Goal: Task Accomplishment & Management: Use online tool/utility

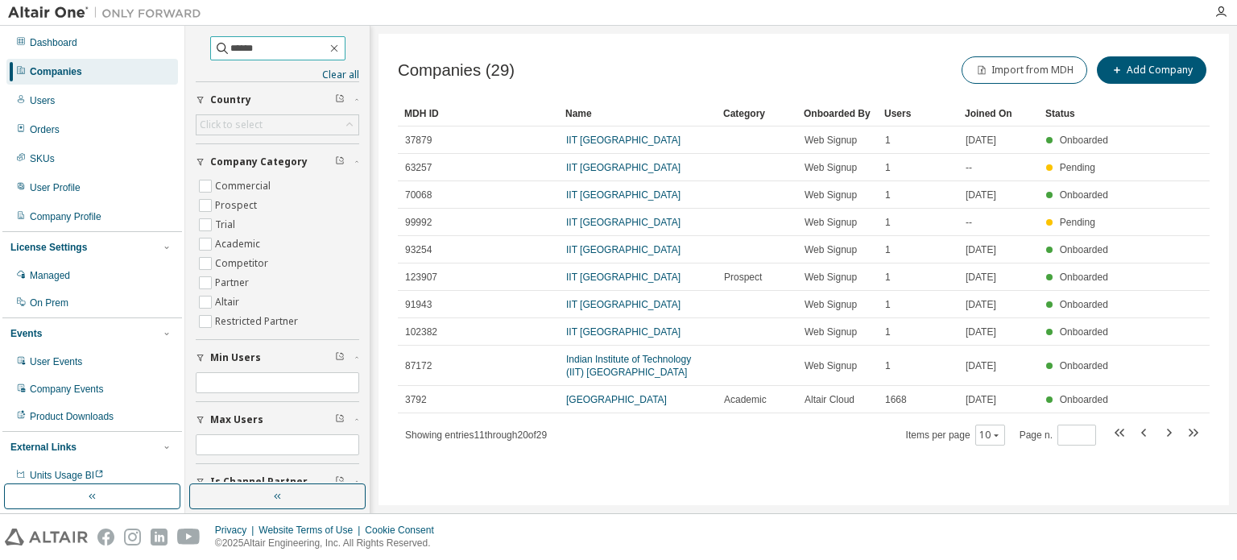
click at [261, 50] on input "******" at bounding box center [278, 48] width 97 height 16
drag, startPoint x: 285, startPoint y: 48, endPoint x: 151, endPoint y: 41, distance: 133.8
click at [151, 41] on div "Dashboard Companies Users Orders SKUs User Profile Company Profile License Sett…" at bounding box center [618, 269] width 1237 height 487
type input "********"
type input "*"
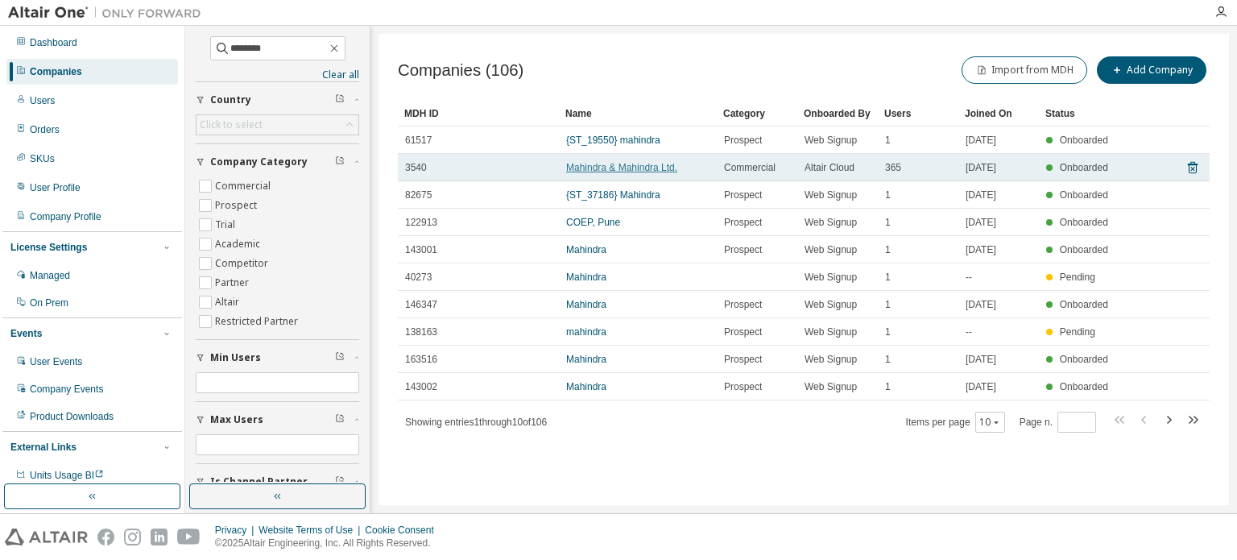
click at [663, 167] on link "Mahindra & Mahindra Ltd." at bounding box center [621, 167] width 111 height 11
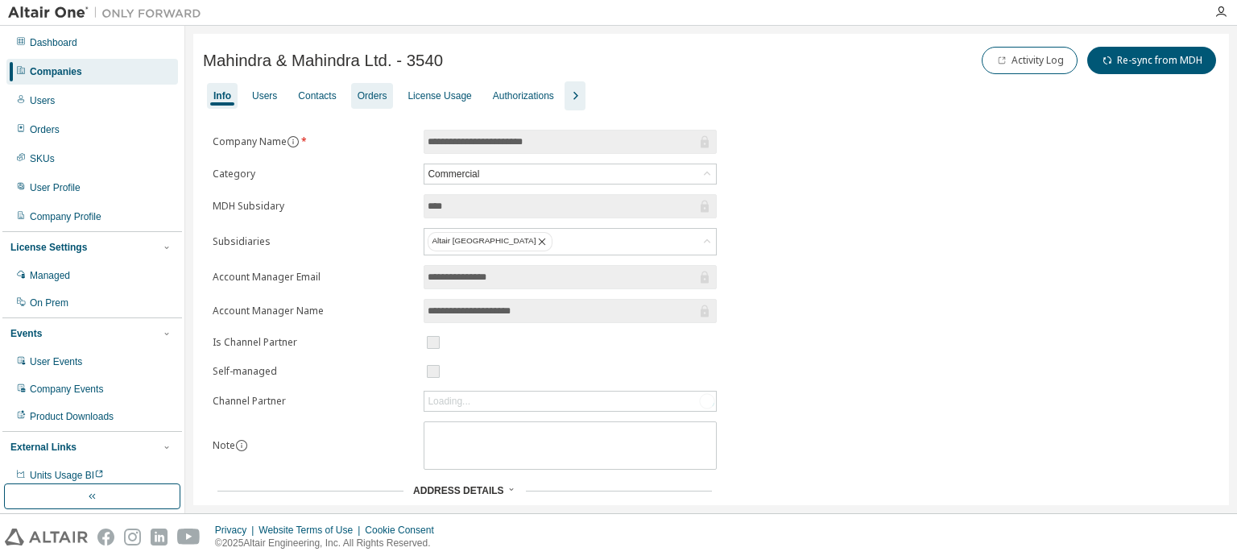
click at [375, 93] on div "Orders" at bounding box center [372, 95] width 30 height 13
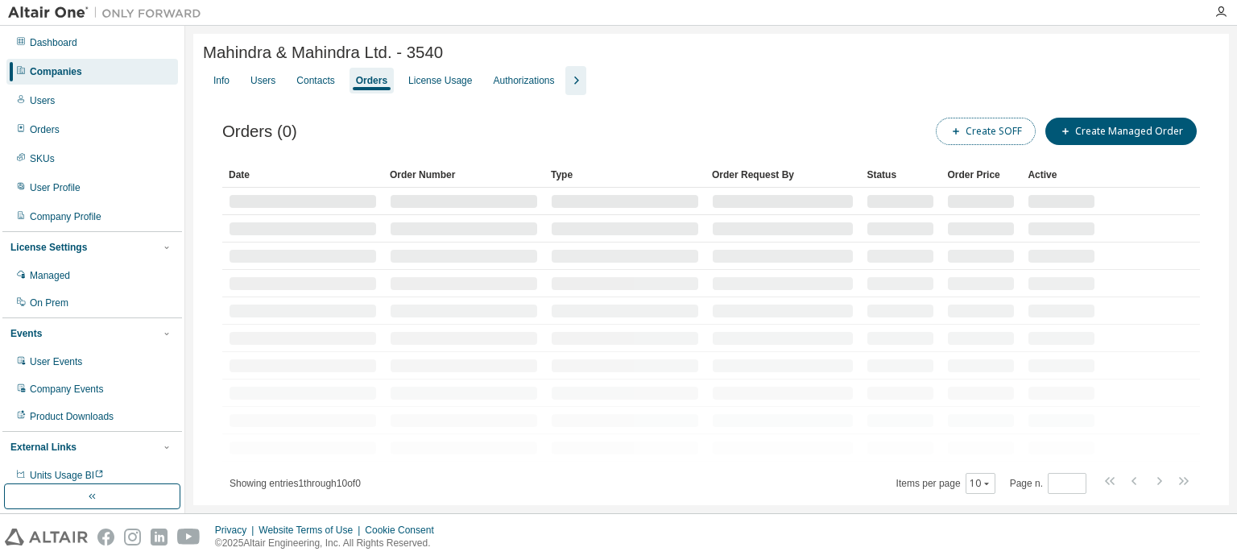
click at [985, 132] on button "Create SOFF" at bounding box center [986, 131] width 100 height 27
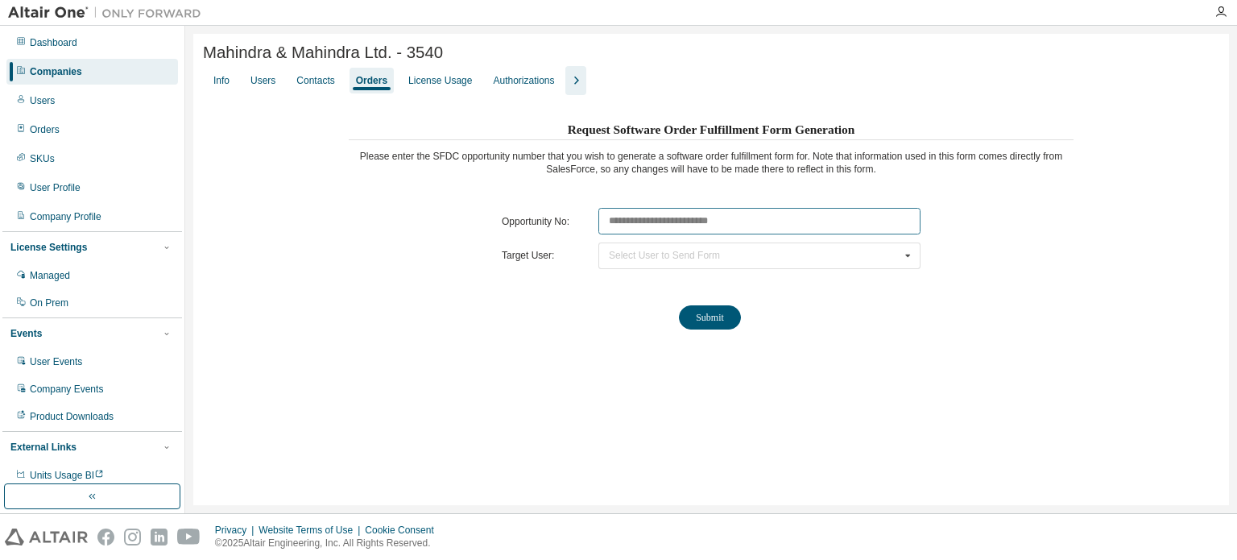
click at [735, 213] on input "text" at bounding box center [759, 221] width 322 height 27
paste input "********"
type input "********"
click at [780, 247] on div "Select User to Send Form [PERSON_NAME] ([PERSON_NAME][EMAIL_ADDRESS][PERSON_NAM…" at bounding box center [759, 255] width 322 height 27
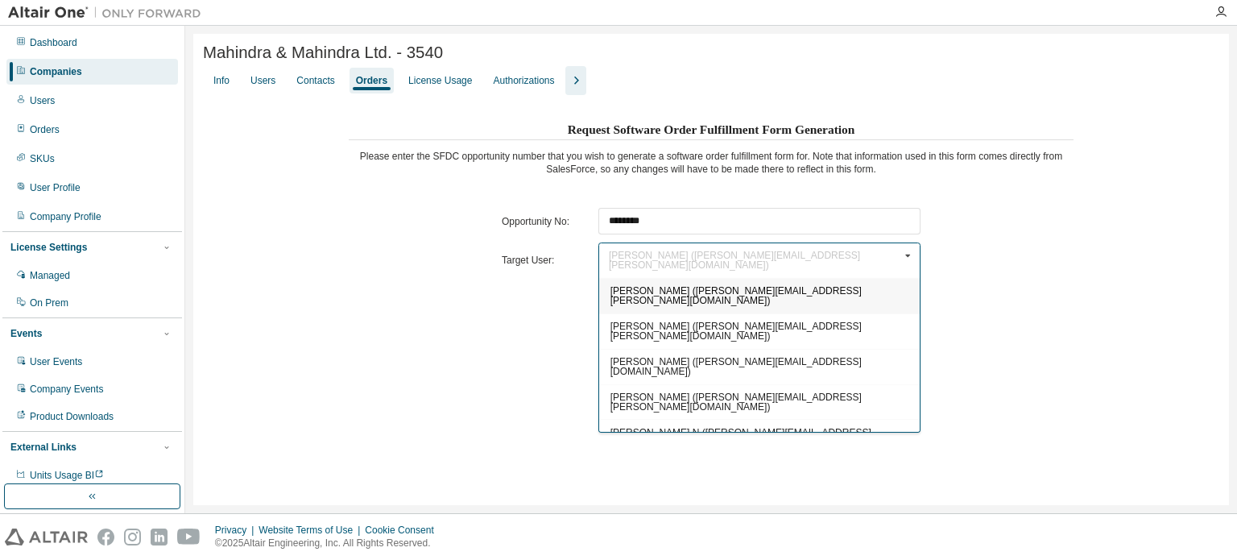
click at [1018, 254] on div "Request Software Order Fulfillment Form Generation Please enter the SFDC opport…" at bounding box center [711, 235] width 725 height 234
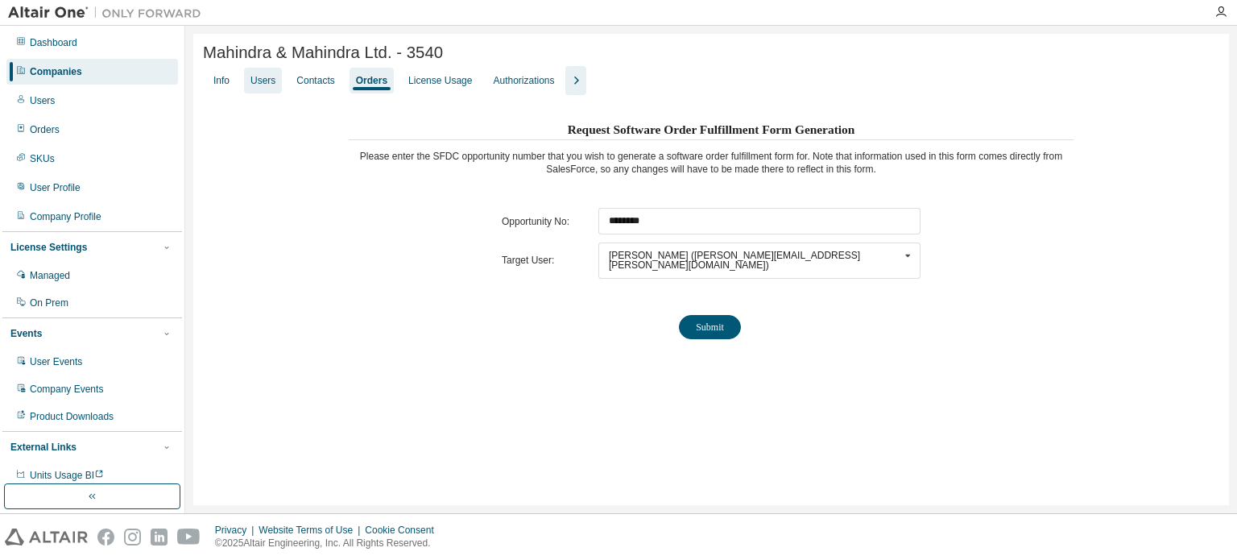
click at [257, 87] on div "Users" at bounding box center [262, 80] width 25 height 13
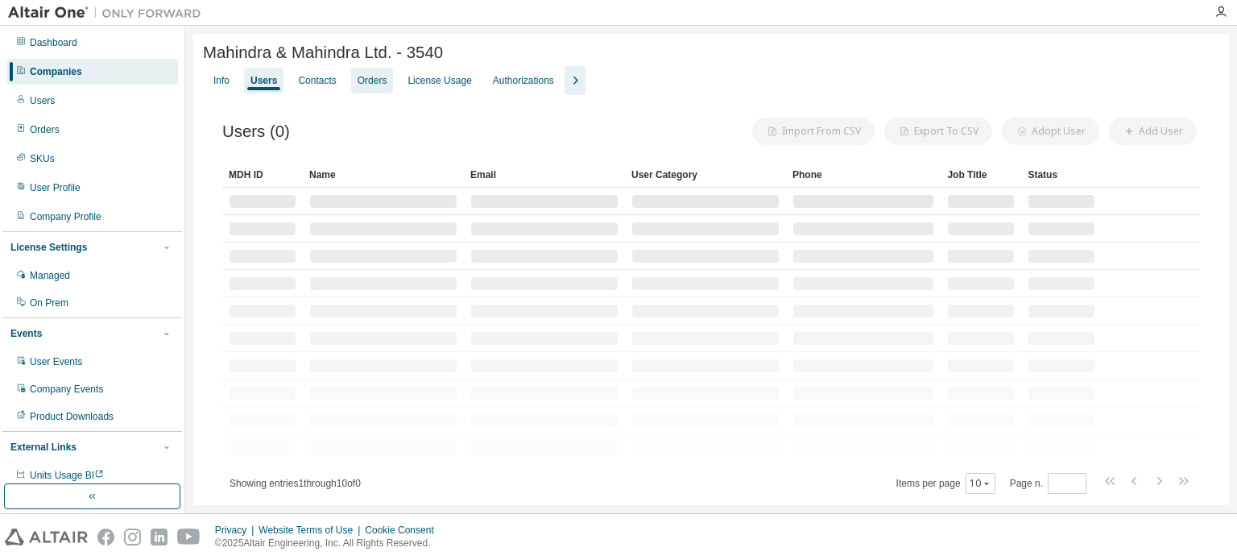
click at [364, 87] on div "Orders" at bounding box center [372, 80] width 30 height 13
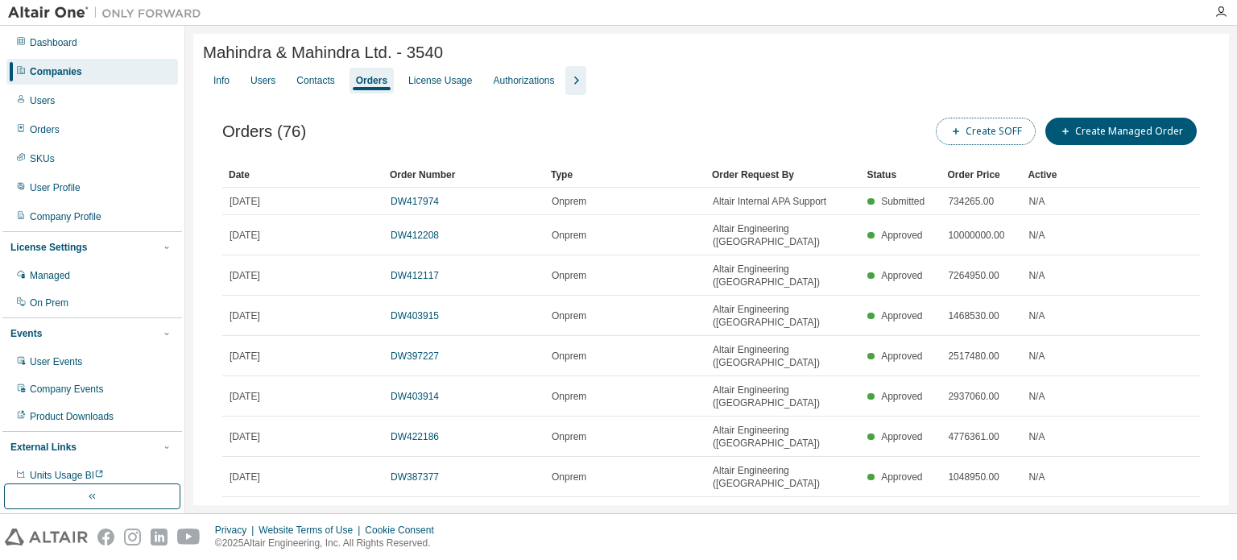
click at [1002, 132] on button "Create SOFF" at bounding box center [986, 131] width 100 height 27
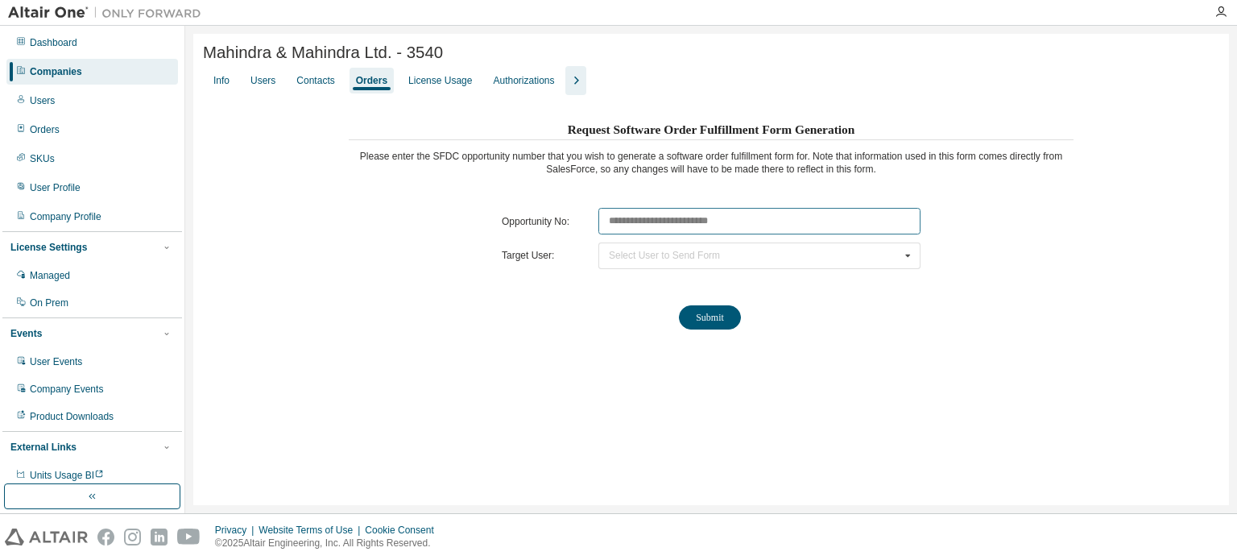
click at [670, 221] on input "text" at bounding box center [759, 221] width 322 height 27
paste input "********"
type input "********"
click at [638, 269] on div "Select User to Send Form [PERSON_NAME] ([PERSON_NAME][EMAIL_ADDRESS][PERSON_NAM…" at bounding box center [759, 255] width 322 height 27
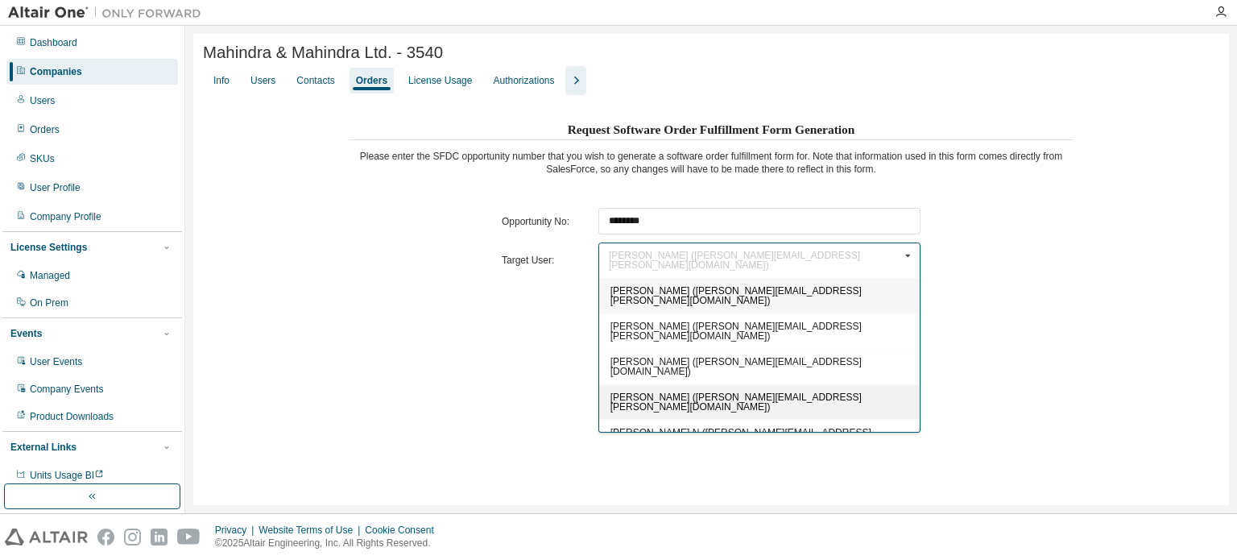
click at [659, 391] on span "[PERSON_NAME] ([PERSON_NAME][EMAIL_ADDRESS][PERSON_NAME][DOMAIN_NAME])" at bounding box center [735, 401] width 251 height 21
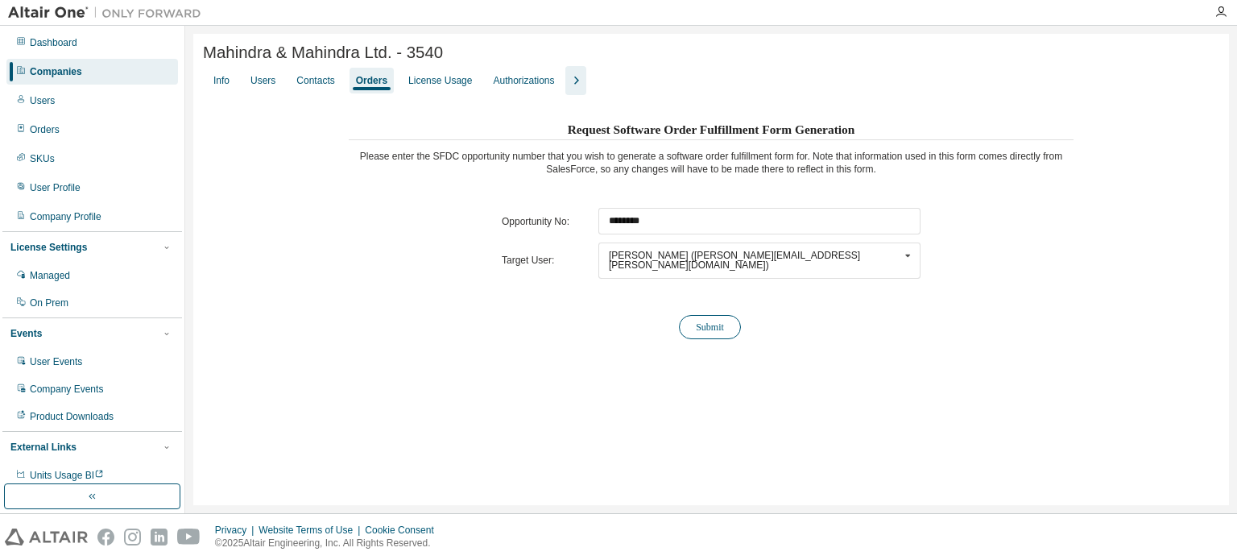
click at [709, 315] on button "Submit" at bounding box center [710, 327] width 62 height 24
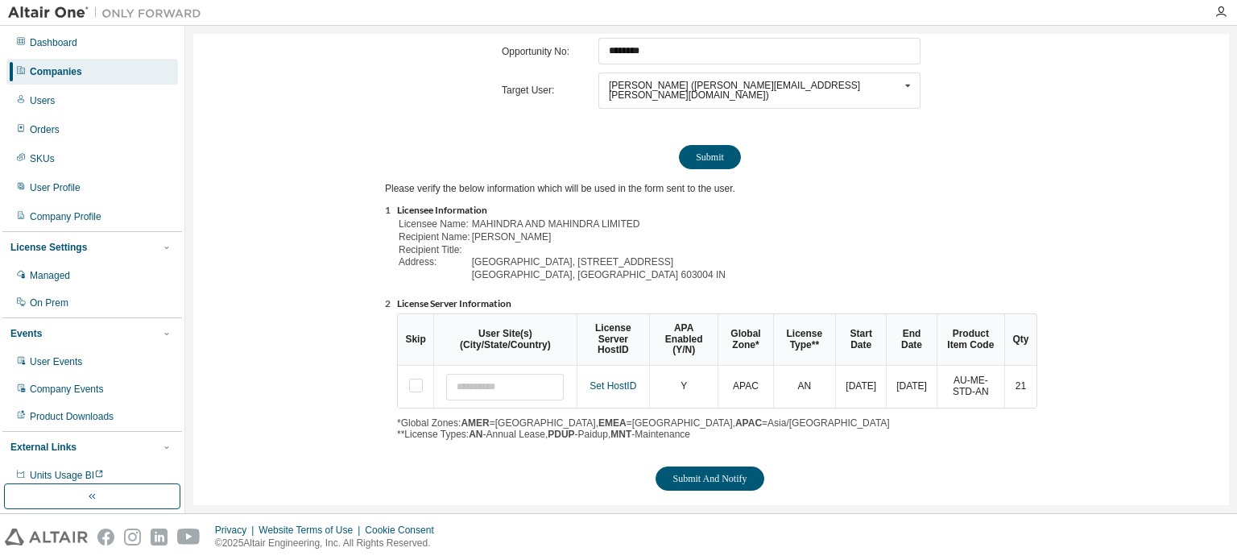
scroll to position [178, 0]
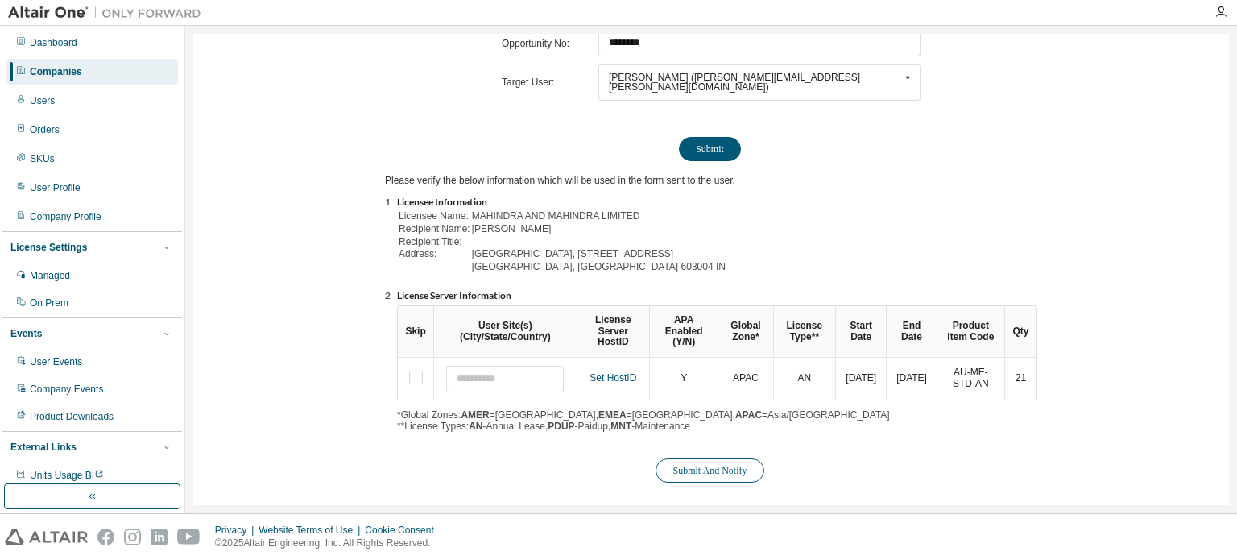
click at [737, 465] on button "Submit And Notify" at bounding box center [709, 470] width 108 height 24
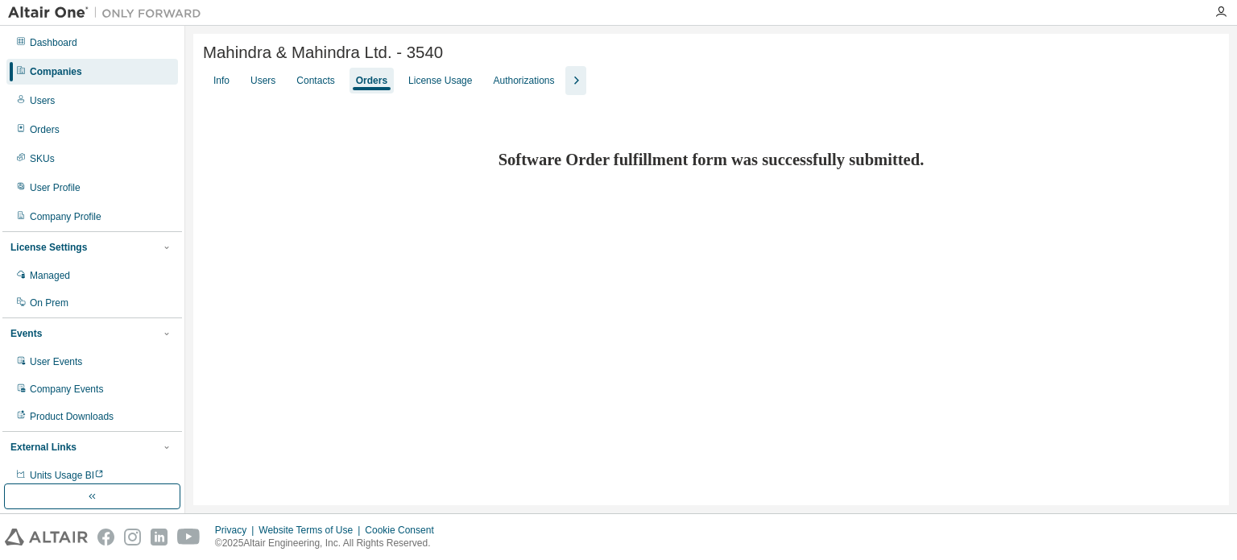
scroll to position [0, 0]
click at [271, 86] on div "Users" at bounding box center [262, 80] width 25 height 13
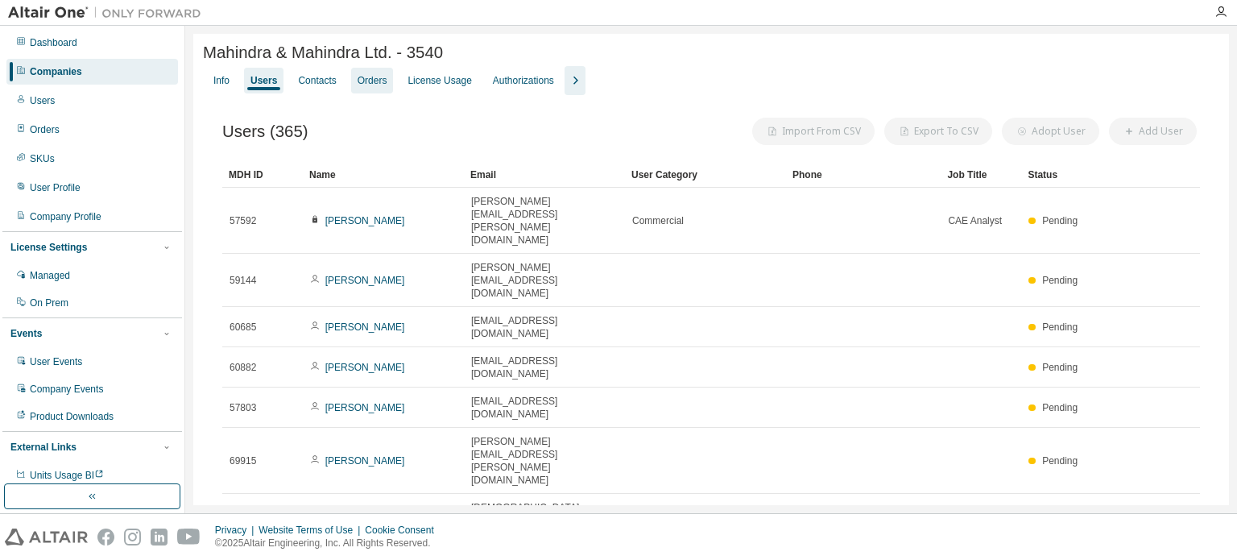
click at [361, 87] on div "Orders" at bounding box center [372, 80] width 30 height 13
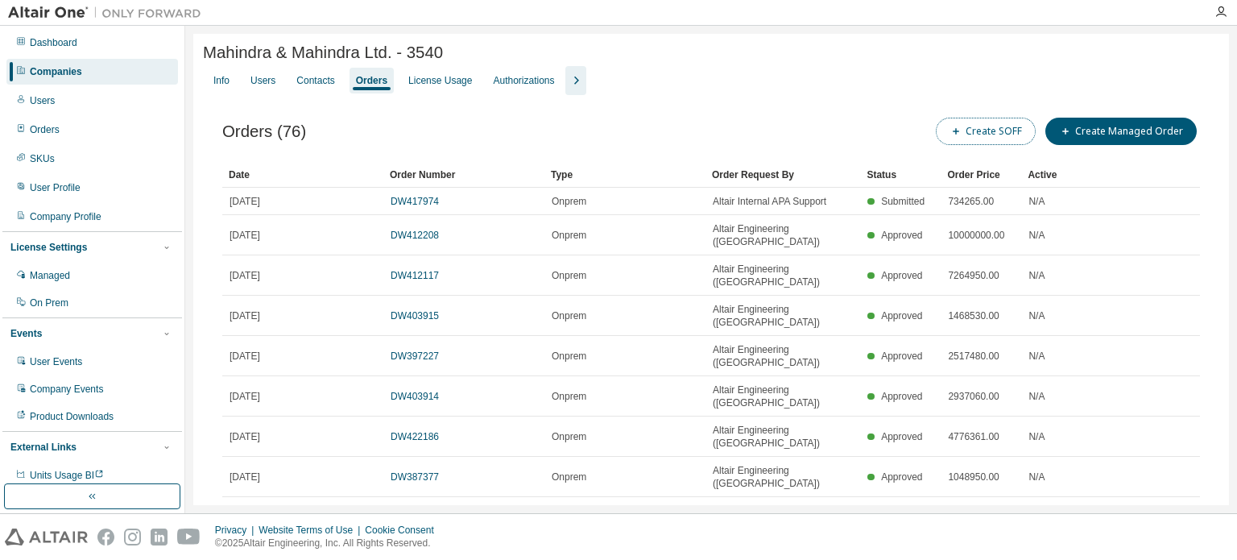
click at [997, 145] on button "Create SOFF" at bounding box center [986, 131] width 100 height 27
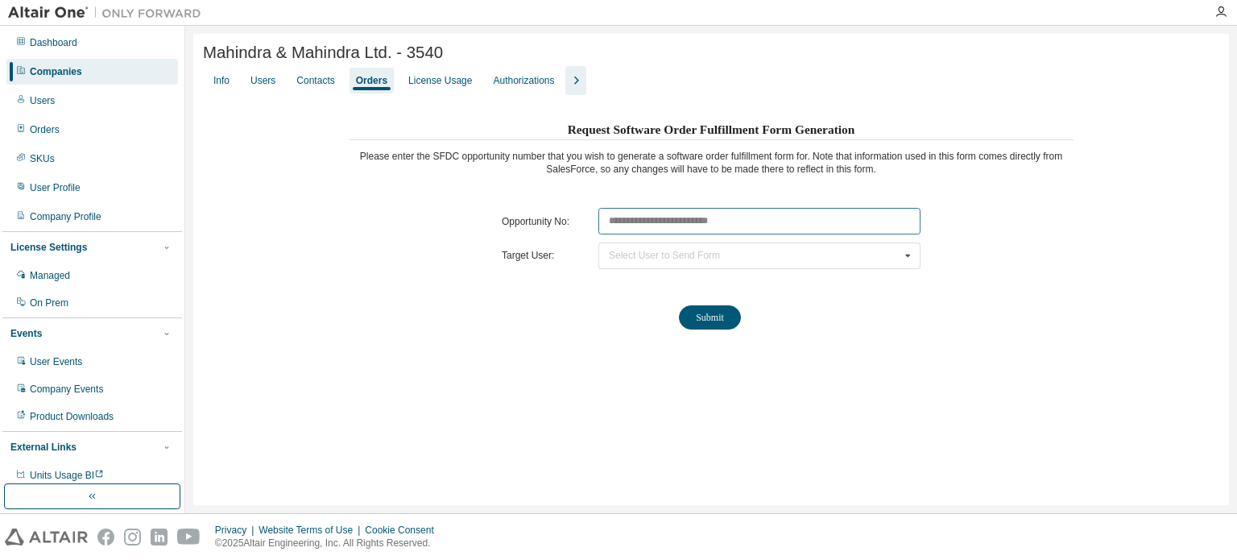
click at [657, 217] on input "text" at bounding box center [759, 221] width 322 height 27
paste input "********"
type input "********"
click at [633, 263] on div "Select User to Send Form [PERSON_NAME] ([PERSON_NAME][EMAIL_ADDRESS][PERSON_NAM…" at bounding box center [759, 255] width 322 height 27
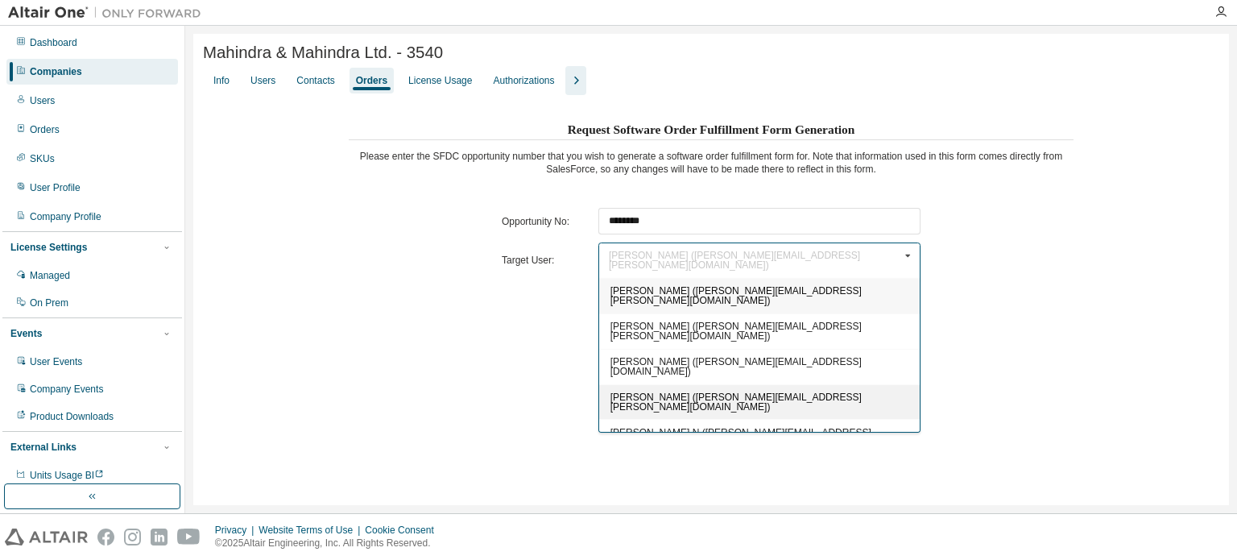
click at [644, 391] on span "[PERSON_NAME] ([PERSON_NAME][EMAIL_ADDRESS][PERSON_NAME][DOMAIN_NAME])" at bounding box center [735, 401] width 251 height 21
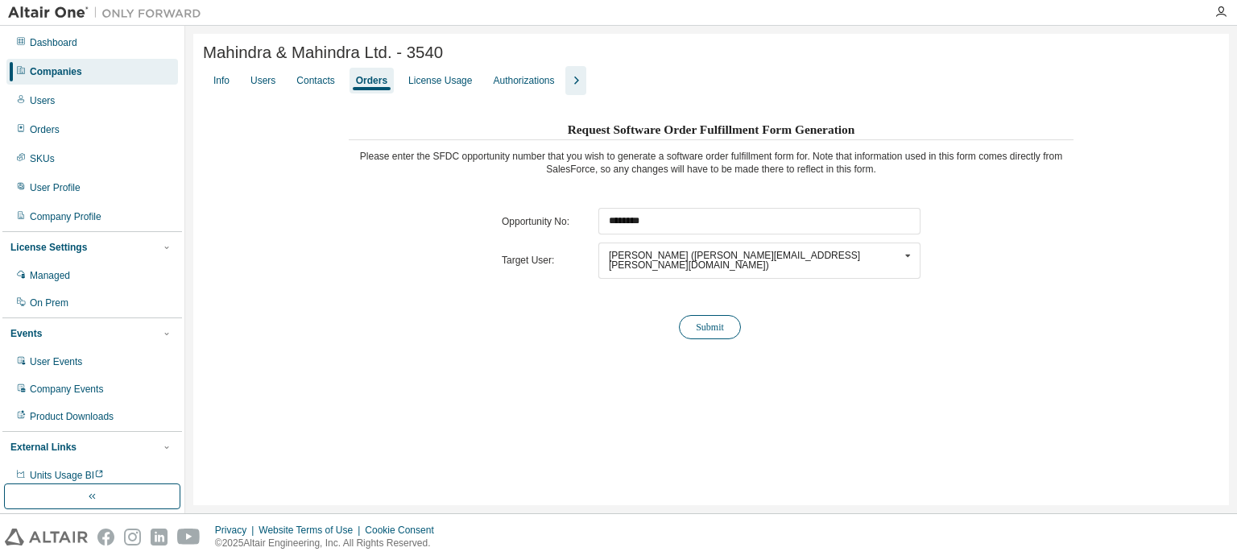
click at [693, 324] on button "Submit" at bounding box center [710, 327] width 62 height 24
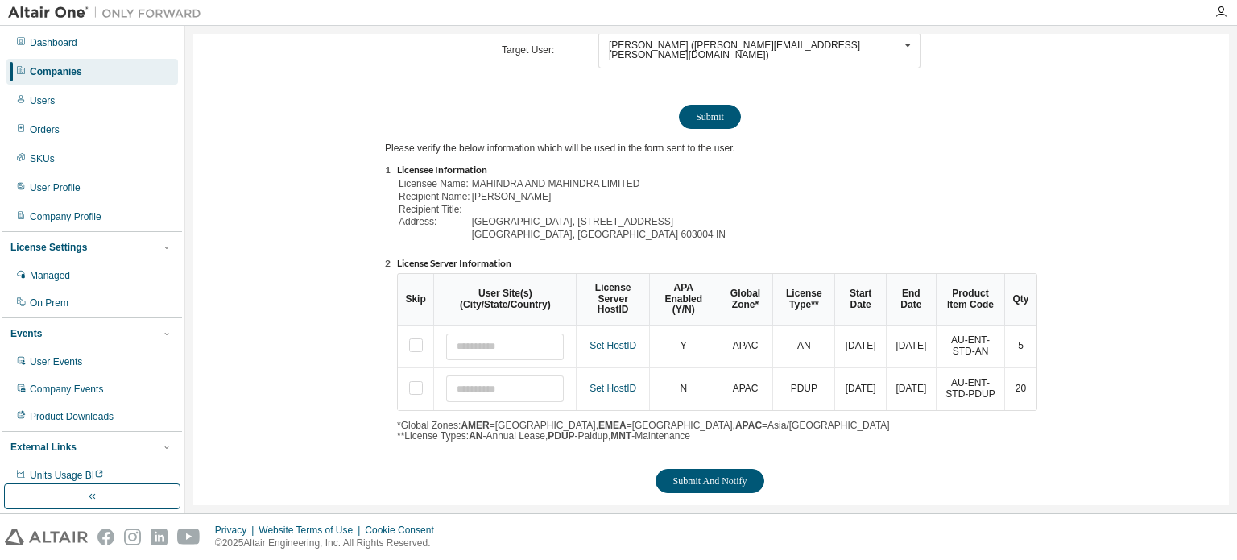
scroll to position [220, 0]
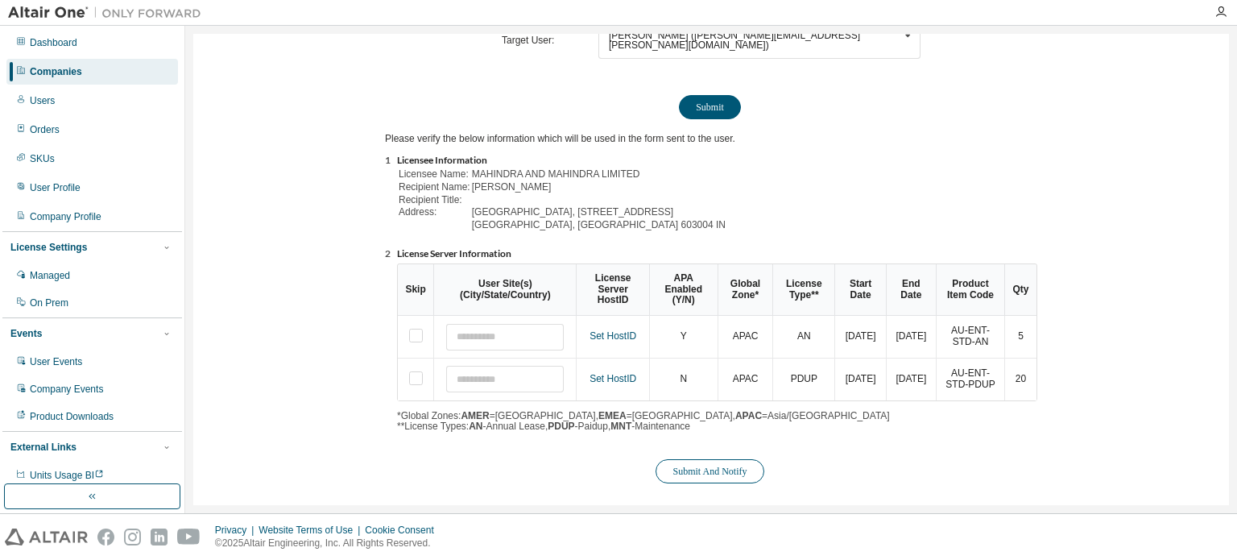
click at [713, 467] on button "Submit And Notify" at bounding box center [709, 471] width 108 height 24
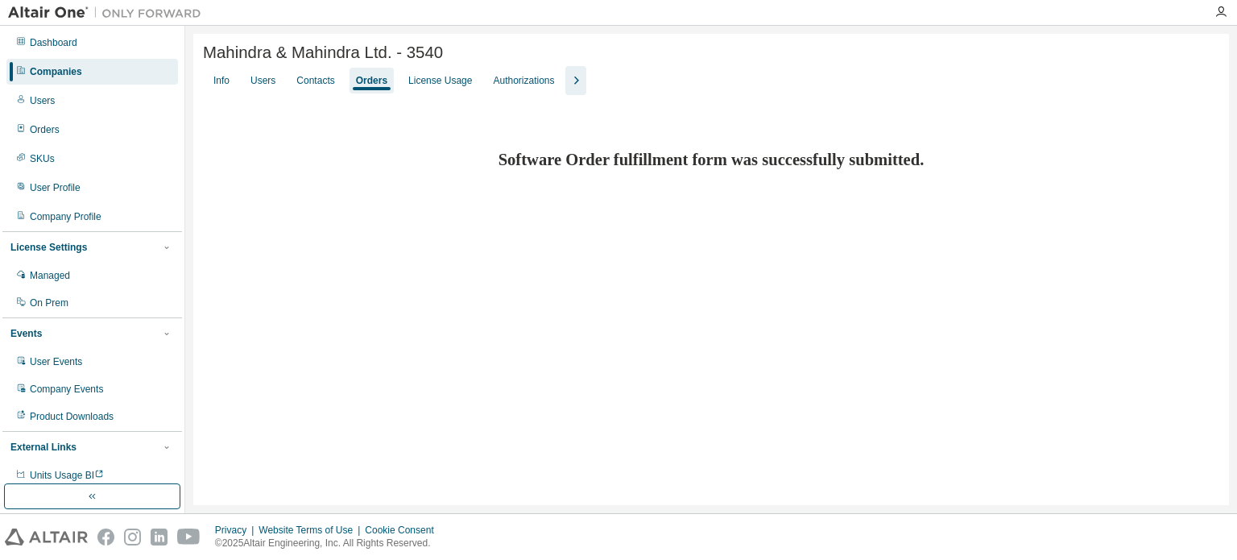
scroll to position [0, 0]
click at [264, 78] on div "Users" at bounding box center [262, 80] width 25 height 13
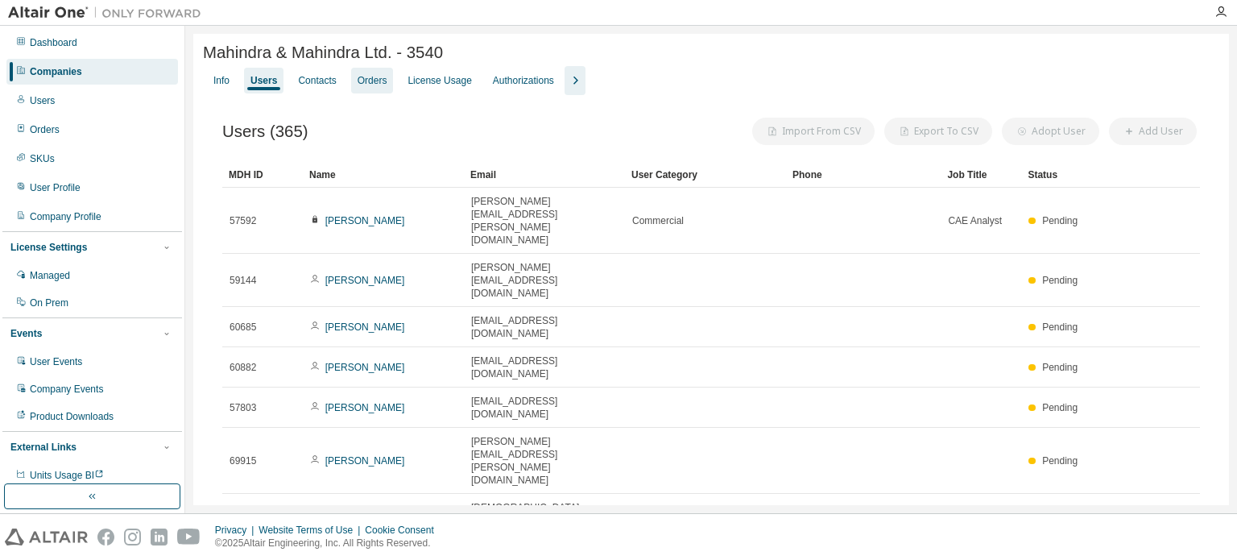
click at [369, 83] on div "Orders" at bounding box center [372, 80] width 30 height 13
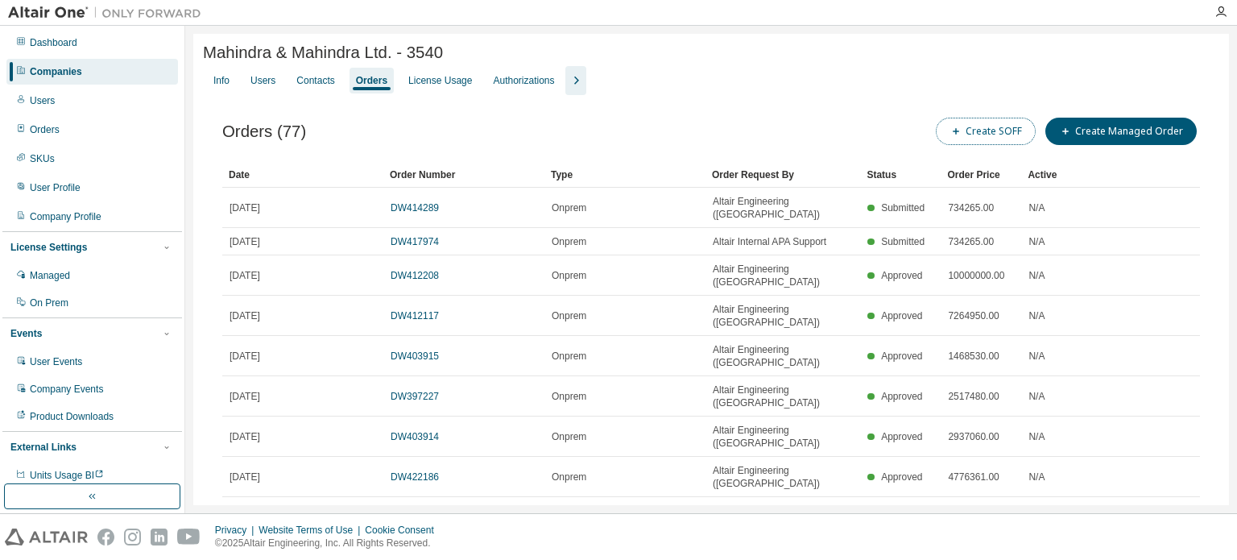
click at [997, 134] on button "Create SOFF" at bounding box center [986, 131] width 100 height 27
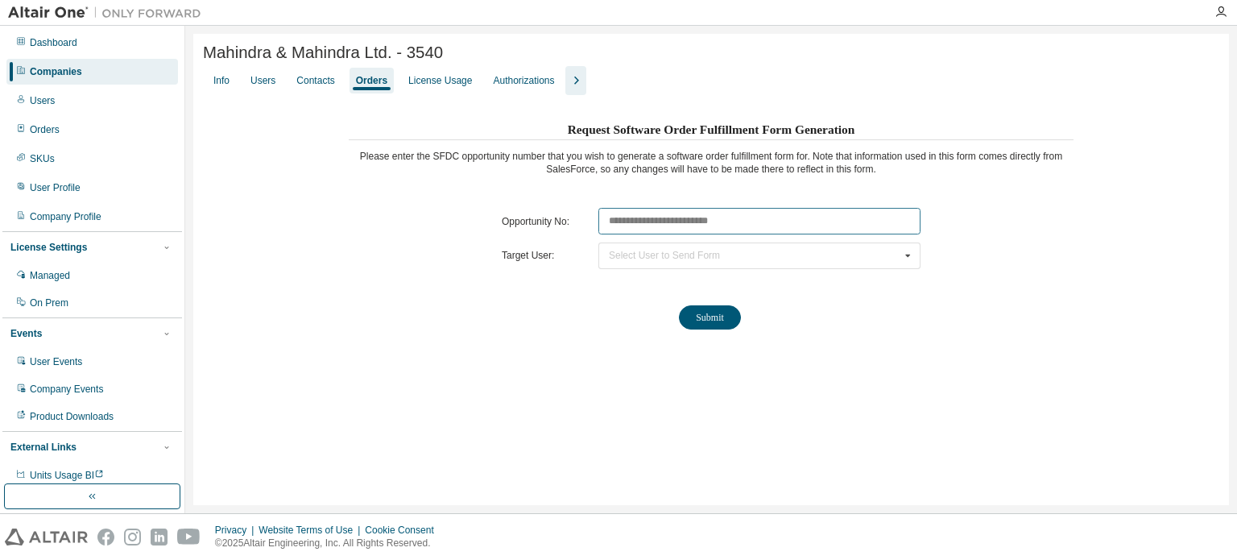
click at [632, 213] on input "text" at bounding box center [759, 221] width 322 height 27
paste input "********"
type input "********"
click at [649, 254] on div "Select User to Send Form" at bounding box center [664, 255] width 111 height 10
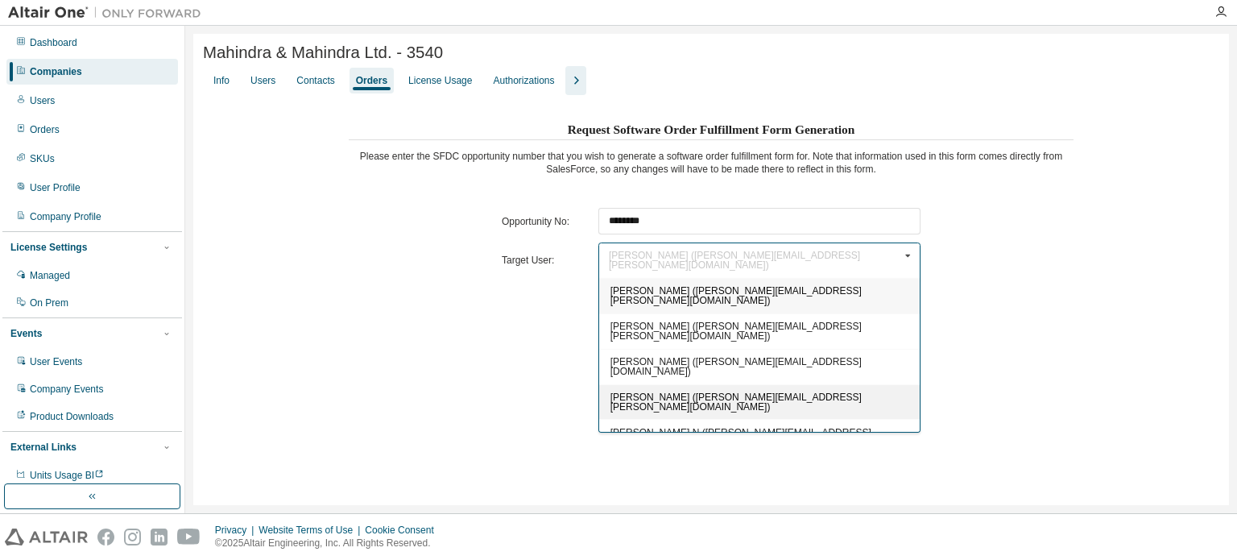
click at [652, 391] on span "[PERSON_NAME] ([PERSON_NAME][EMAIL_ADDRESS][PERSON_NAME][DOMAIN_NAME])" at bounding box center [735, 401] width 251 height 21
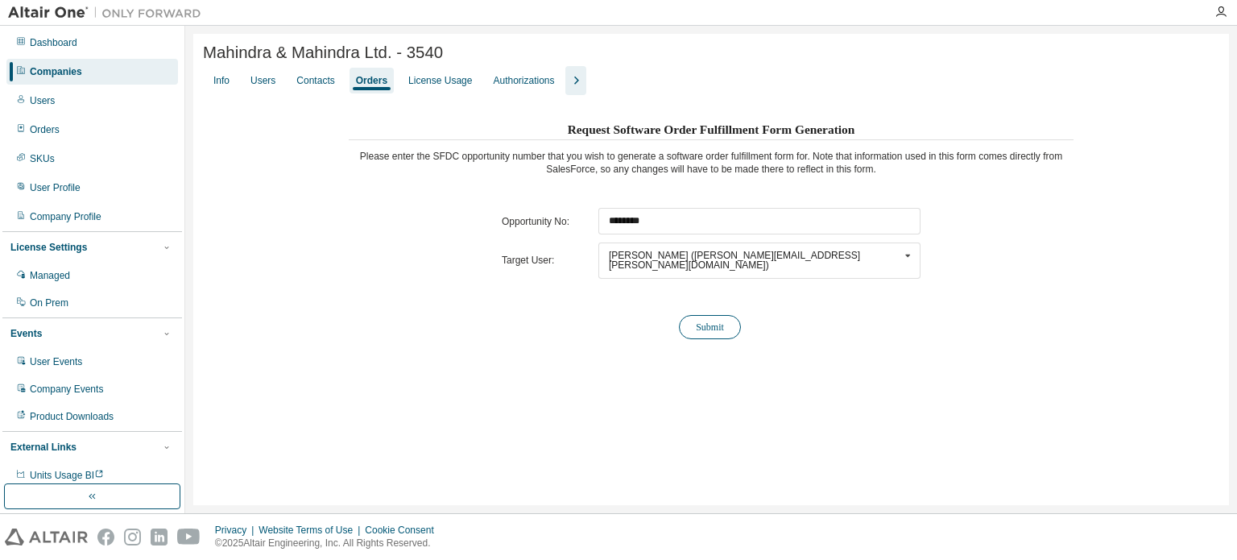
click at [717, 320] on button "Submit" at bounding box center [710, 327] width 62 height 24
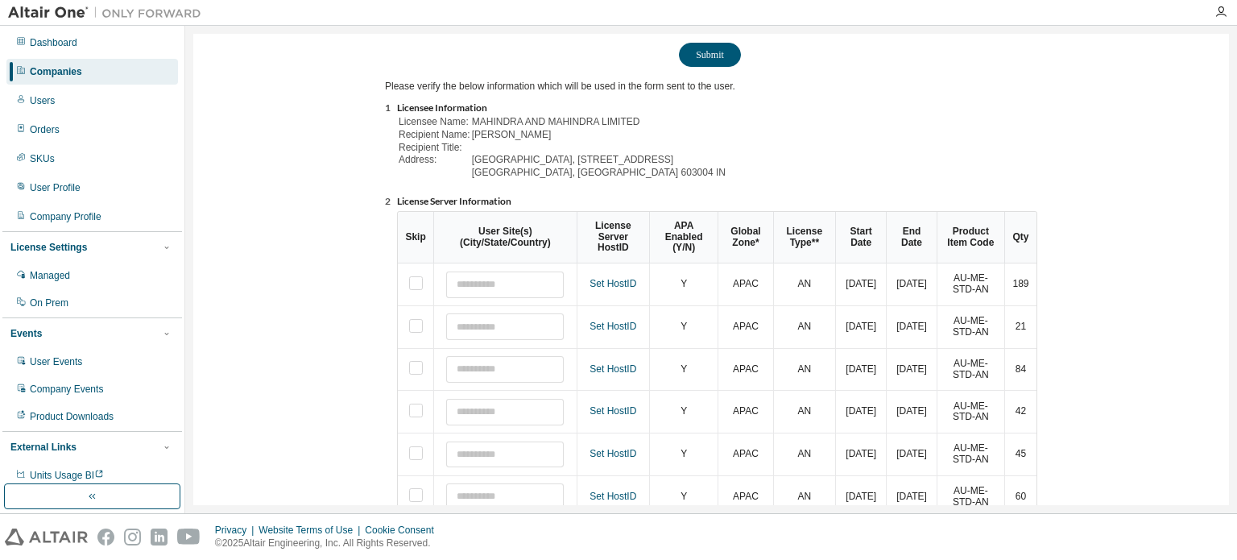
scroll to position [387, 0]
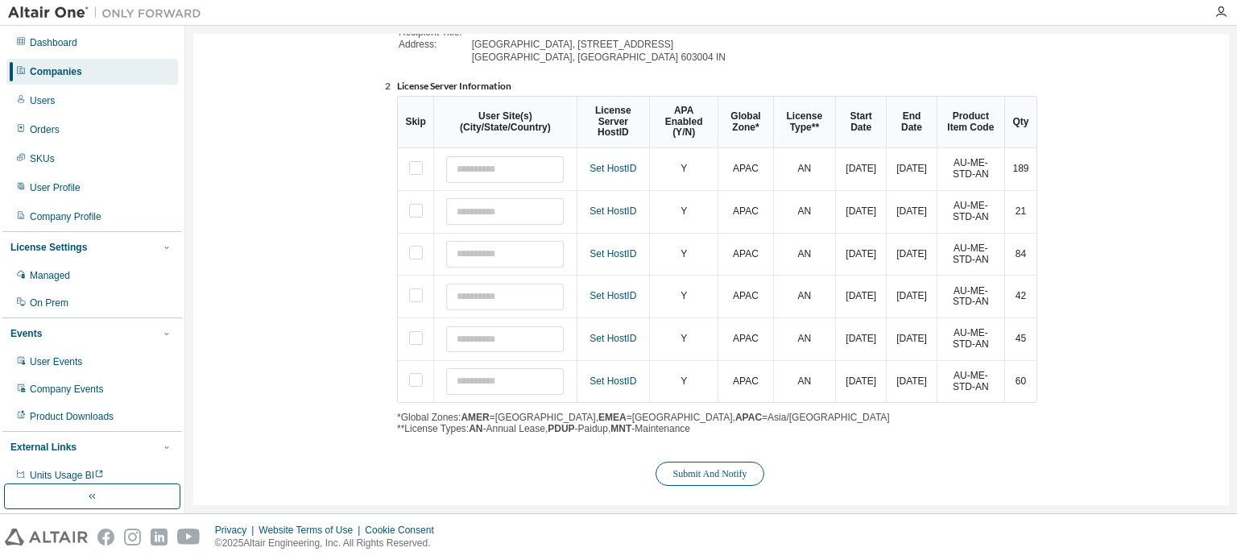
click at [744, 463] on button "Submit And Notify" at bounding box center [709, 473] width 108 height 24
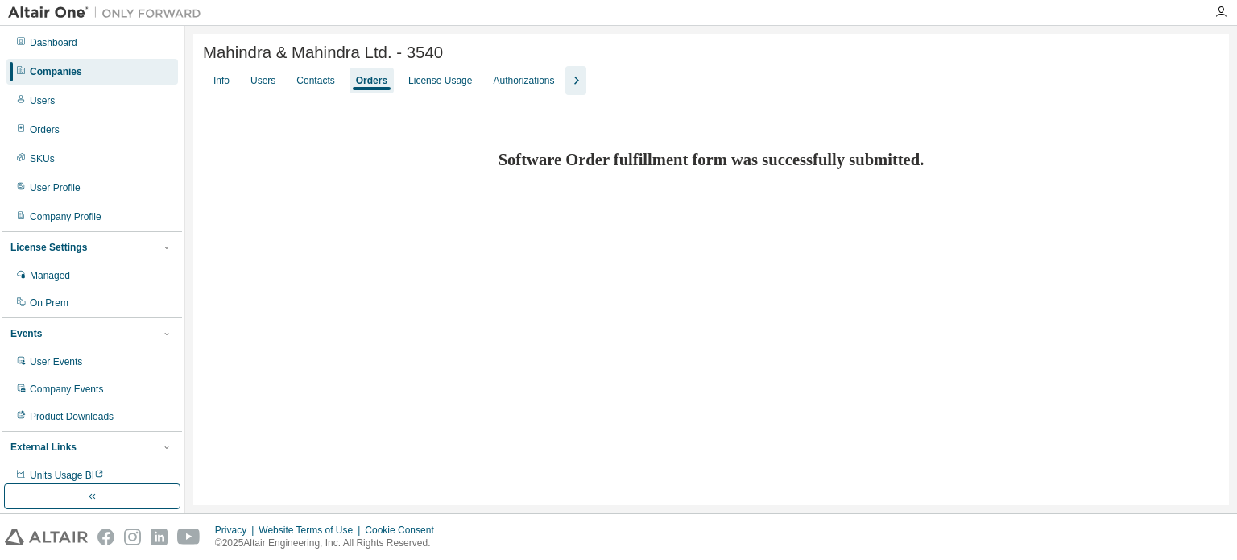
scroll to position [0, 0]
click at [267, 81] on div "Users" at bounding box center [262, 80] width 25 height 13
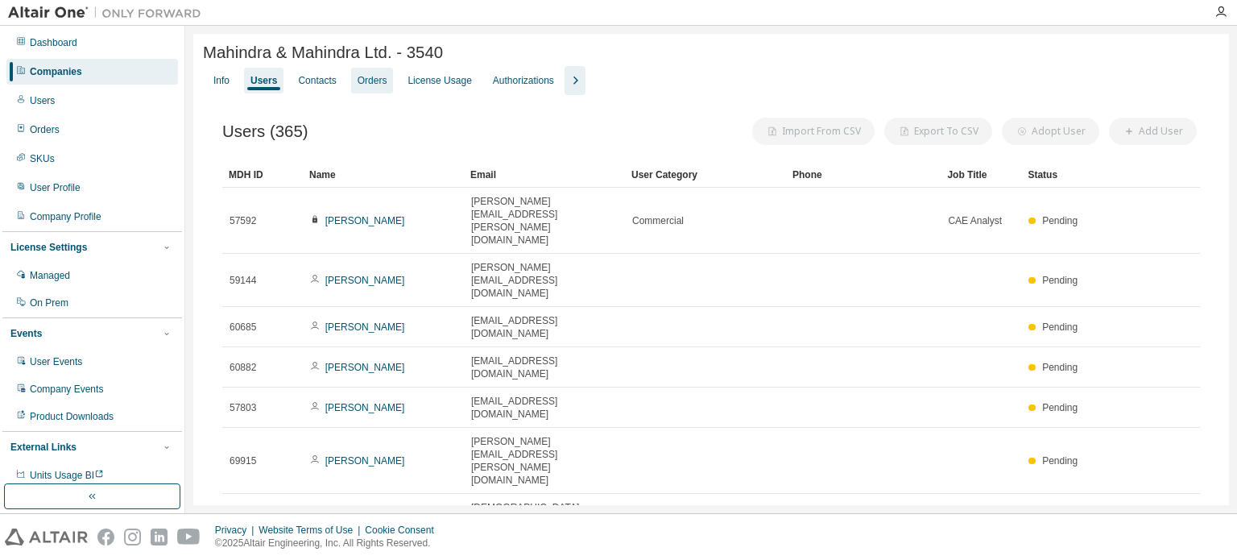
click at [370, 85] on div "Orders" at bounding box center [372, 80] width 30 height 13
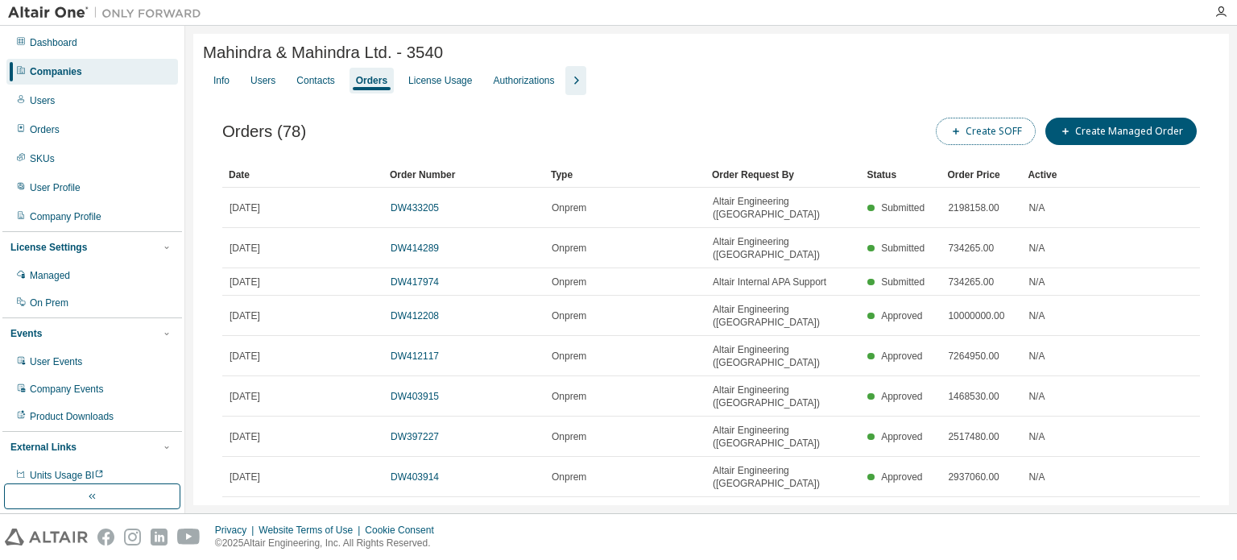
click at [975, 134] on button "Create SOFF" at bounding box center [986, 131] width 100 height 27
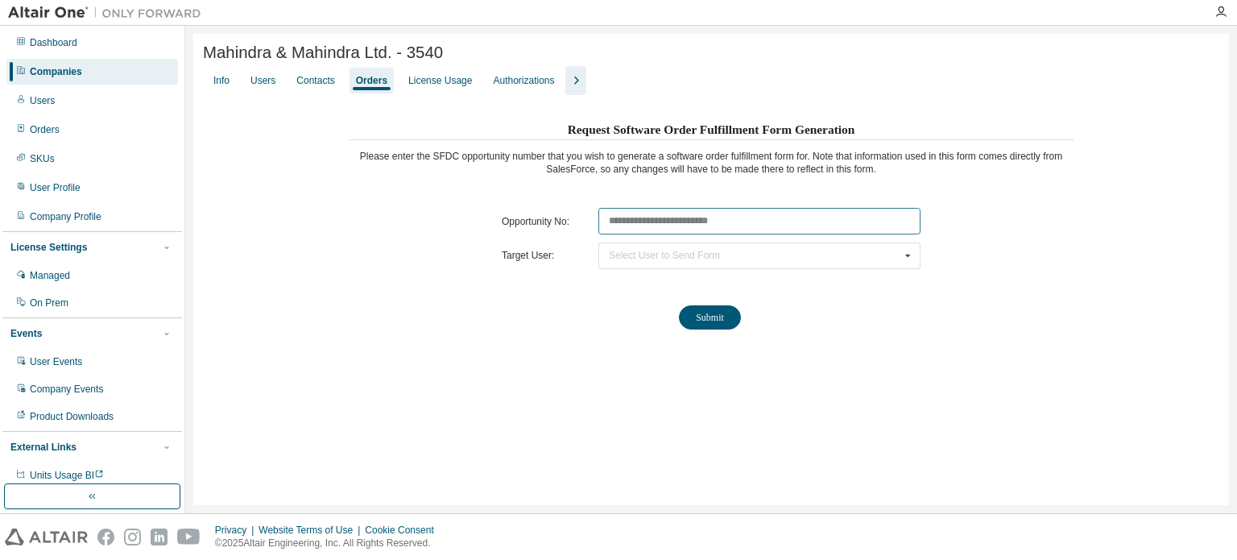
click at [636, 220] on input "text" at bounding box center [759, 221] width 322 height 27
paste input "********"
type input "********"
click at [626, 265] on div "Select User to Send Form [PERSON_NAME] ([PERSON_NAME][EMAIL_ADDRESS][PERSON_NAM…" at bounding box center [759, 255] width 322 height 27
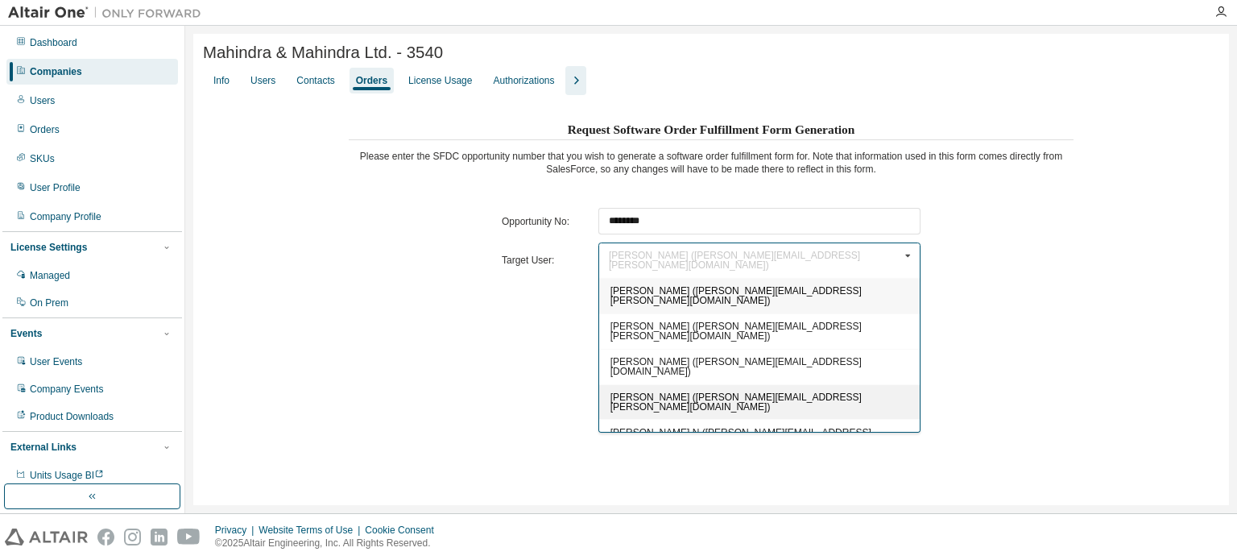
click at [648, 391] on span "[PERSON_NAME] ([PERSON_NAME][EMAIL_ADDRESS][PERSON_NAME][DOMAIN_NAME])" at bounding box center [735, 401] width 251 height 21
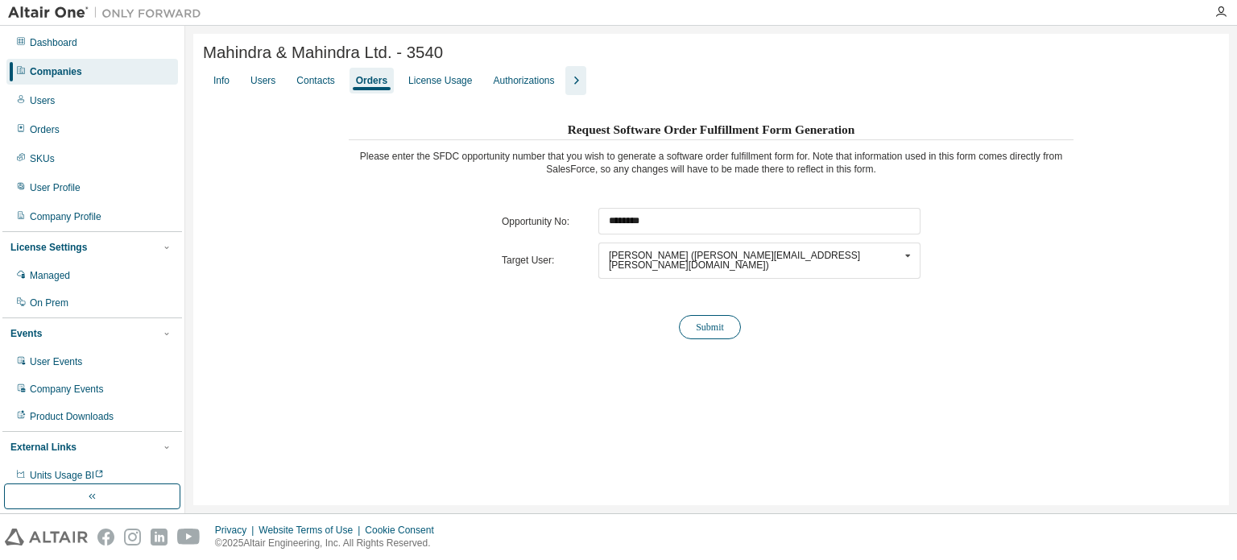
click at [704, 321] on button "Submit" at bounding box center [710, 327] width 62 height 24
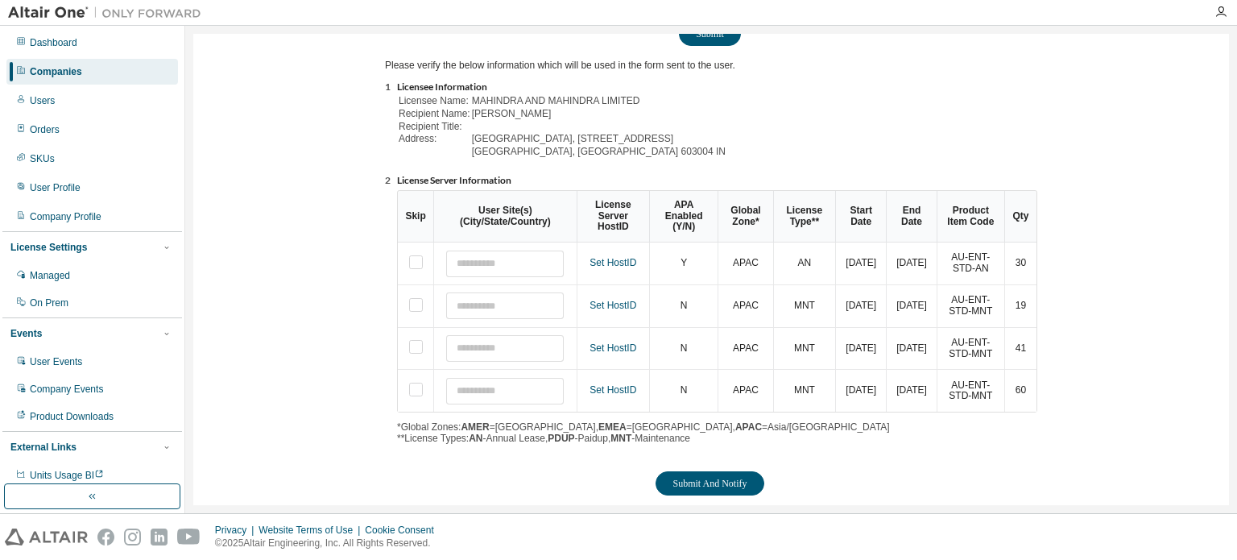
scroll to position [304, 0]
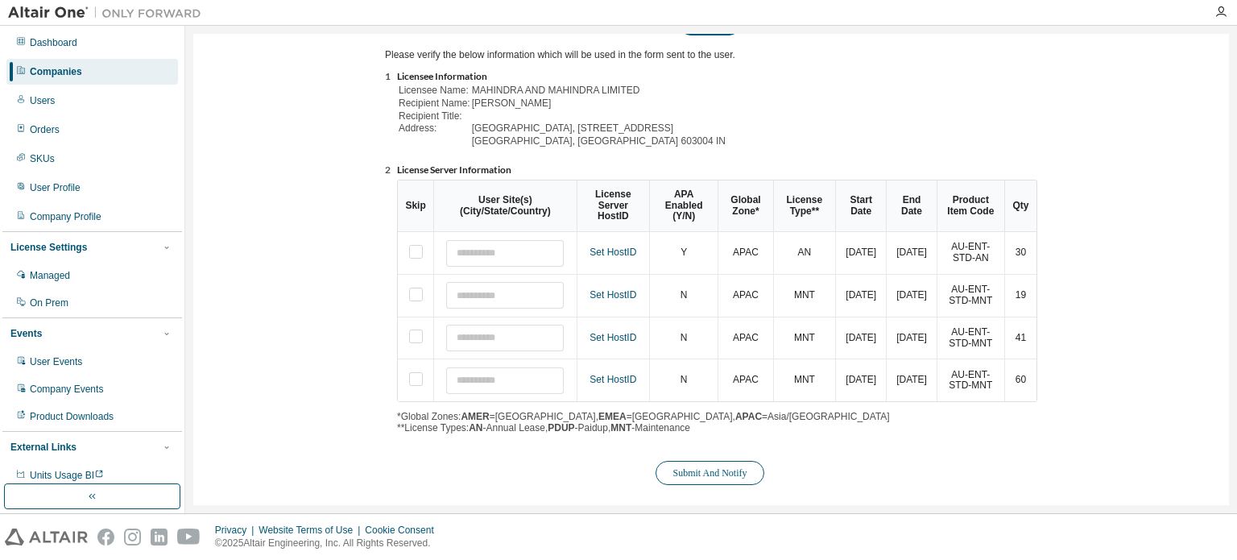
click at [740, 461] on button "Submit And Notify" at bounding box center [709, 473] width 108 height 24
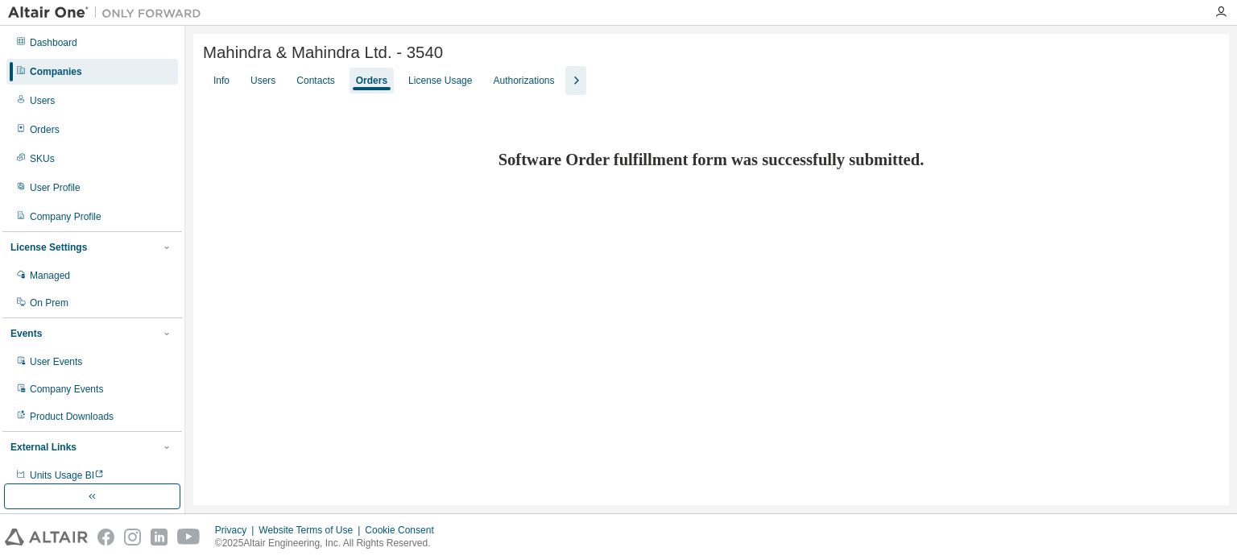
click at [72, 66] on div "Companies" at bounding box center [56, 71] width 52 height 13
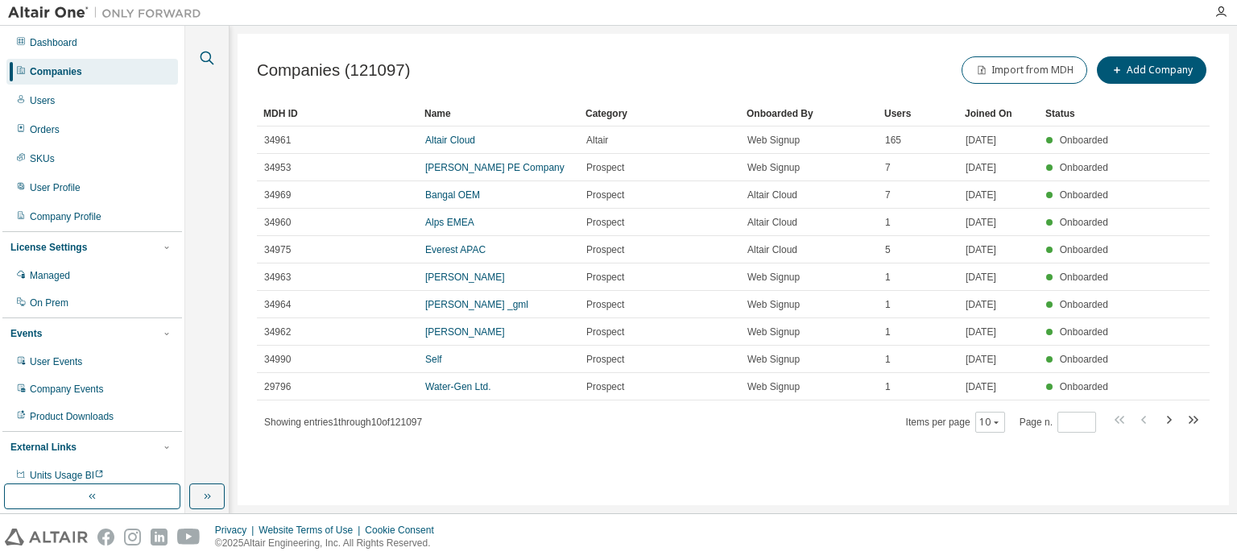
click at [208, 60] on icon "button" at bounding box center [206, 57] width 19 height 19
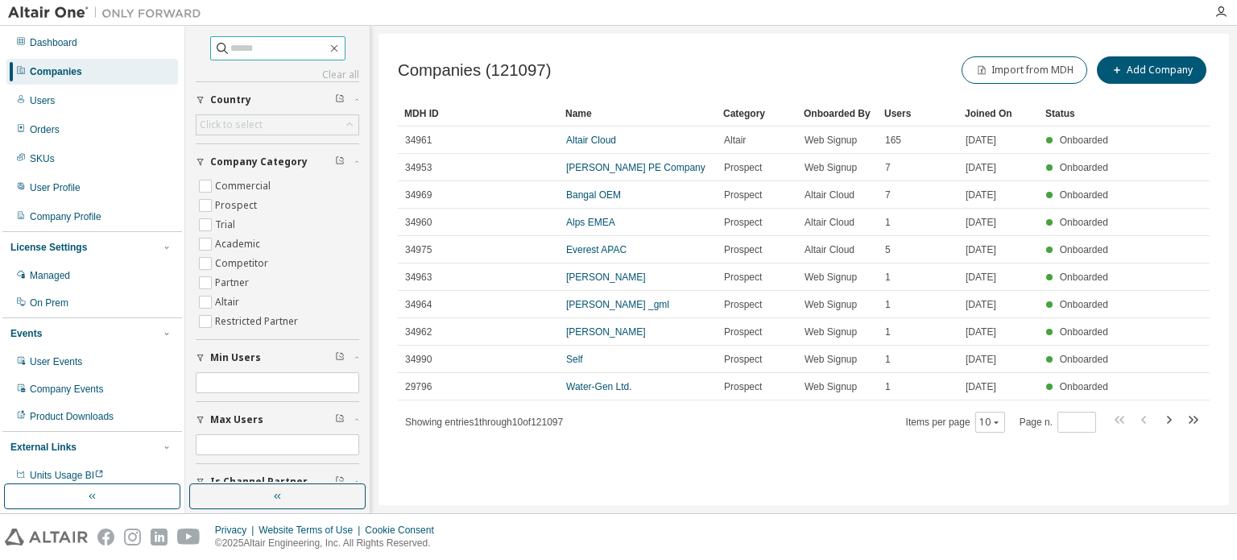
click at [273, 52] on input "text" at bounding box center [278, 48] width 97 height 16
click at [262, 44] on input "text" at bounding box center [278, 48] width 97 height 16
type input "*****"
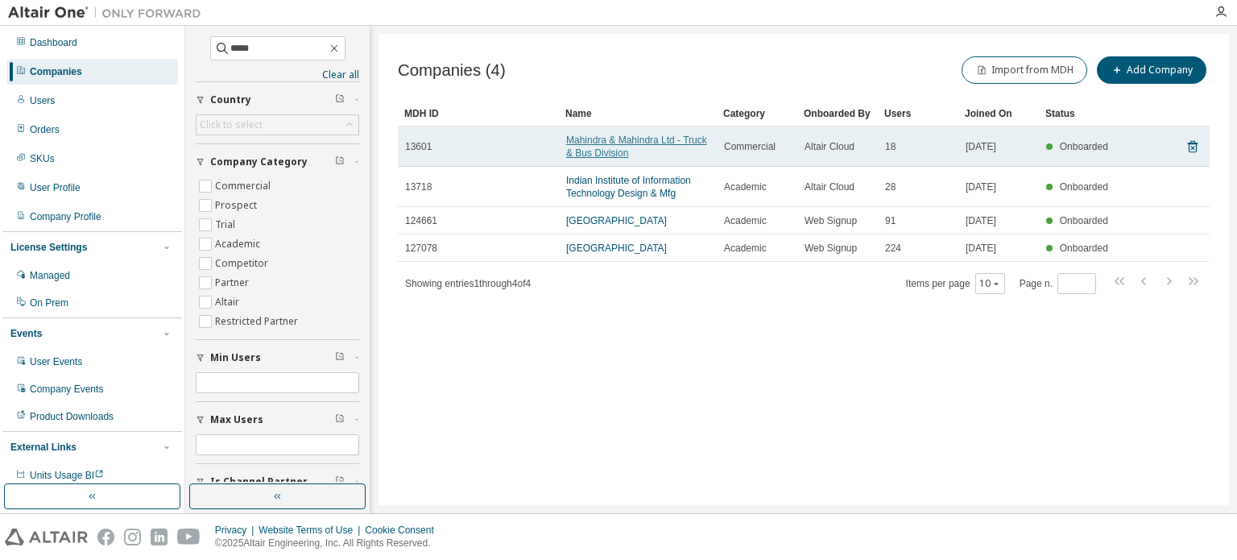
click at [628, 138] on link "Mahindra & Mahindra Ltd - Truck & Bus Division" at bounding box center [636, 146] width 141 height 24
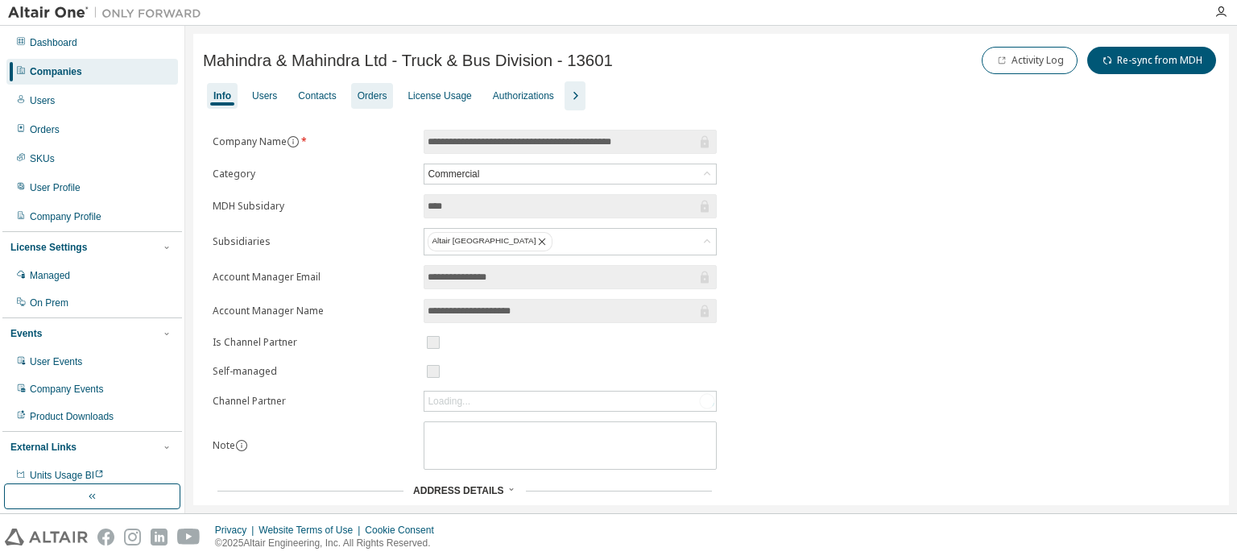
click at [370, 89] on div "Orders" at bounding box center [372, 95] width 30 height 13
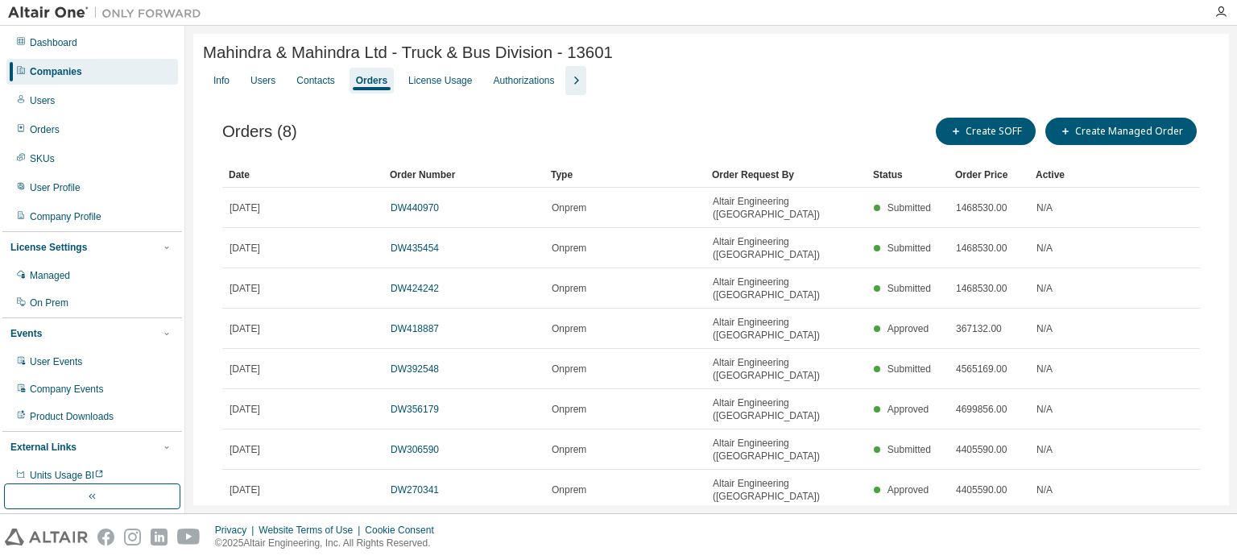
click at [996, 115] on div "Orders (8) Create SOFF Create Managed Order Clear Load Save Save As Field Opera…" at bounding box center [711, 340] width 1016 height 490
click at [996, 136] on button "Create SOFF" at bounding box center [986, 131] width 100 height 27
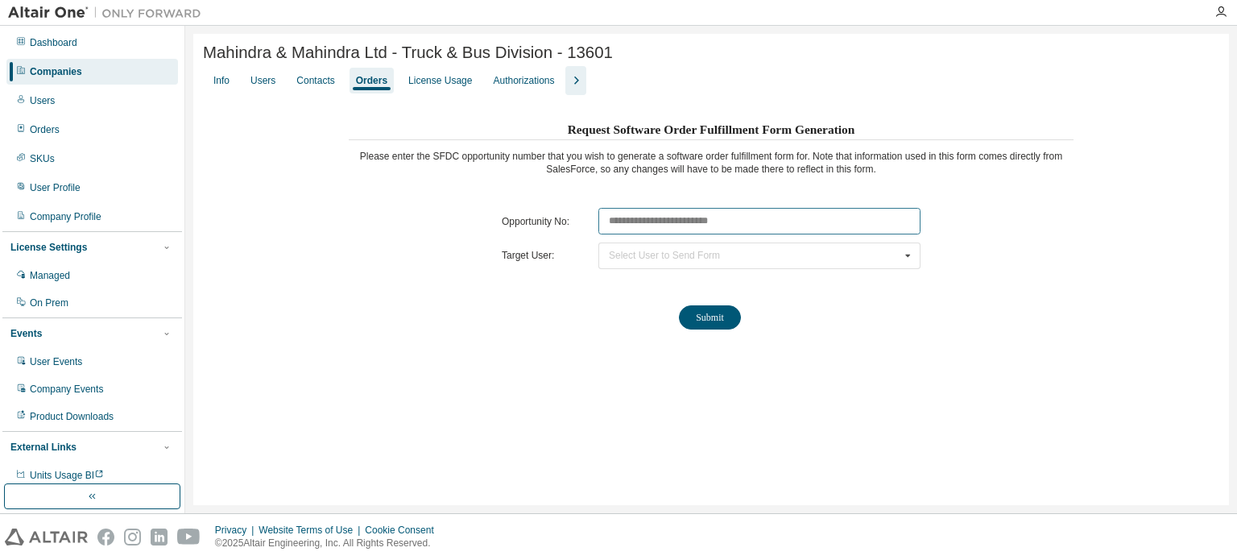
click at [731, 215] on input "text" at bounding box center [759, 221] width 322 height 27
paste input "********"
type input "********"
click at [732, 280] on div "Request Software Order Fulfillment Form Generation Please enter the SFDC opport…" at bounding box center [711, 230] width 725 height 225
click at [754, 260] on div "Select User to Send Form [PERSON_NAME] ([PERSON_NAME][EMAIL_ADDRESS][PERSON_NAM…" at bounding box center [759, 255] width 322 height 27
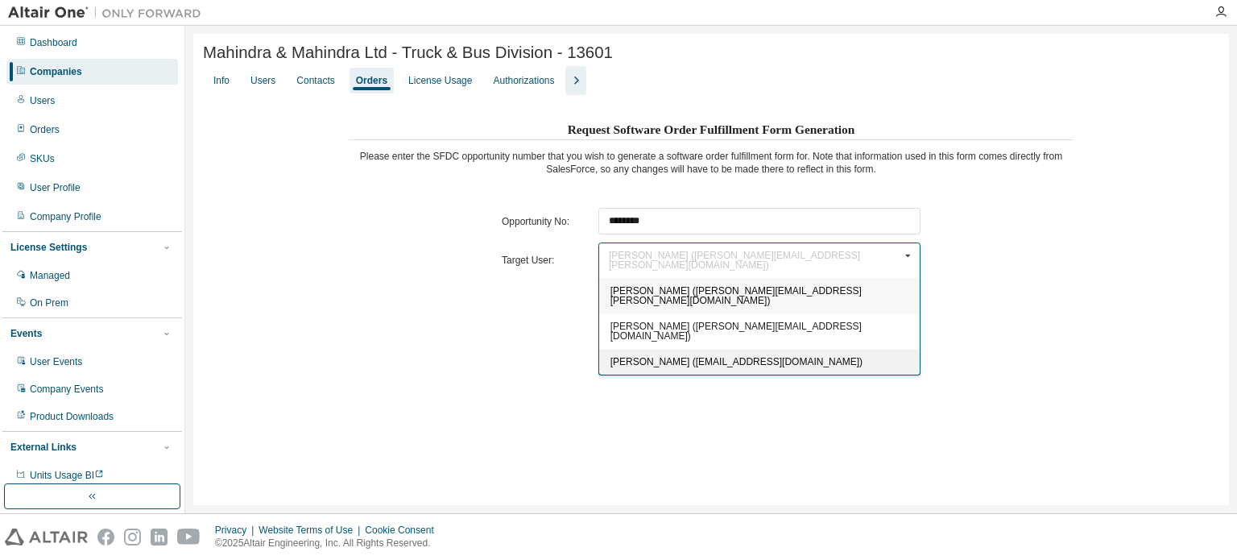
click at [748, 356] on span "[PERSON_NAME] ([EMAIL_ADDRESS][DOMAIN_NAME])" at bounding box center [736, 361] width 252 height 11
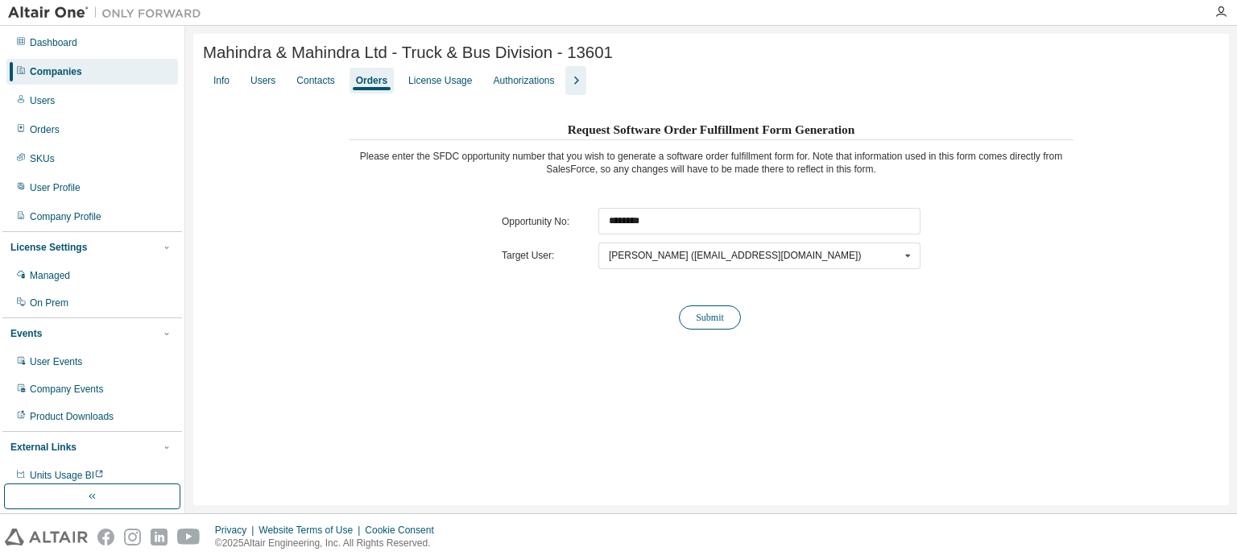
click at [721, 319] on button "Submit" at bounding box center [710, 317] width 62 height 24
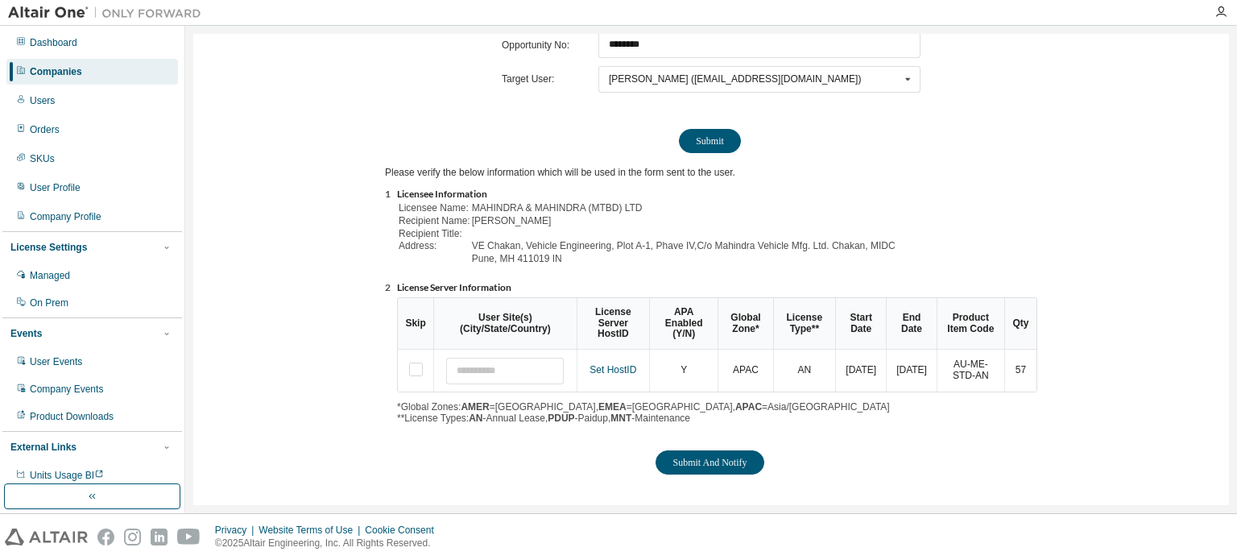
scroll to position [178, 0]
click at [744, 461] on button "Submit And Notify" at bounding box center [709, 460] width 108 height 24
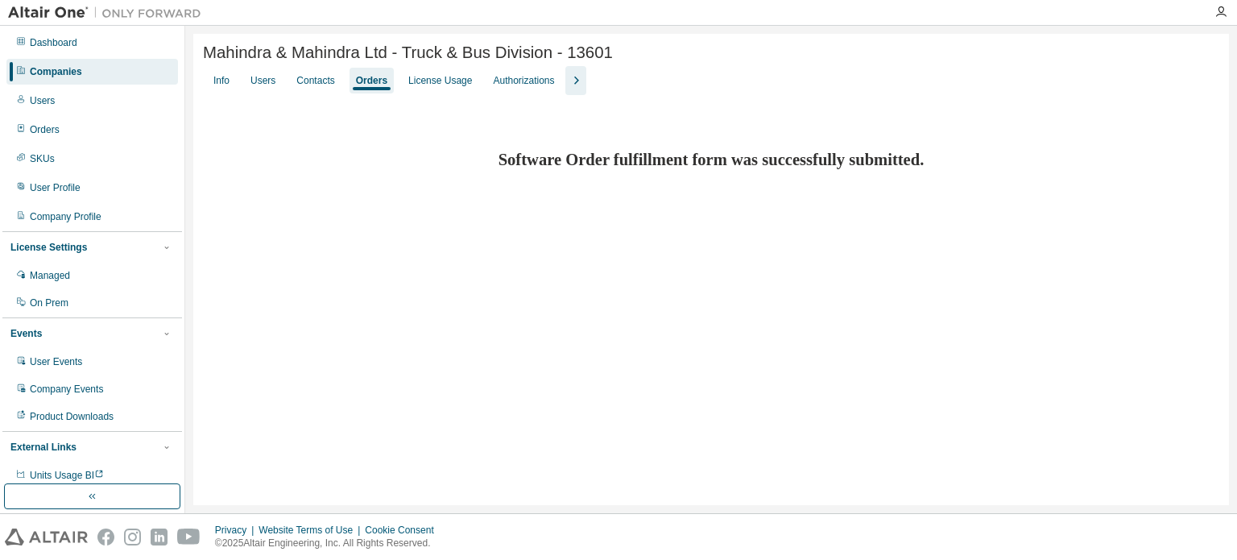
scroll to position [0, 0]
click at [109, 72] on div "Companies" at bounding box center [91, 72] width 171 height 26
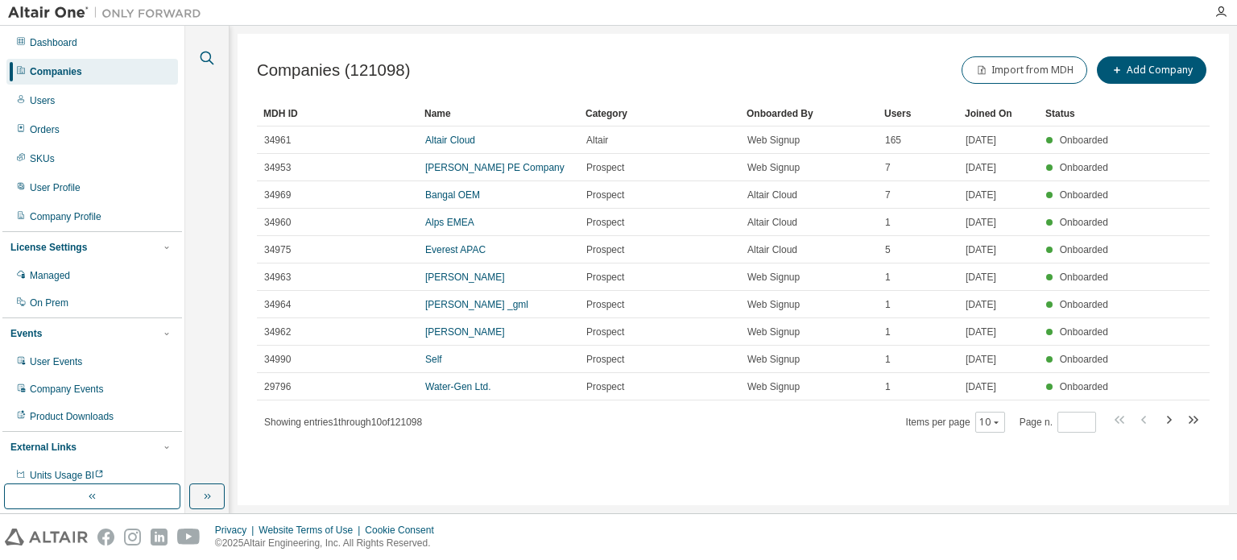
click at [206, 62] on icon "button" at bounding box center [206, 57] width 19 height 19
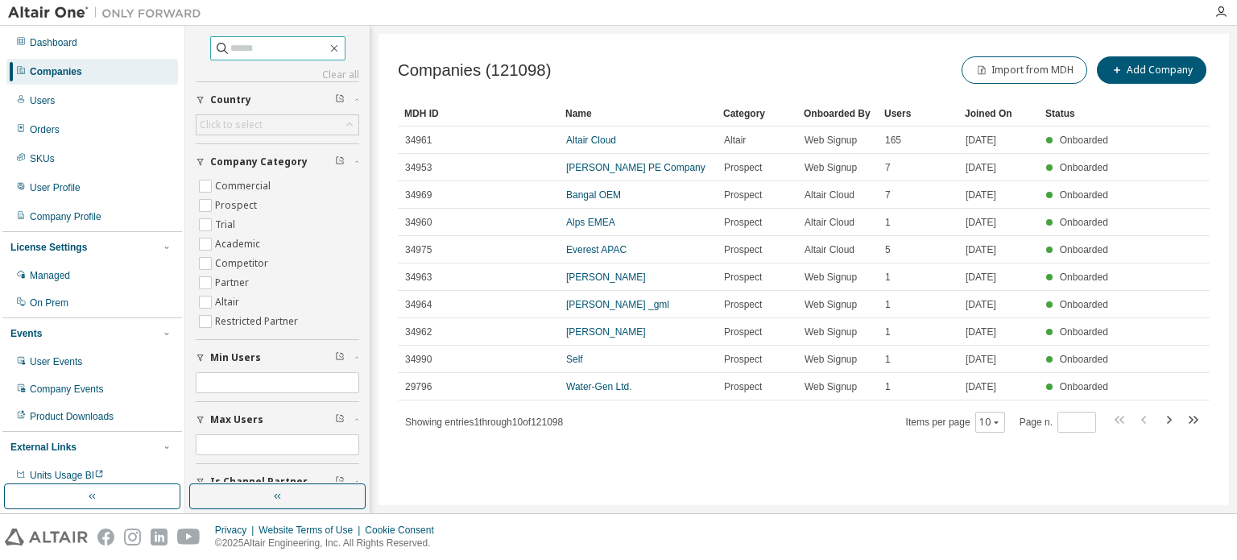
click at [242, 46] on input "text" at bounding box center [278, 48] width 97 height 16
type input "***"
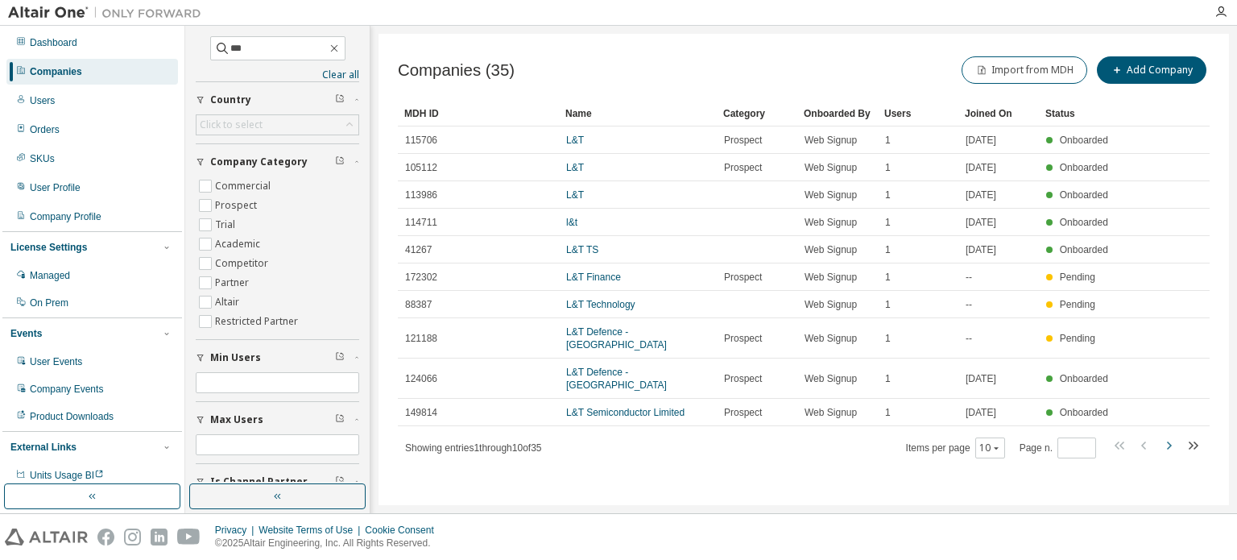
click at [1167, 436] on icon "button" at bounding box center [1168, 445] width 19 height 19
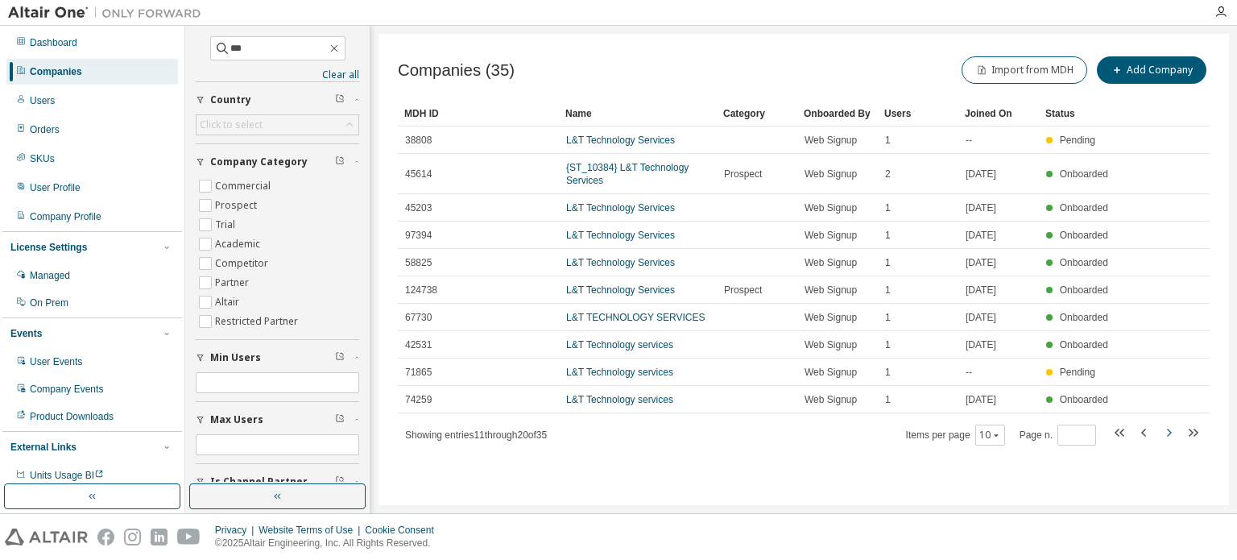
click at [1168, 424] on icon "button" at bounding box center [1168, 432] width 19 height 19
type input "*"
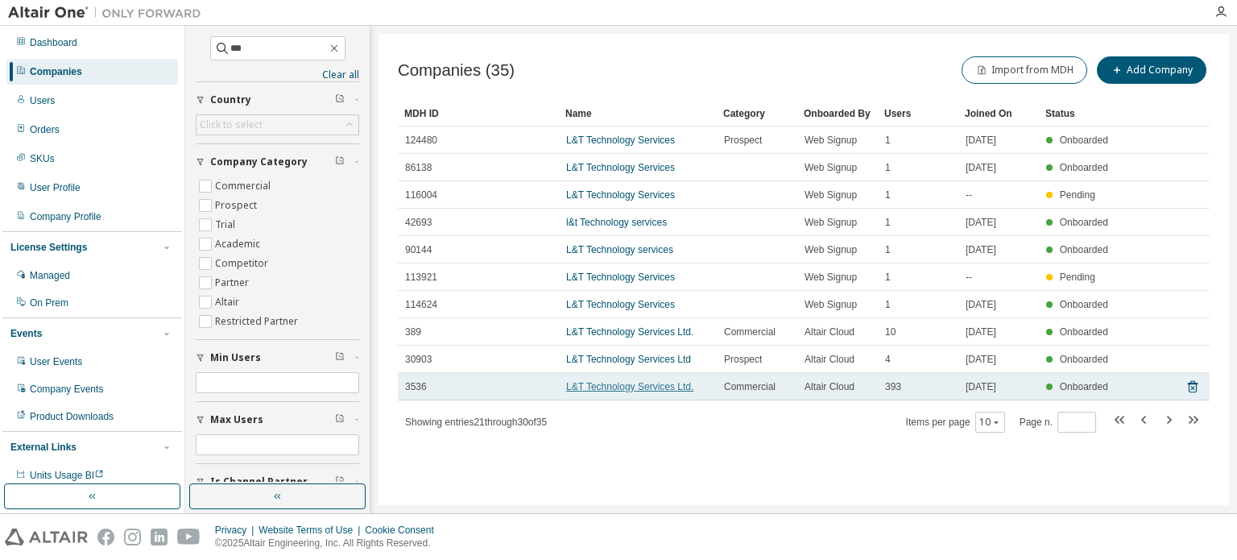
click at [622, 385] on link "L&T Technology Services Ltd." at bounding box center [629, 386] width 127 height 11
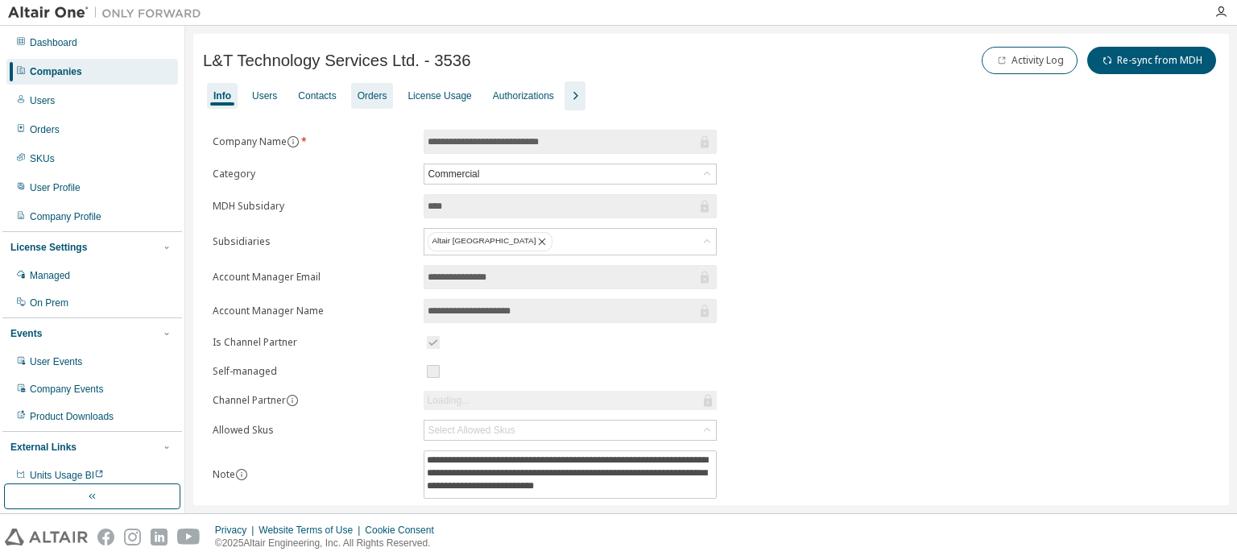
click at [374, 94] on div "Orders" at bounding box center [372, 95] width 30 height 13
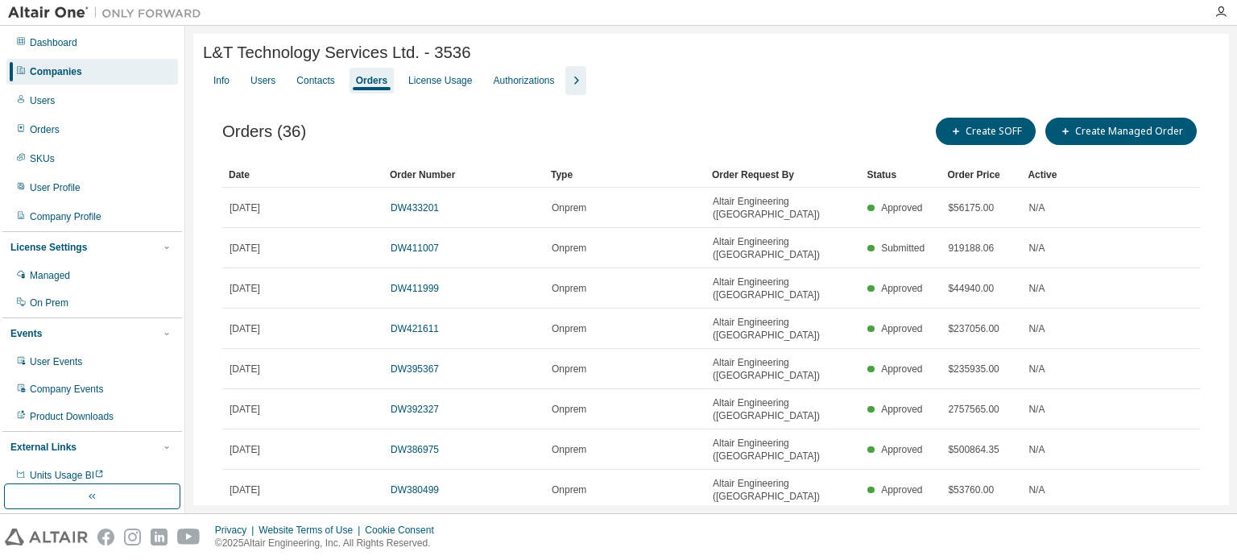
click at [103, 75] on div "Companies" at bounding box center [91, 72] width 171 height 26
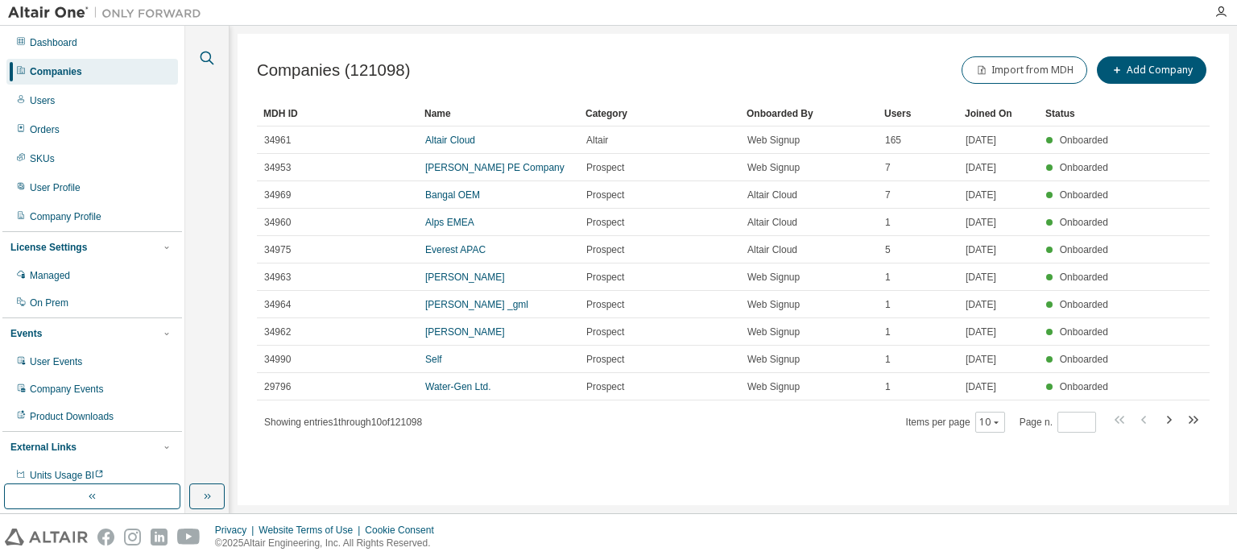
click at [209, 60] on icon "button" at bounding box center [206, 57] width 19 height 19
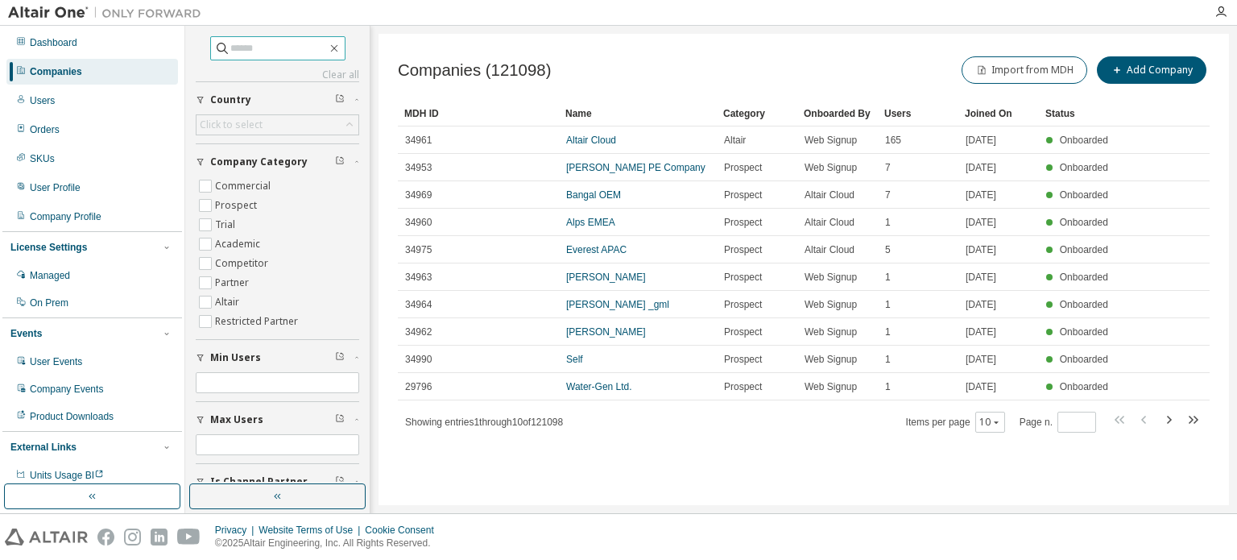
click at [231, 53] on input "text" at bounding box center [278, 48] width 97 height 16
type input "********"
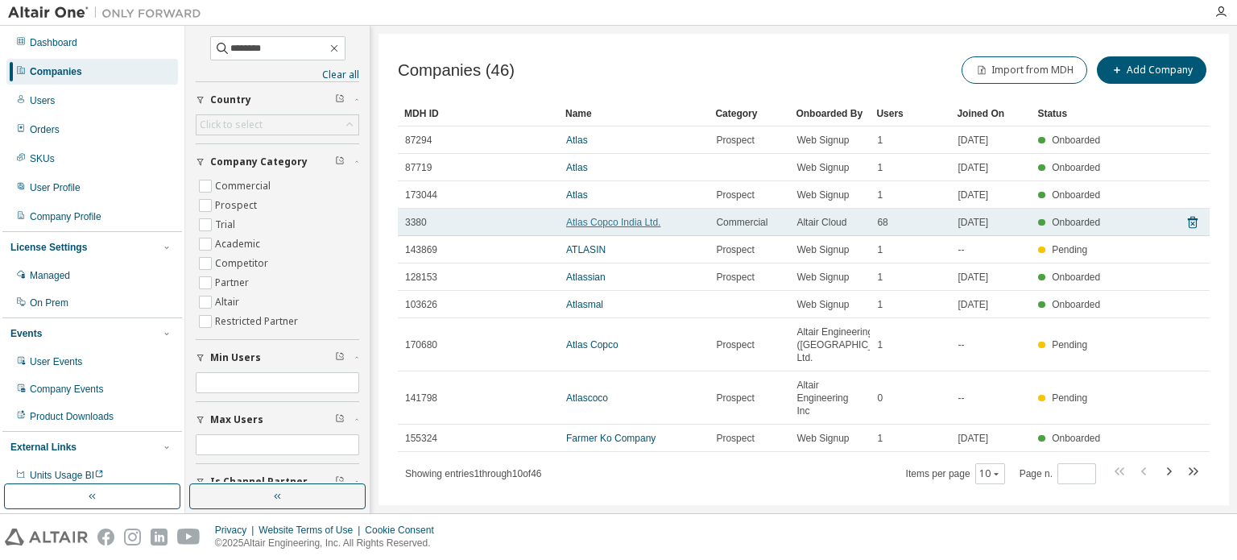
click at [624, 222] on link "Atlas Copco India Ltd." at bounding box center [613, 222] width 94 height 11
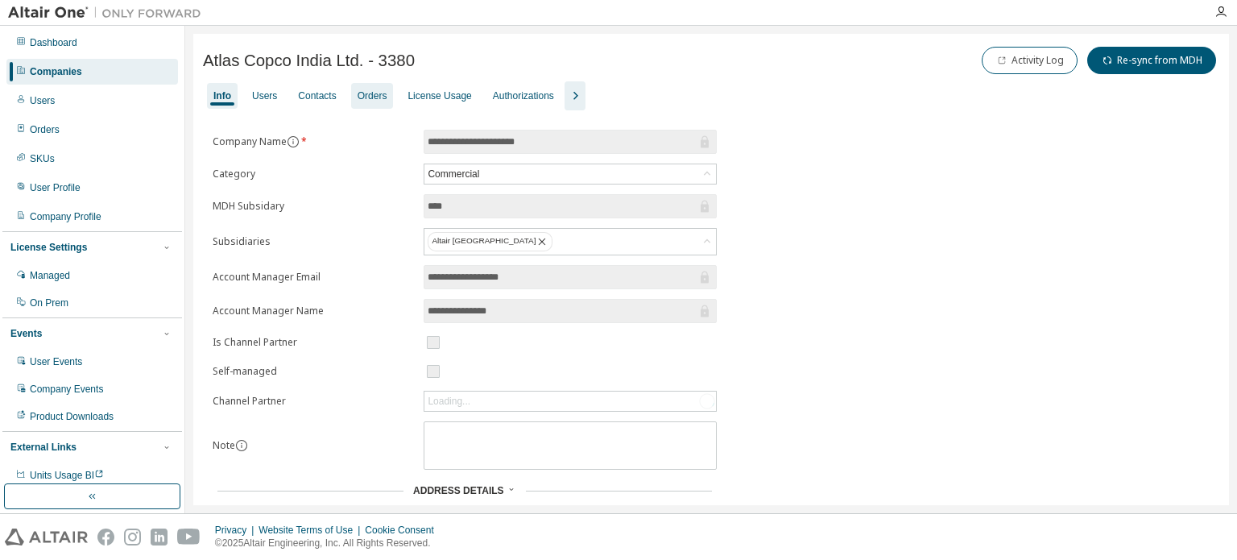
click at [374, 102] on div "Orders" at bounding box center [372, 96] width 43 height 26
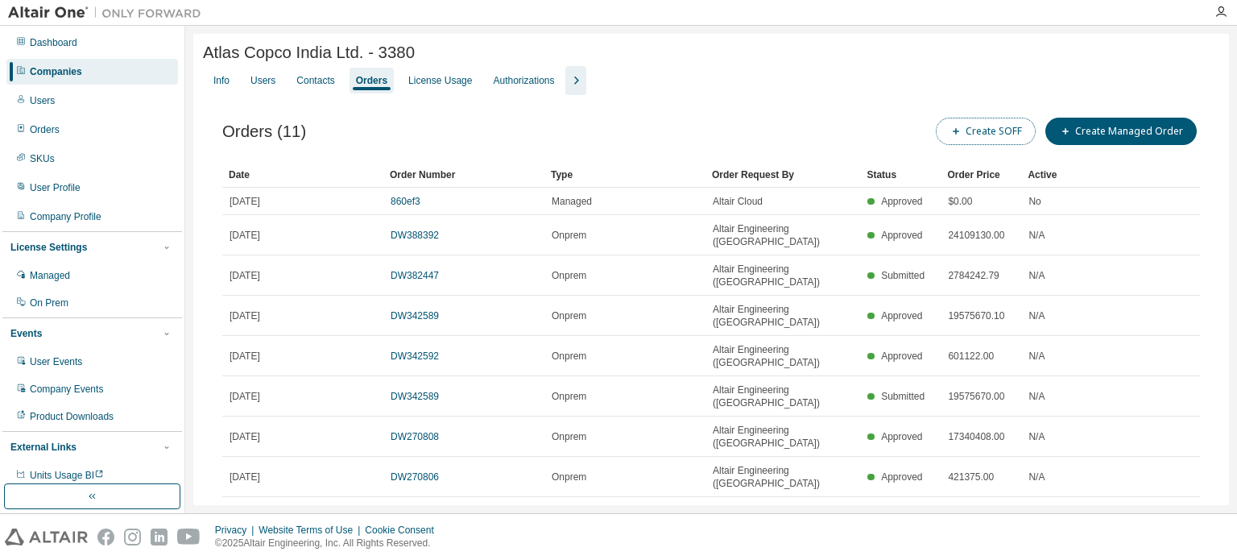
click at [971, 140] on button "Create SOFF" at bounding box center [986, 131] width 100 height 27
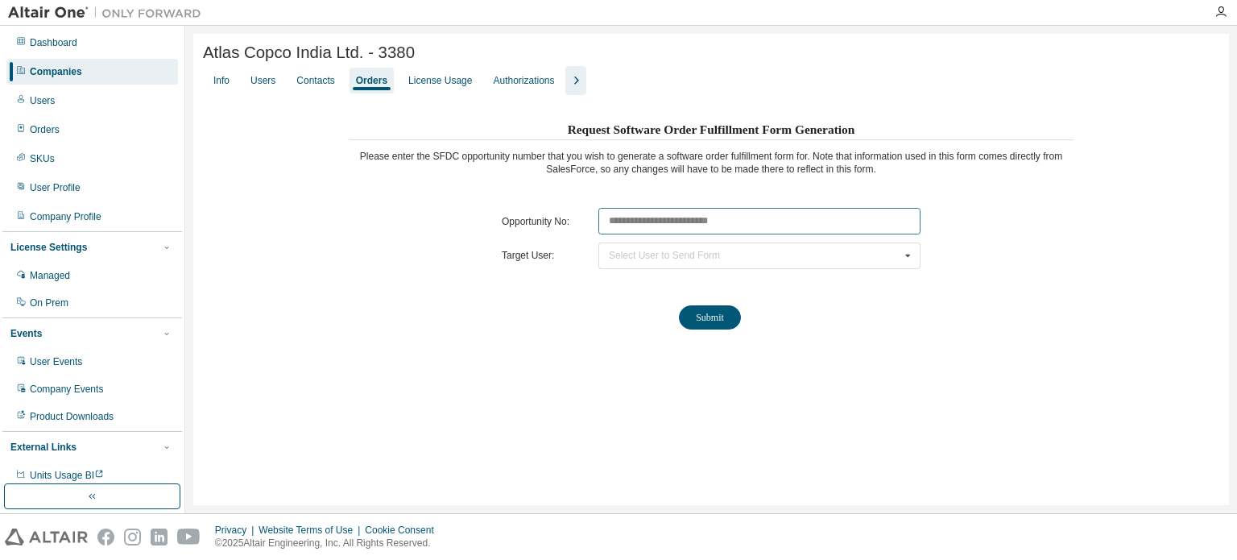
click at [766, 220] on input "text" at bounding box center [759, 221] width 322 height 27
paste input "********"
type input "********"
click at [758, 250] on div "Select User to Send Form [PERSON_NAME] ([EMAIL_ADDRESS][DOMAIN_NAME]) [PERSON_N…" at bounding box center [759, 255] width 322 height 27
click at [1047, 376] on div "Atlas Copco India Ltd. - 3380 Clear Load Save Save As Field Operator Value Sele…" at bounding box center [710, 269] width 1035 height 471
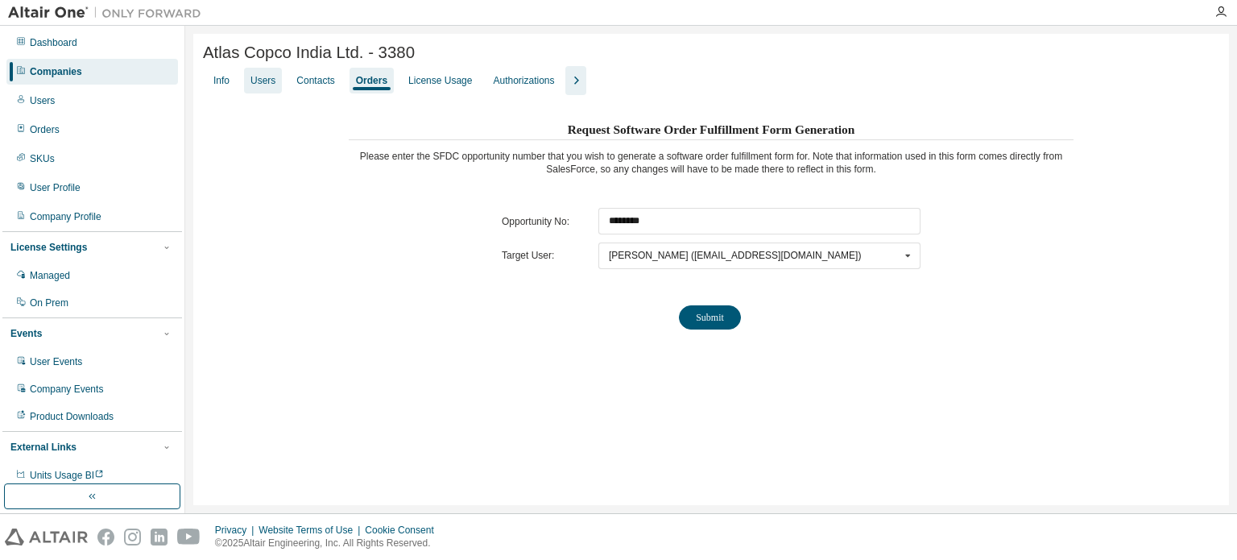
click at [266, 91] on div "Users" at bounding box center [263, 81] width 38 height 26
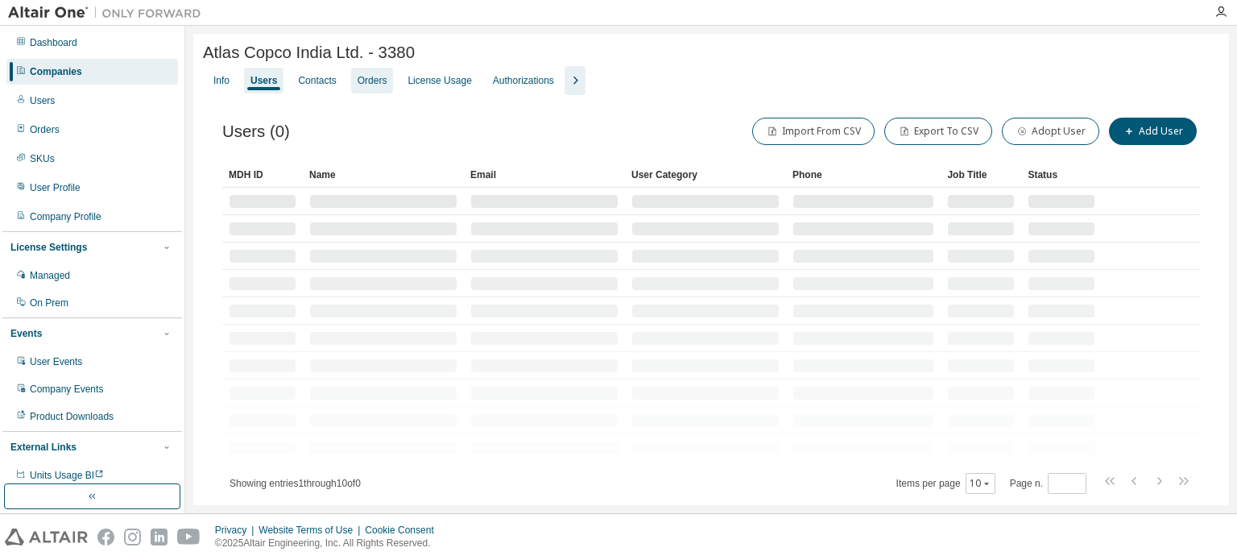
click at [364, 86] on div "Orders" at bounding box center [372, 80] width 30 height 13
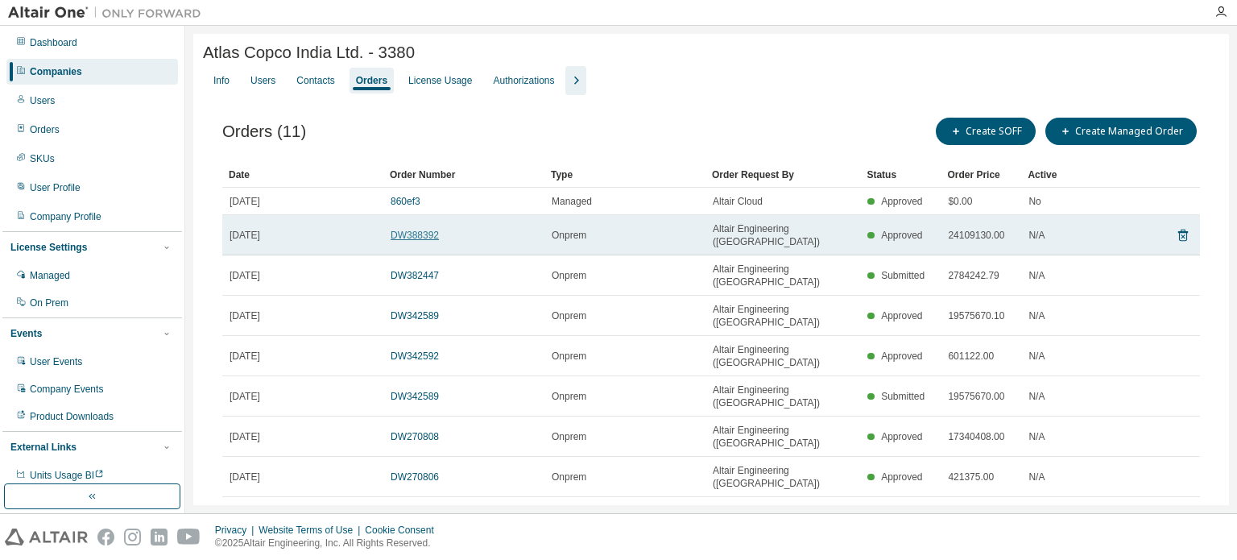
click at [415, 229] on link "DW388392" at bounding box center [414, 234] width 48 height 11
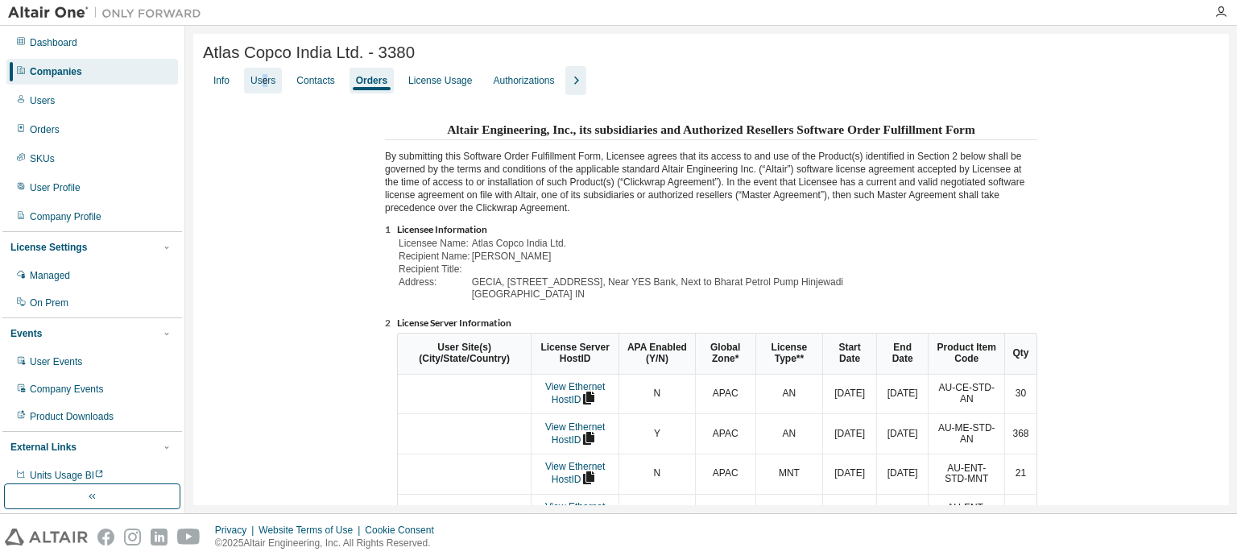
click at [264, 86] on div "Users" at bounding box center [262, 80] width 25 height 13
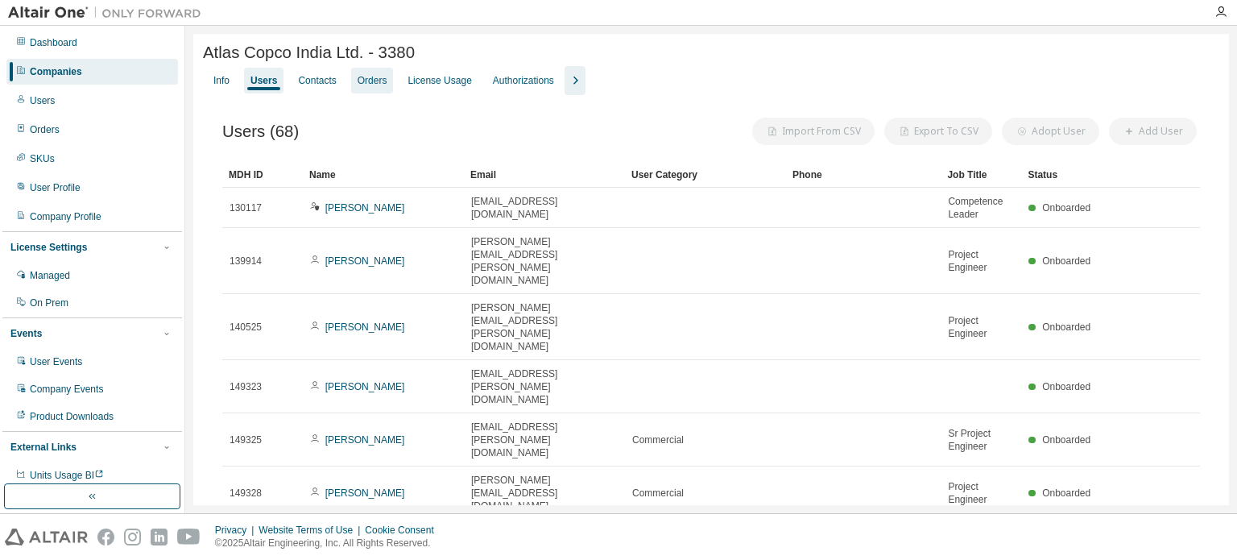
click at [366, 85] on div "Orders" at bounding box center [372, 80] width 30 height 13
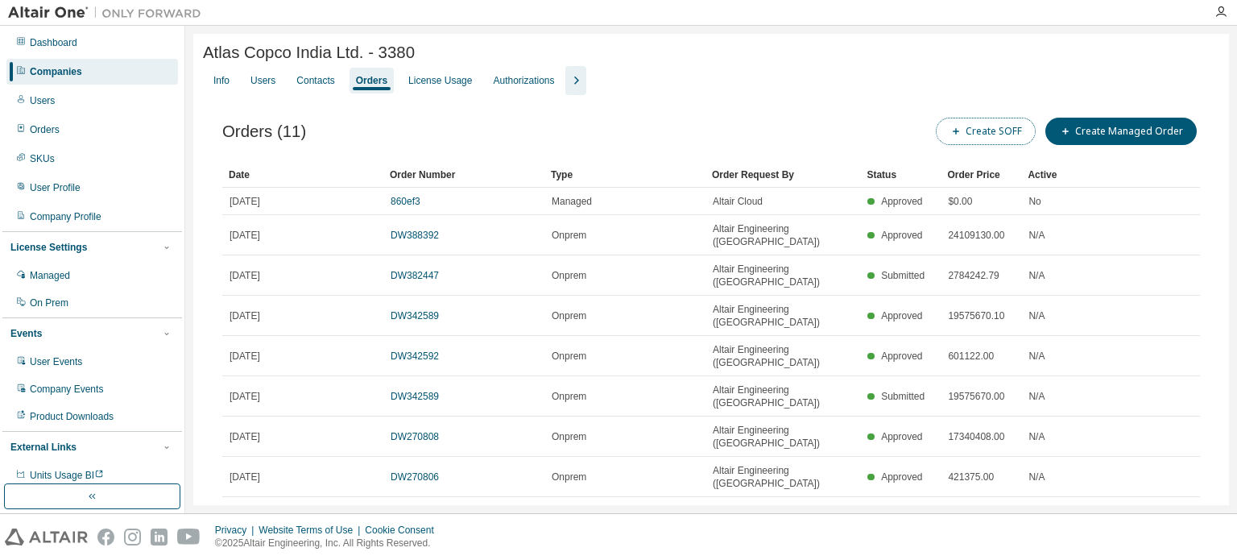
click at [1004, 145] on button "Create SOFF" at bounding box center [986, 131] width 100 height 27
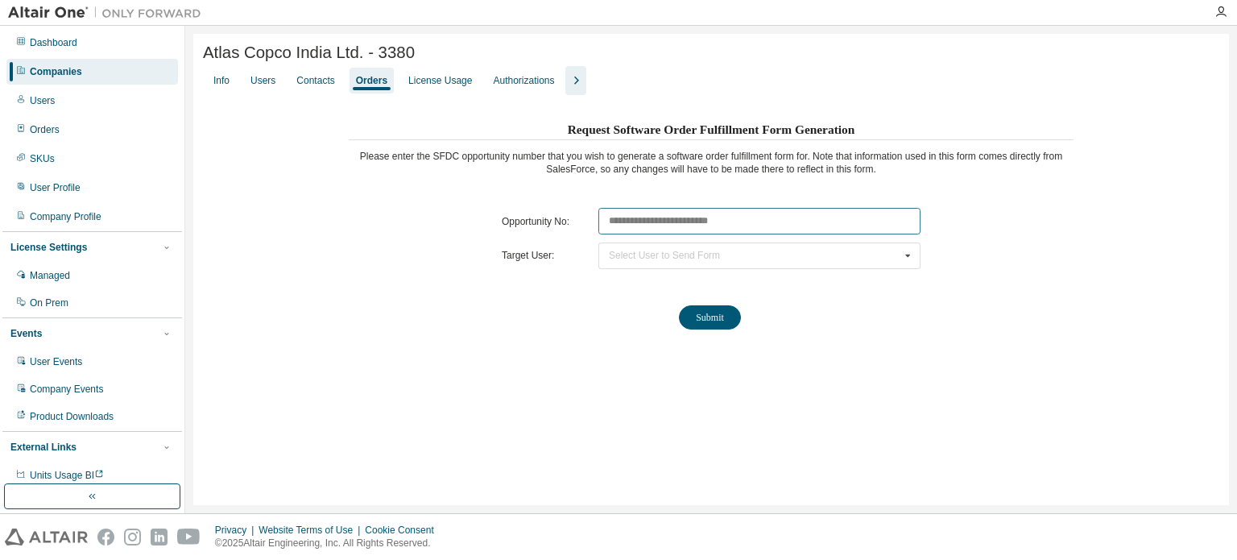
click at [833, 225] on input "text" at bounding box center [759, 221] width 322 height 27
paste input "********"
type input "********"
click at [820, 260] on div "Select User to Send Form [PERSON_NAME] ([EMAIL_ADDRESS][DOMAIN_NAME]) [PERSON_N…" at bounding box center [759, 255] width 322 height 27
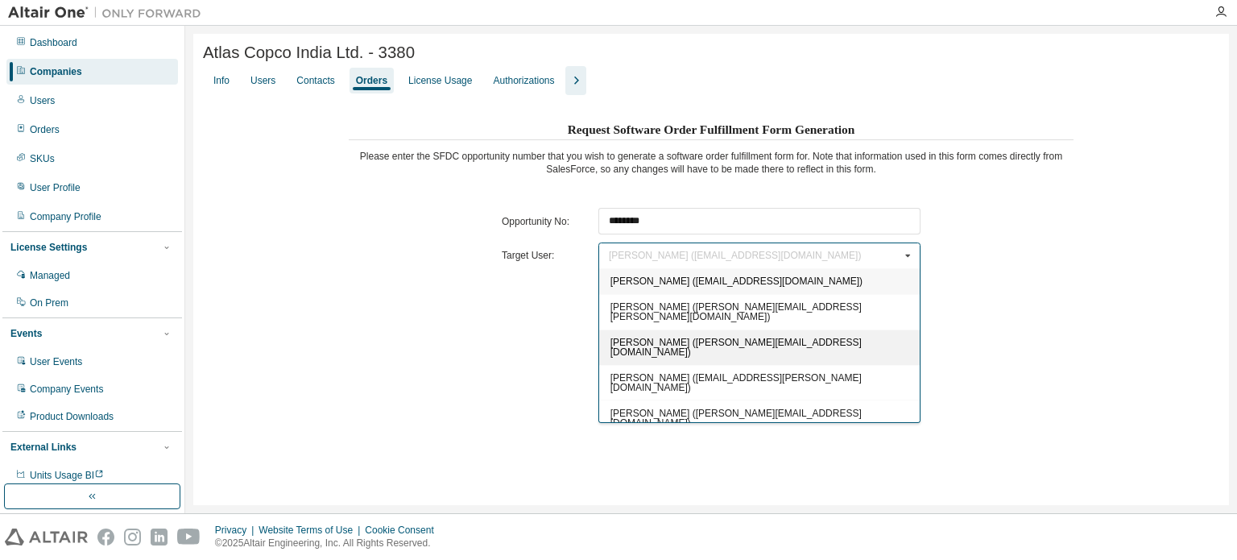
click at [821, 344] on div "[PERSON_NAME] ([PERSON_NAME][EMAIL_ADDRESS][DOMAIN_NAME])" at bounding box center [759, 346] width 320 height 35
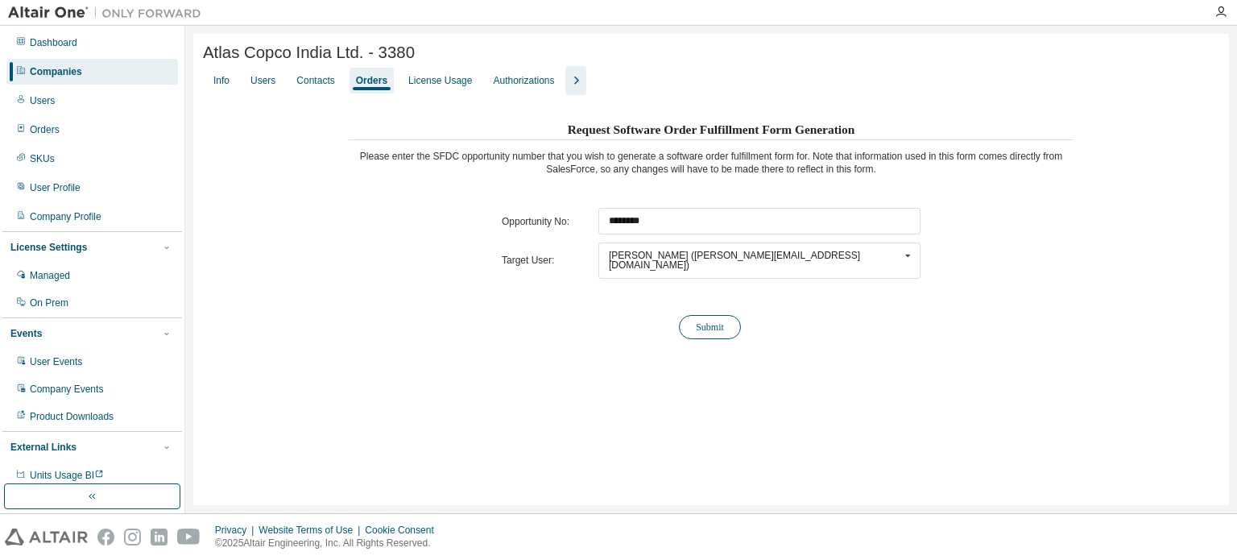
click at [717, 320] on button "Submit" at bounding box center [710, 327] width 62 height 24
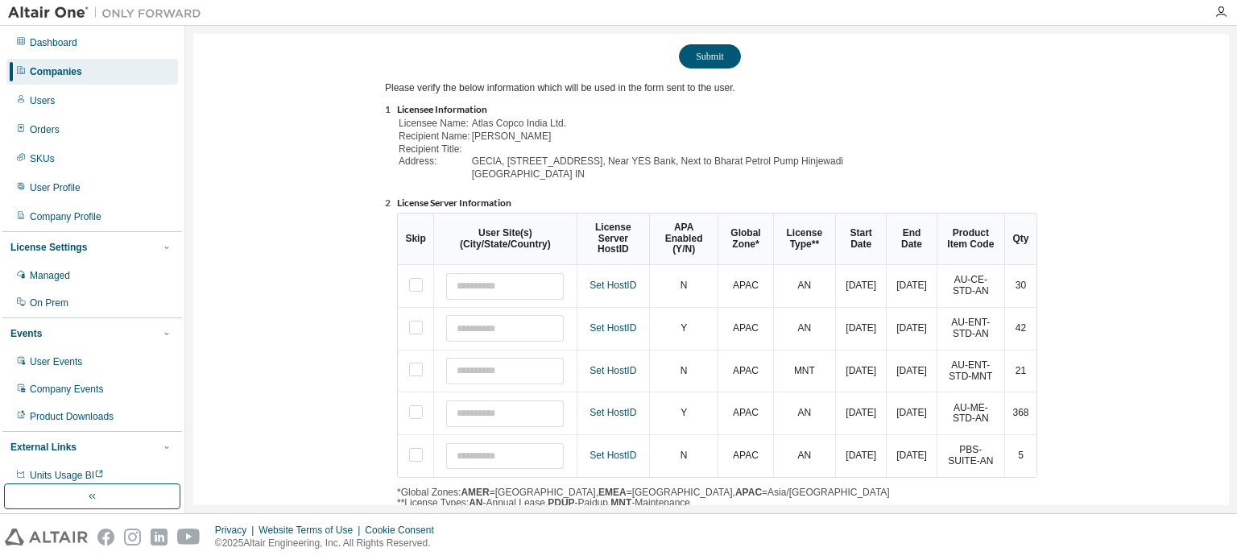
scroll to position [345, 0]
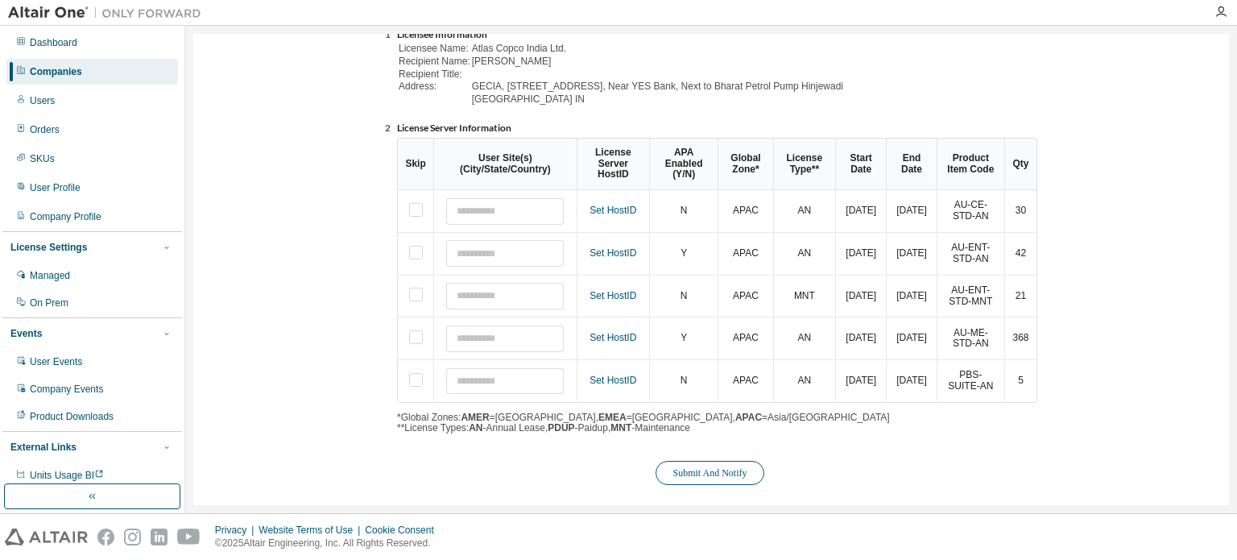
click at [740, 461] on button "Submit And Notify" at bounding box center [709, 473] width 108 height 24
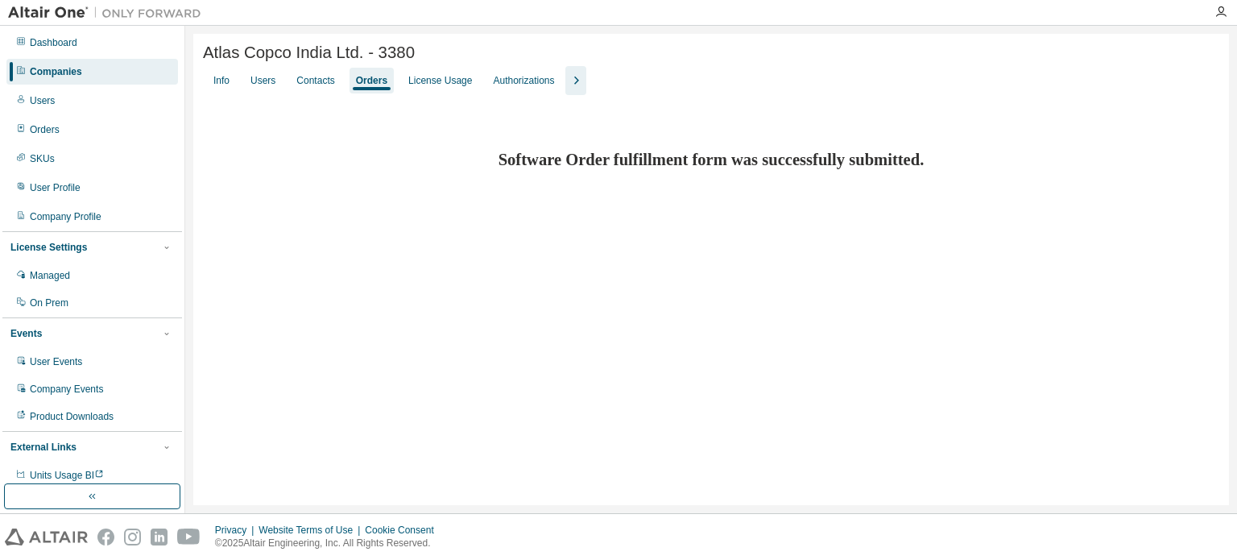
click at [45, 75] on div "Companies" at bounding box center [56, 71] width 52 height 13
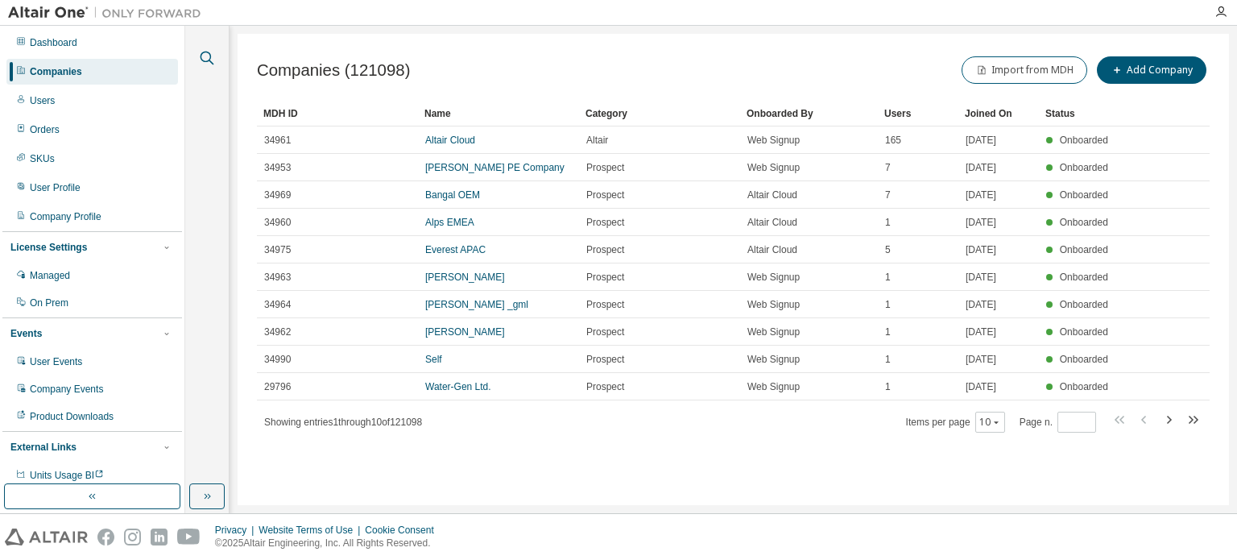
click at [199, 60] on icon "button" at bounding box center [206, 57] width 19 height 19
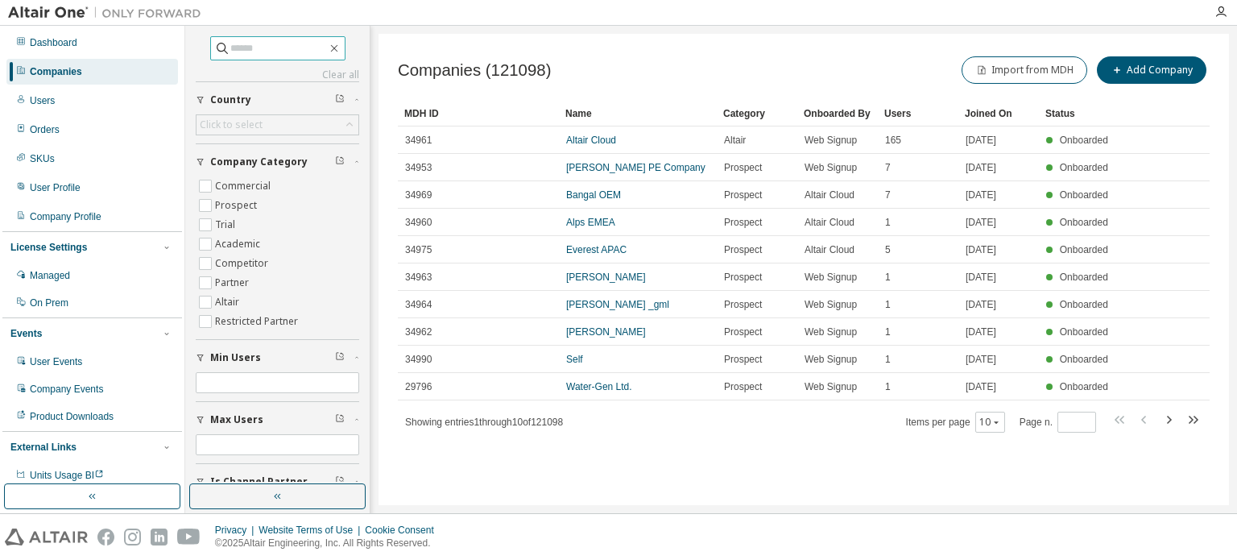
click at [258, 51] on input "text" at bounding box center [278, 48] width 97 height 16
type input "******"
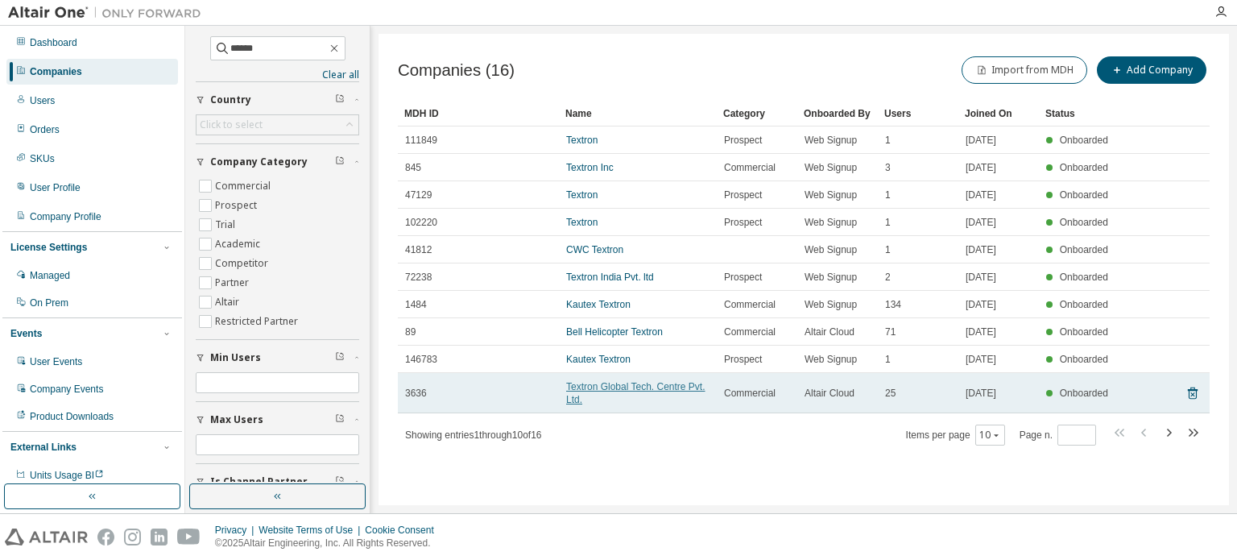
click at [638, 381] on link "Textron Global Tech. Centre Pvt. Ltd." at bounding box center [635, 393] width 139 height 24
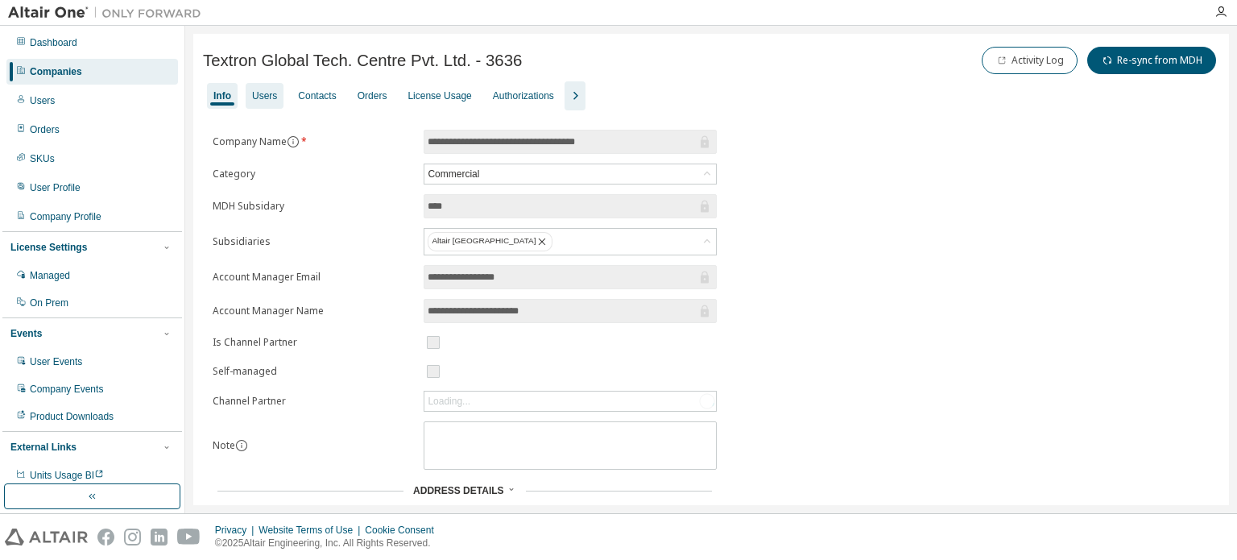
click at [272, 95] on div "Users" at bounding box center [264, 95] width 25 height 13
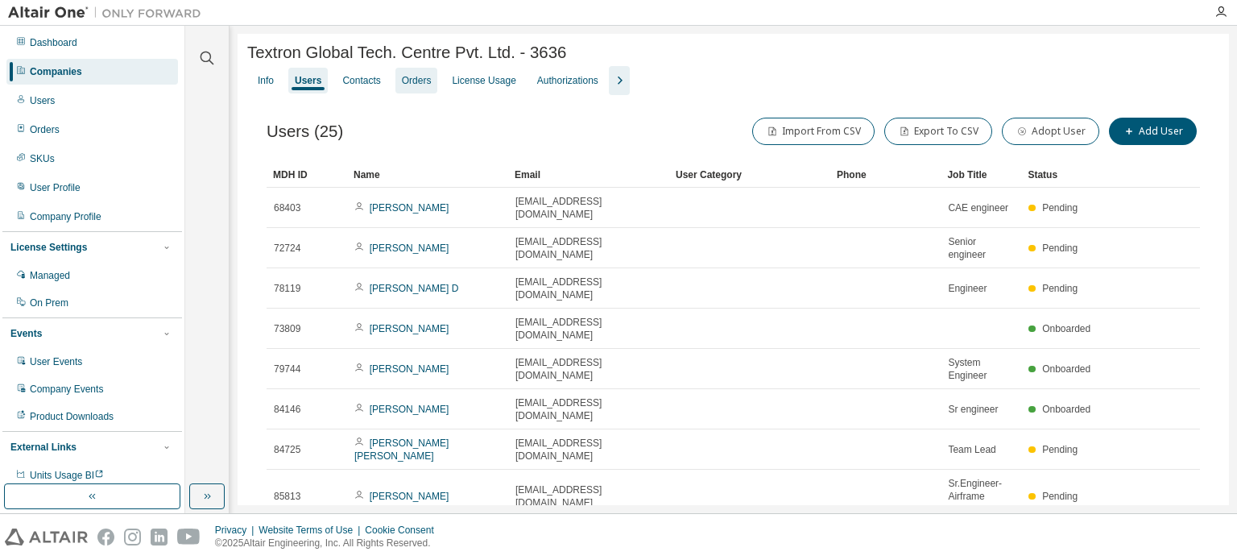
click at [409, 83] on div "Orders" at bounding box center [417, 80] width 30 height 13
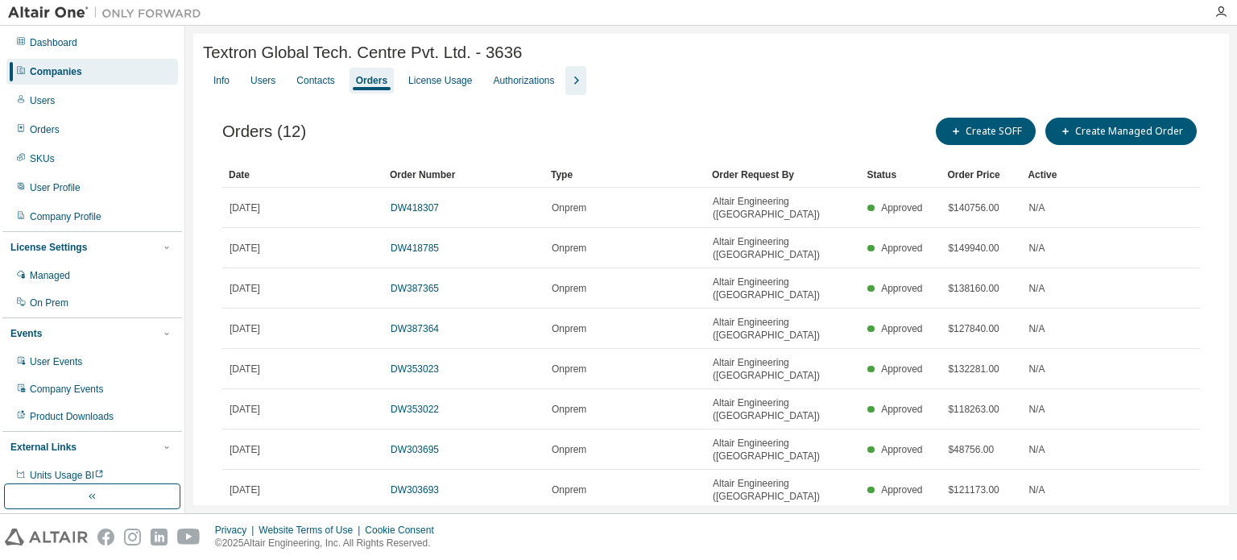
click at [128, 66] on div "Companies" at bounding box center [91, 72] width 171 height 26
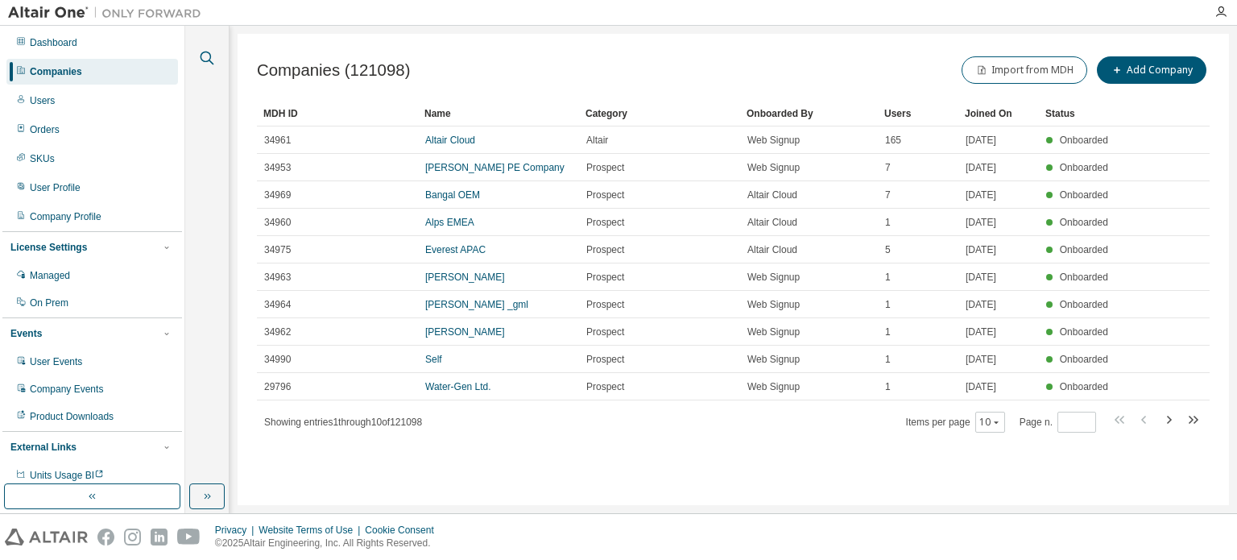
click at [201, 53] on icon "button" at bounding box center [207, 59] width 14 height 14
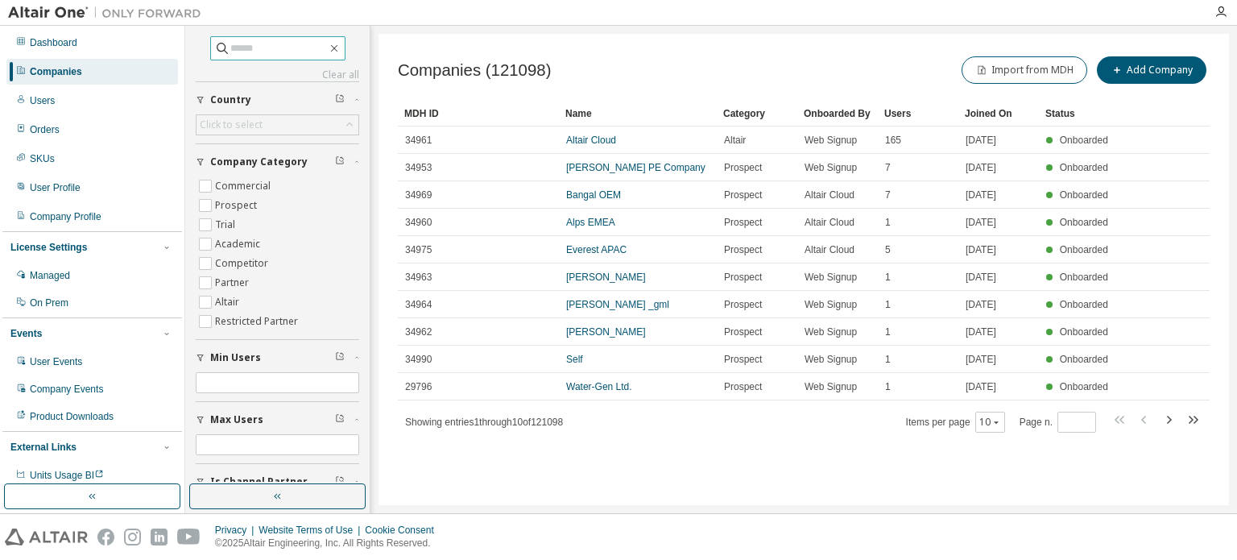
click at [242, 39] on span at bounding box center [277, 48] width 135 height 24
click at [242, 43] on input "text" at bounding box center [278, 48] width 97 height 16
type input "*****"
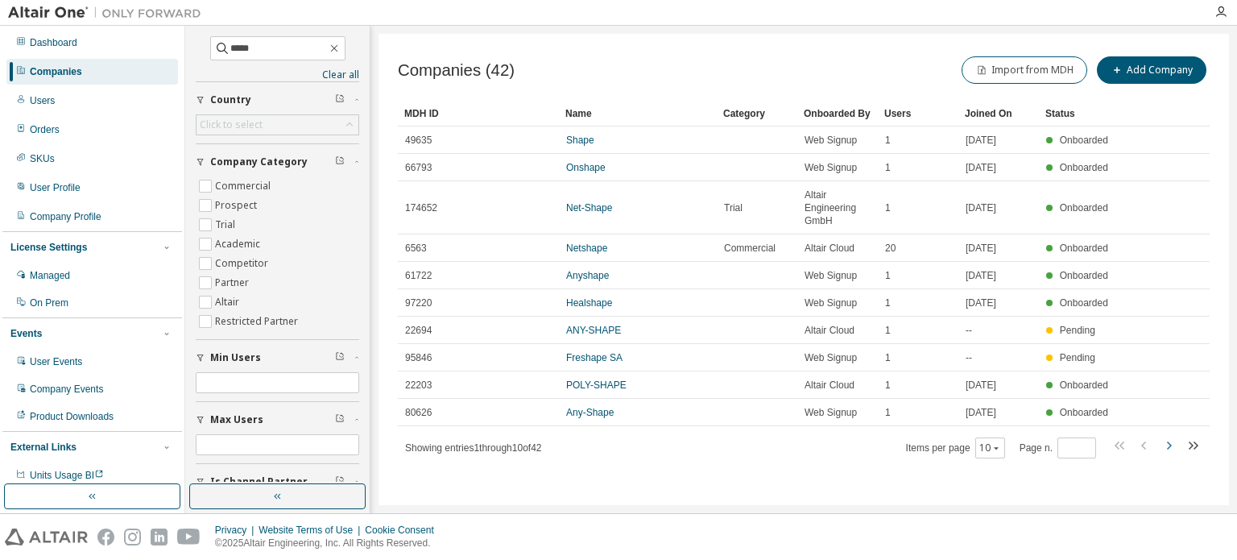
click at [1169, 446] on icon "button" at bounding box center [1169, 445] width 5 height 8
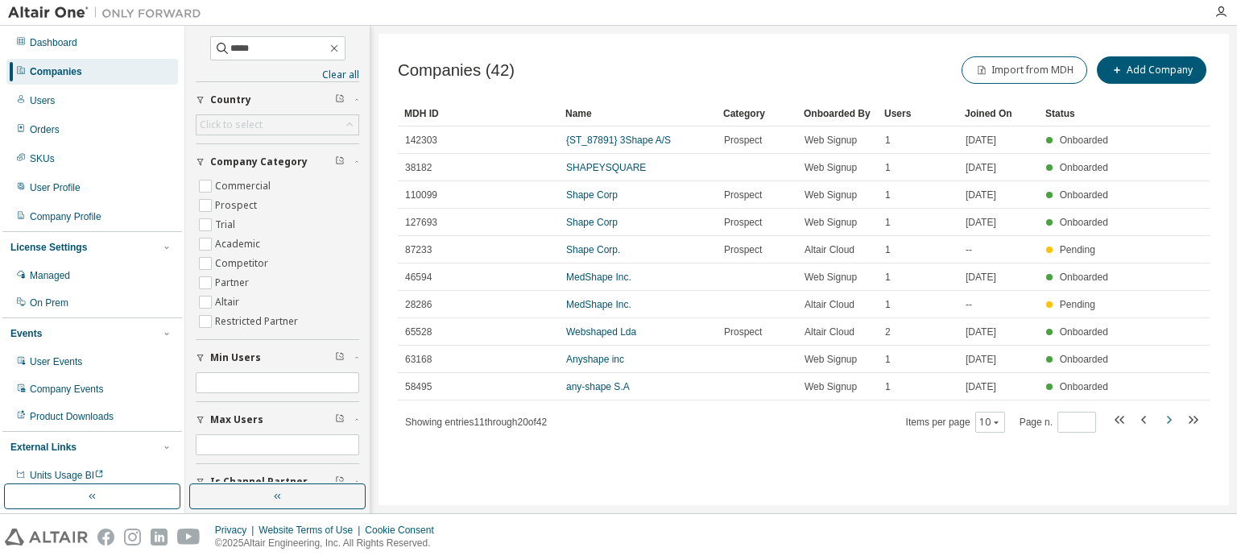
click at [1167, 419] on icon "button" at bounding box center [1168, 419] width 19 height 19
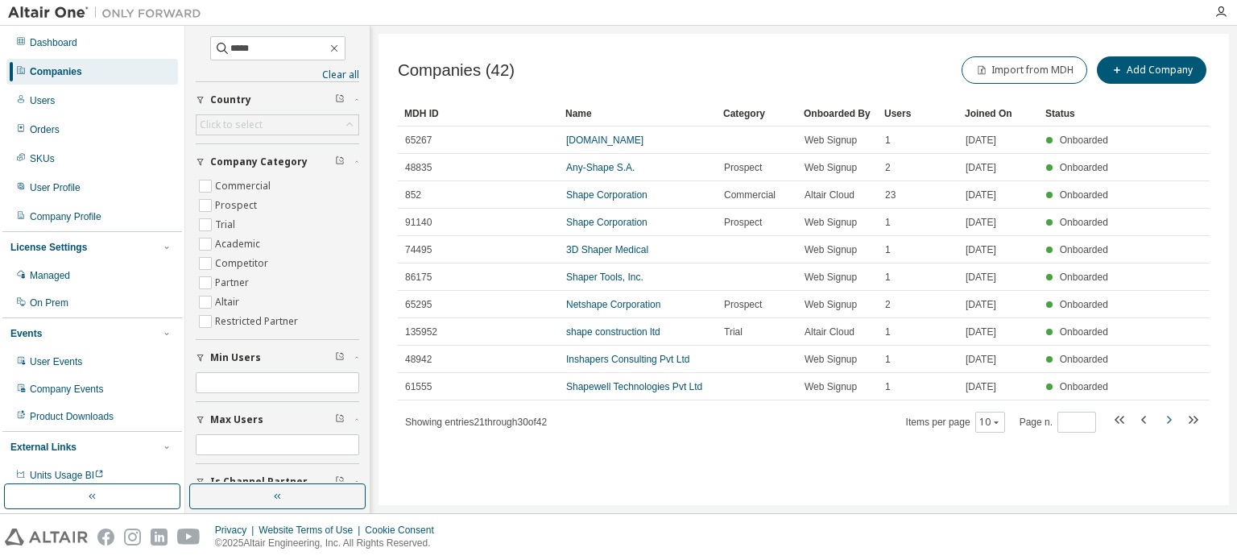
click at [1166, 419] on icon "button" at bounding box center [1168, 419] width 19 height 19
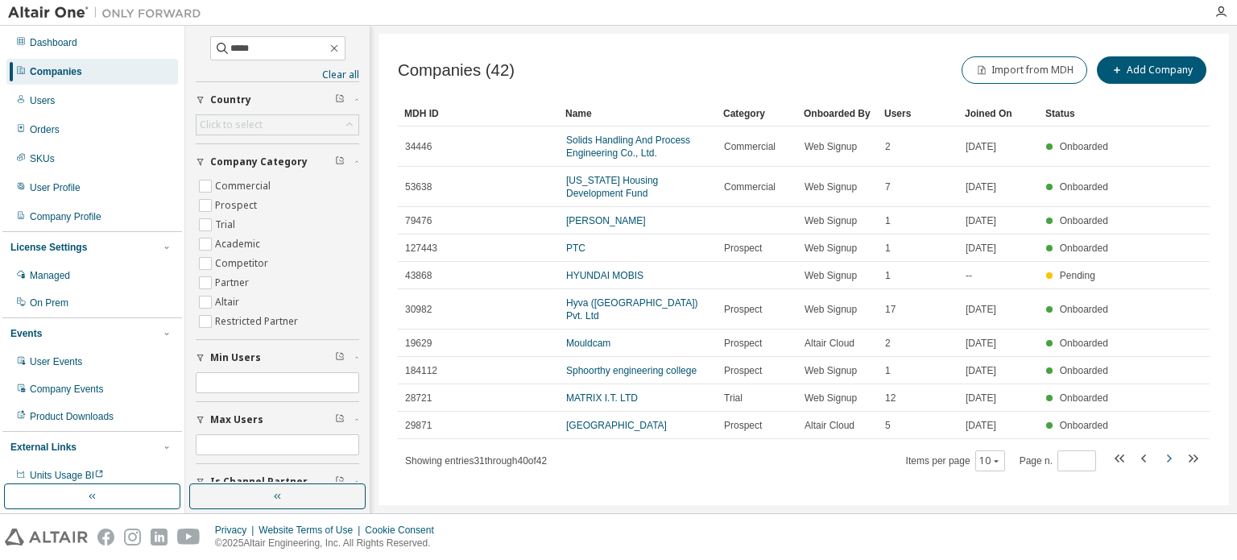
click at [1171, 448] on icon "button" at bounding box center [1168, 457] width 19 height 19
type input "*"
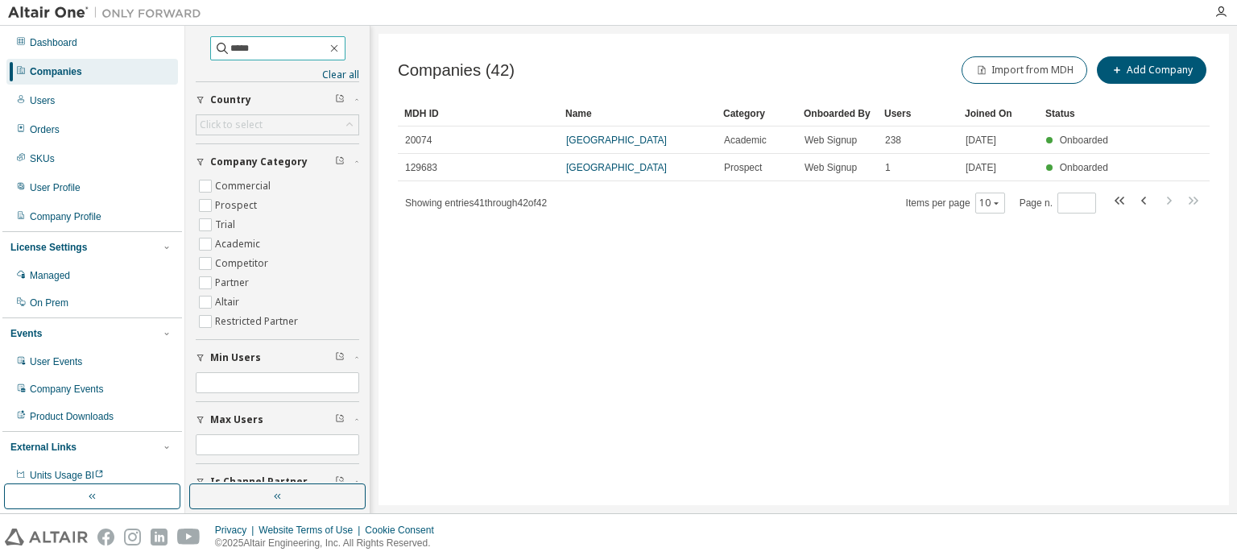
click at [232, 55] on input "*****" at bounding box center [278, 48] width 97 height 16
drag, startPoint x: 219, startPoint y: 48, endPoint x: 159, endPoint y: 41, distance: 60.7
click at [159, 41] on div "Dashboard Companies Users Orders SKUs User Profile Company Profile License Sett…" at bounding box center [618, 269] width 1237 height 487
type input "****"
type input "*"
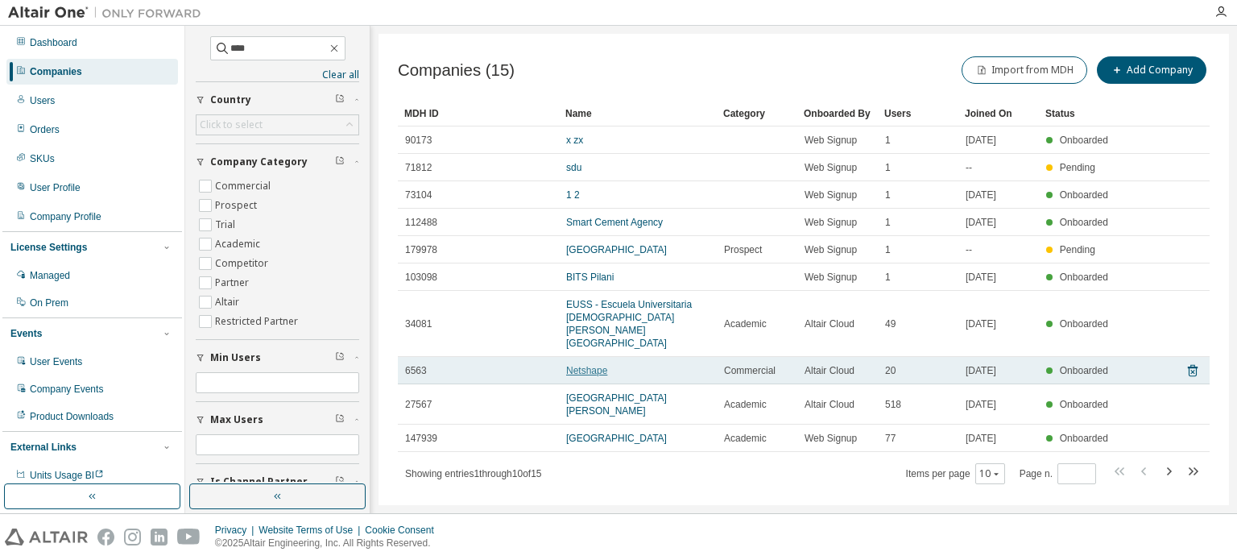
click at [593, 365] on link "Netshape" at bounding box center [586, 370] width 41 height 11
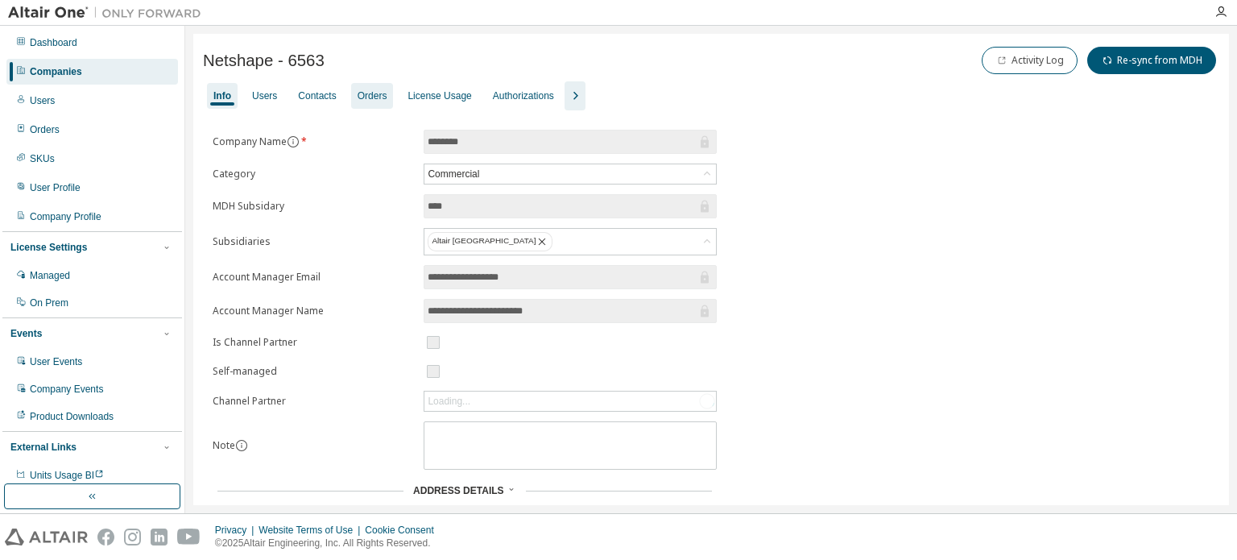
click at [363, 96] on div "Orders" at bounding box center [372, 95] width 30 height 13
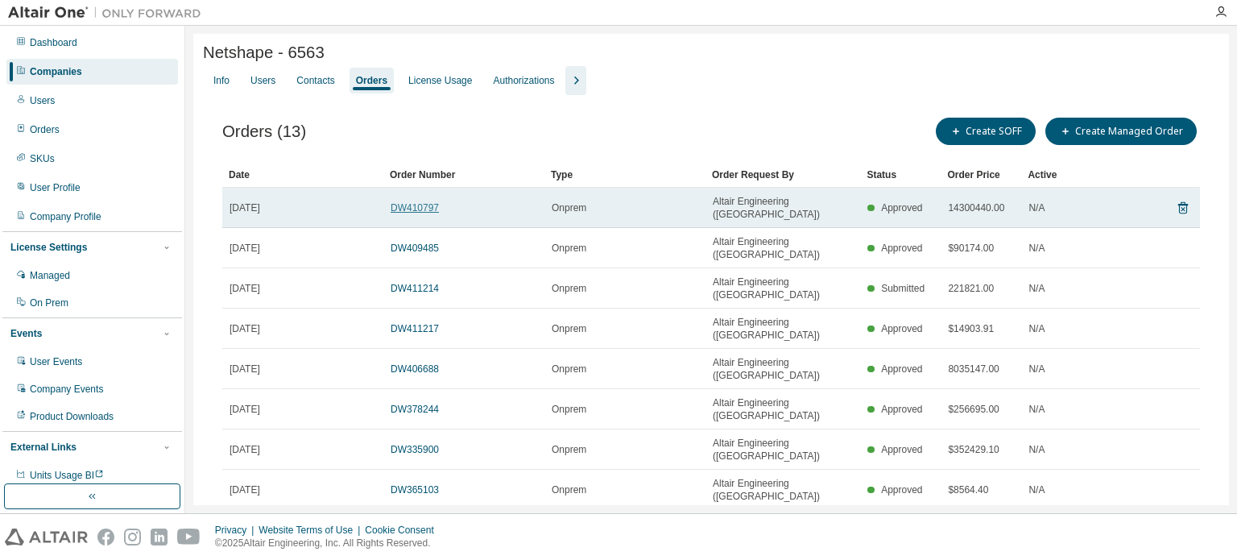
click at [411, 206] on link "DW410797" at bounding box center [414, 207] width 48 height 11
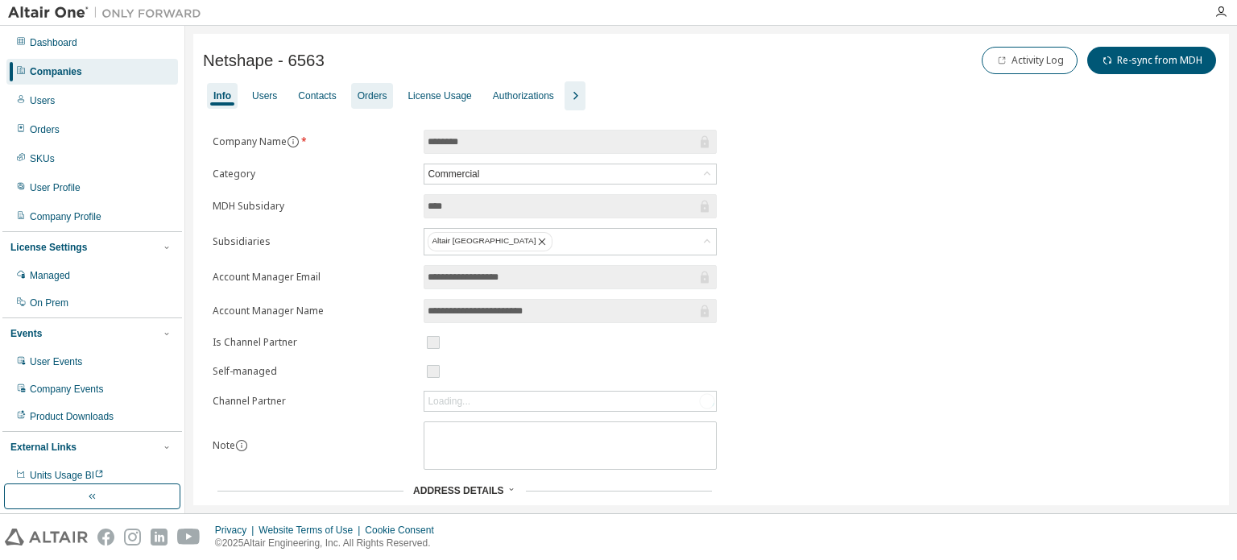
click at [374, 94] on div "Orders" at bounding box center [372, 95] width 30 height 13
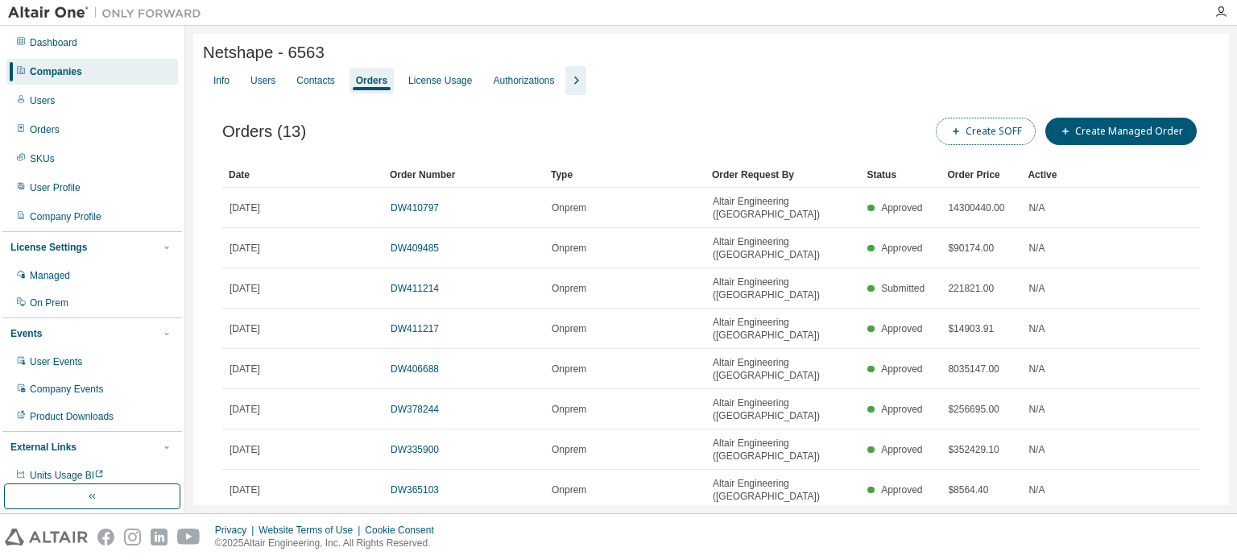
click at [974, 145] on button "Create SOFF" at bounding box center [986, 131] width 100 height 27
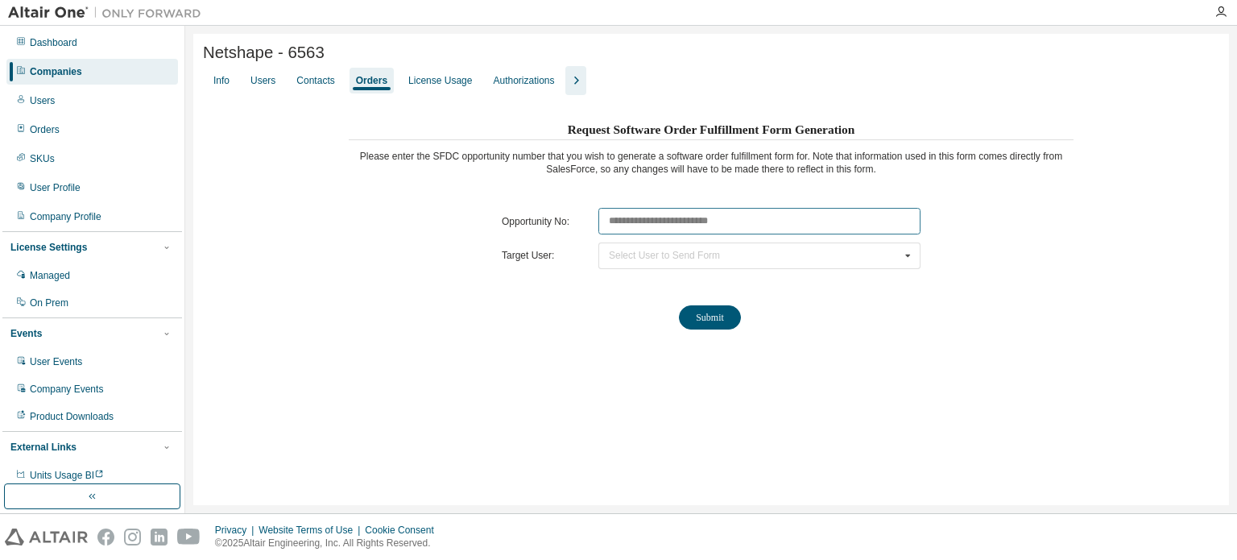
click at [708, 225] on input "text" at bounding box center [759, 221] width 322 height 27
paste input "********"
type input "********"
click at [727, 260] on div "Select User to Send Form SHIVAJI [PERSON_NAME] ([PERSON_NAME][EMAIL_ADDRESS][DO…" at bounding box center [759, 255] width 322 height 27
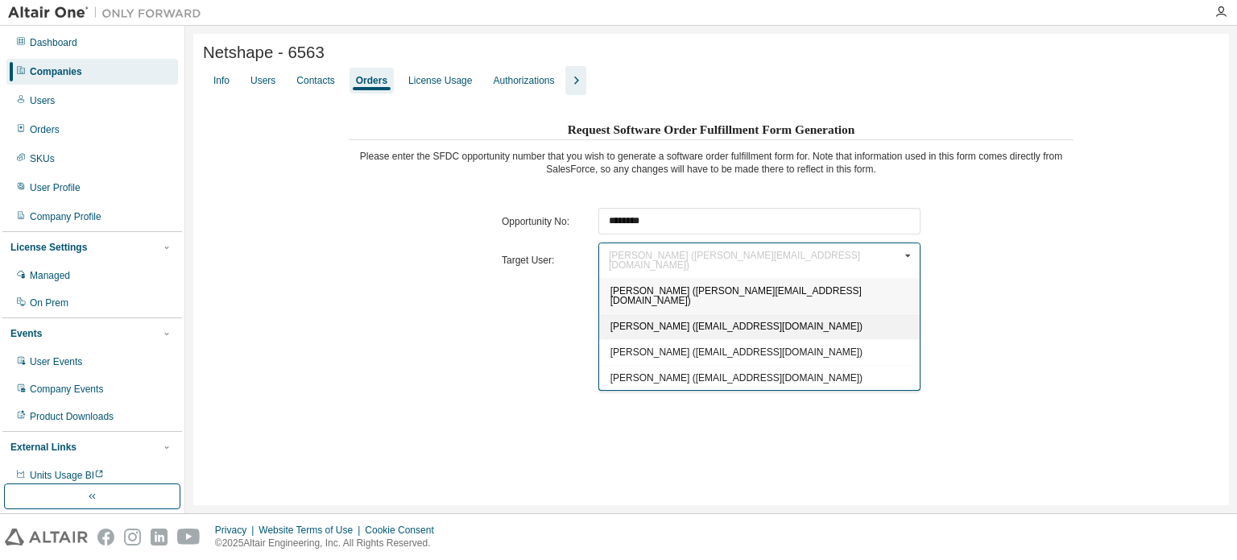
click at [868, 313] on div "[PERSON_NAME] ([EMAIL_ADDRESS][DOMAIN_NAME])" at bounding box center [759, 326] width 320 height 26
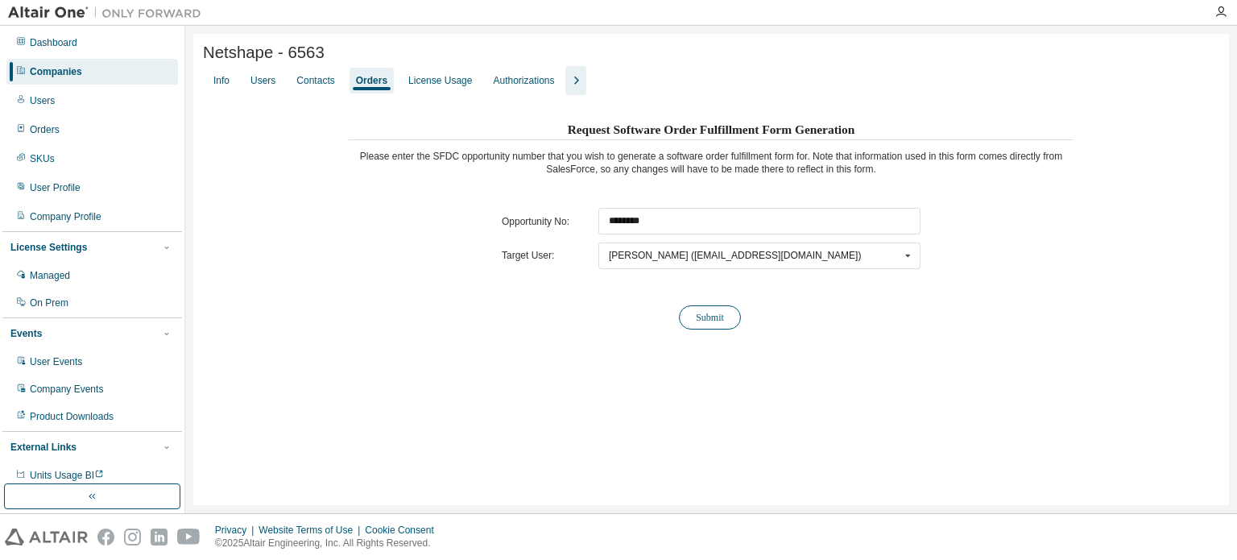
click at [723, 319] on button "Submit" at bounding box center [710, 317] width 62 height 24
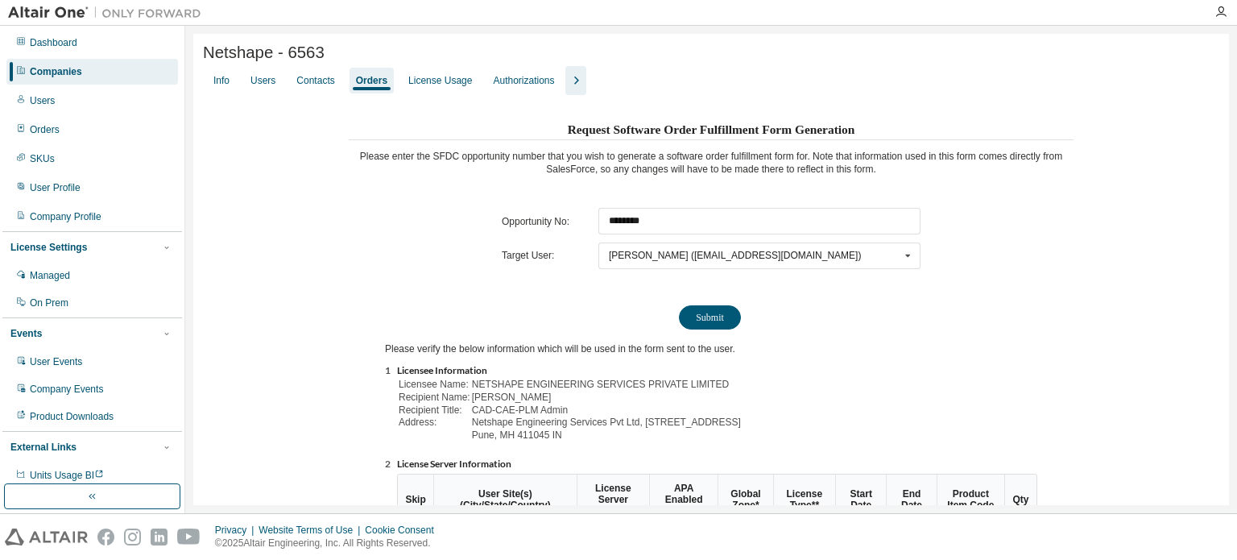
scroll to position [178, 0]
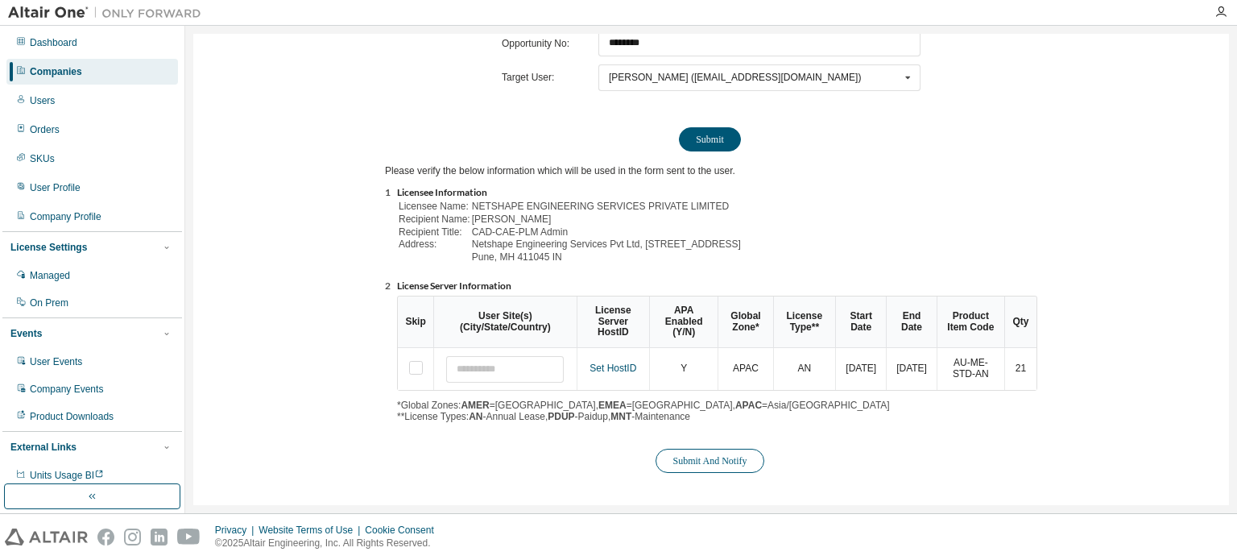
click at [718, 462] on button "Submit And Notify" at bounding box center [709, 460] width 108 height 24
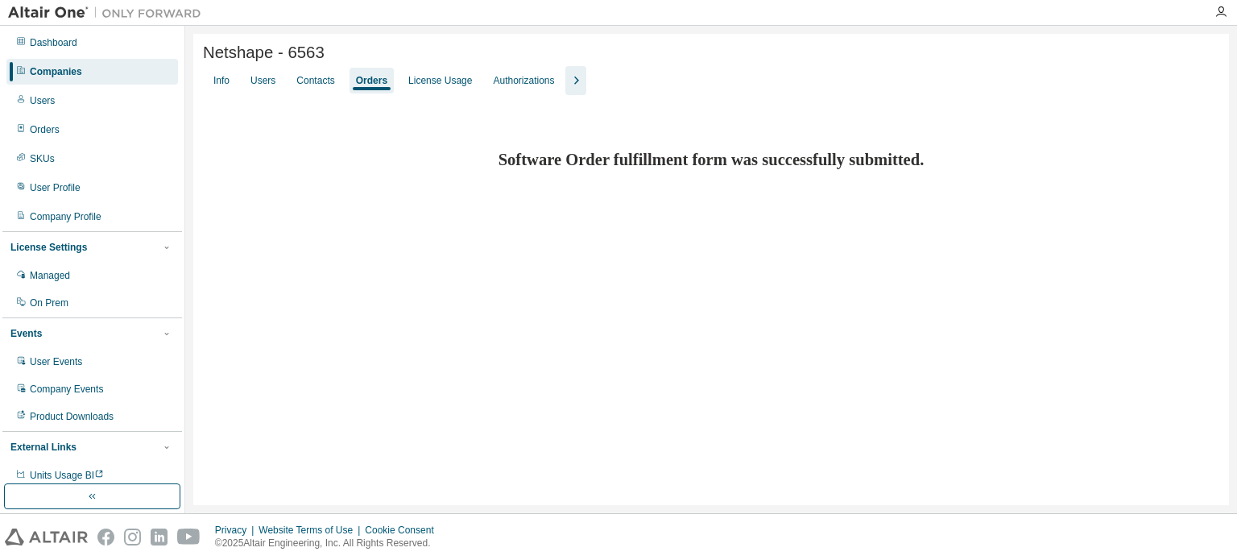
scroll to position [0, 0]
click at [138, 81] on div "Companies" at bounding box center [91, 72] width 171 height 26
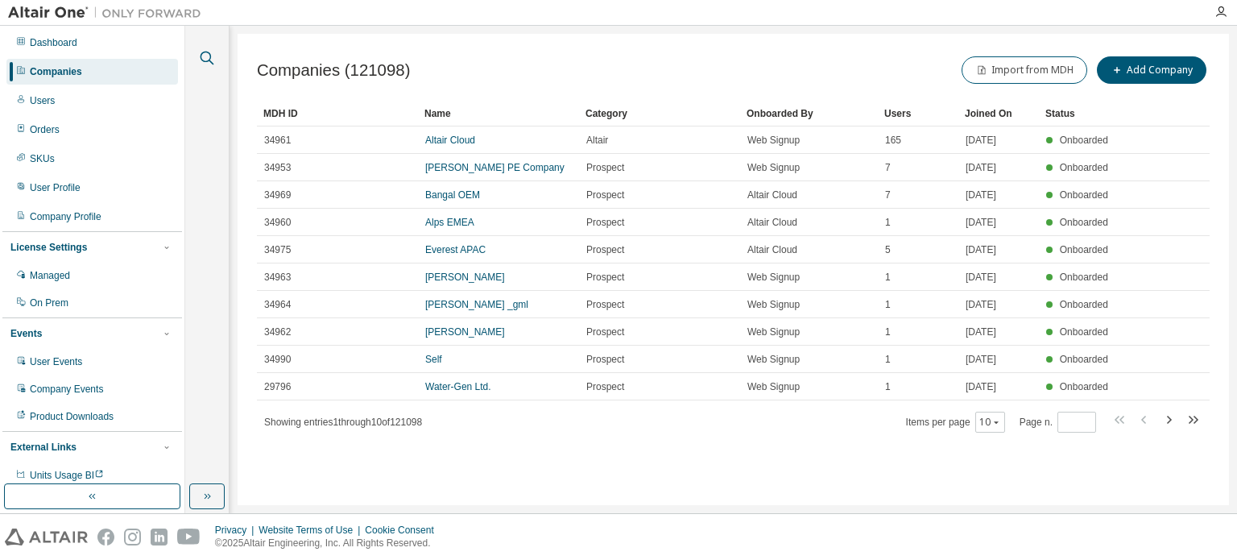
click at [202, 56] on icon "button" at bounding box center [206, 57] width 19 height 19
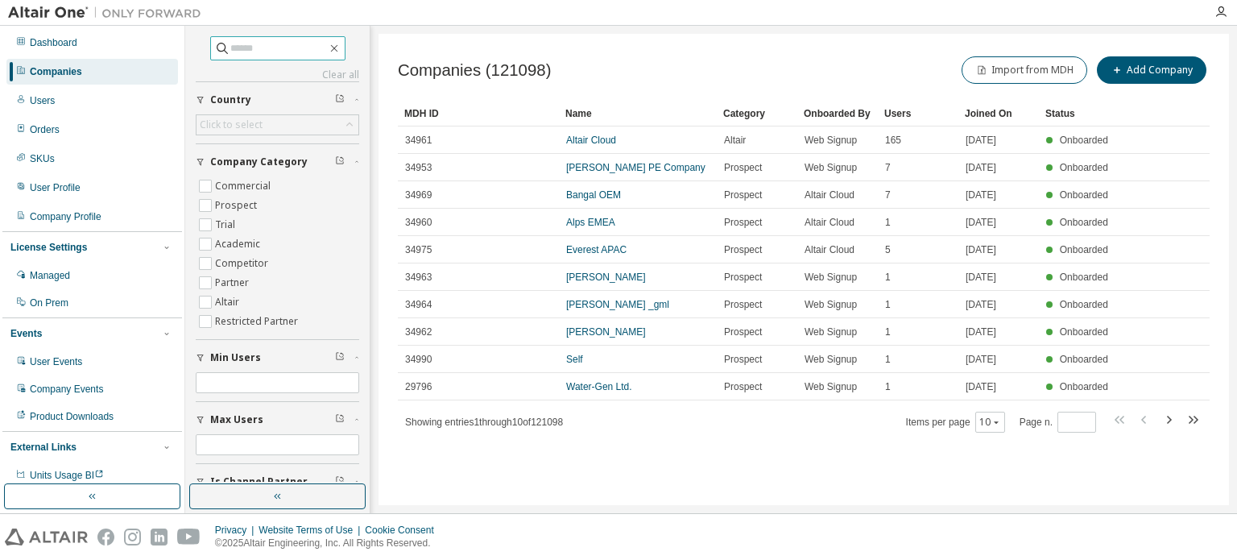
click at [238, 44] on input "text" at bounding box center [278, 48] width 97 height 16
type input "*********"
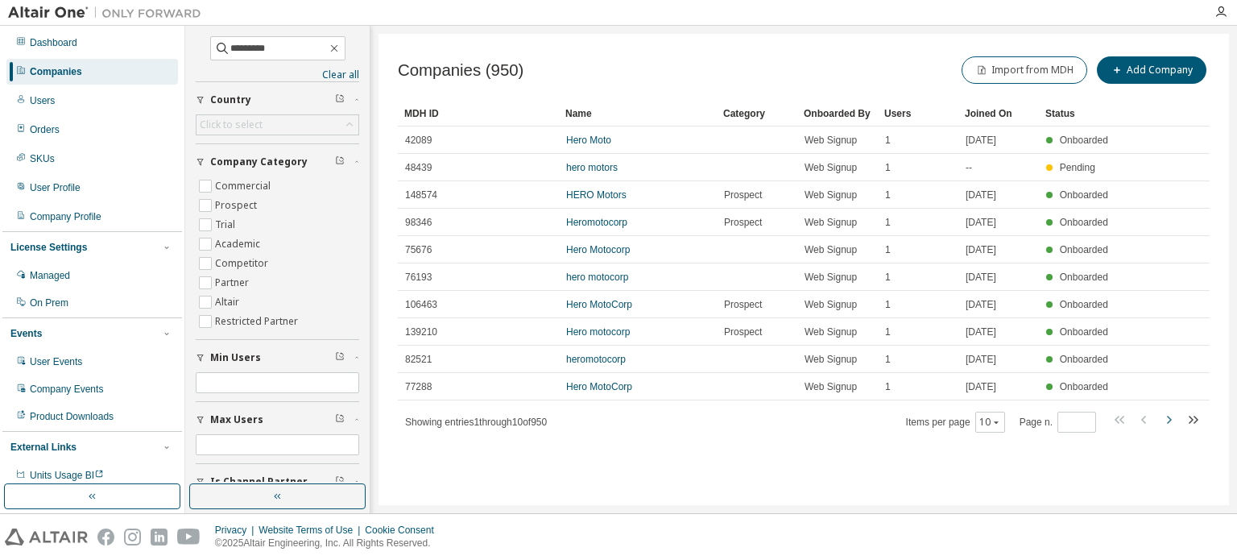
click at [1169, 414] on icon "button" at bounding box center [1168, 419] width 19 height 19
type input "*"
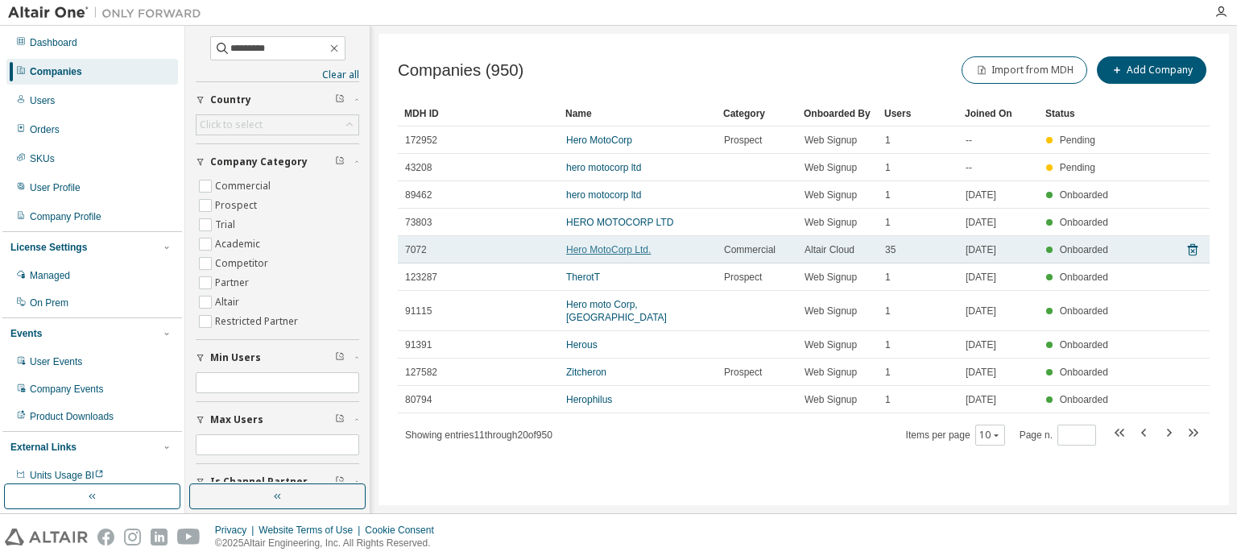
click at [634, 250] on link "Hero MotoCorp Ltd." at bounding box center [608, 249] width 85 height 11
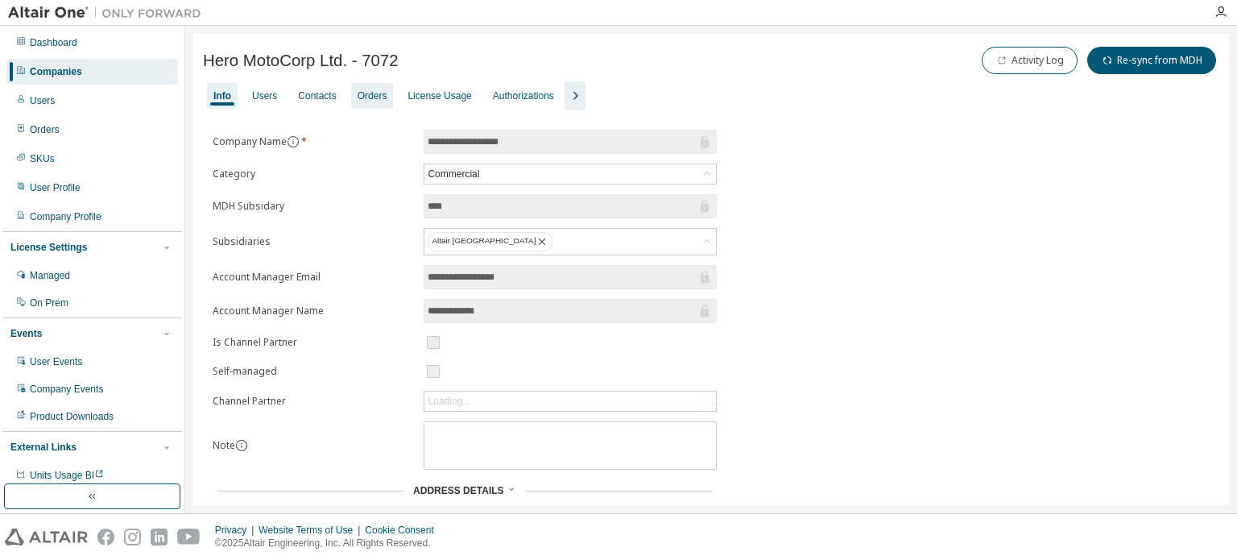
click at [361, 89] on div "Orders" at bounding box center [372, 95] width 30 height 13
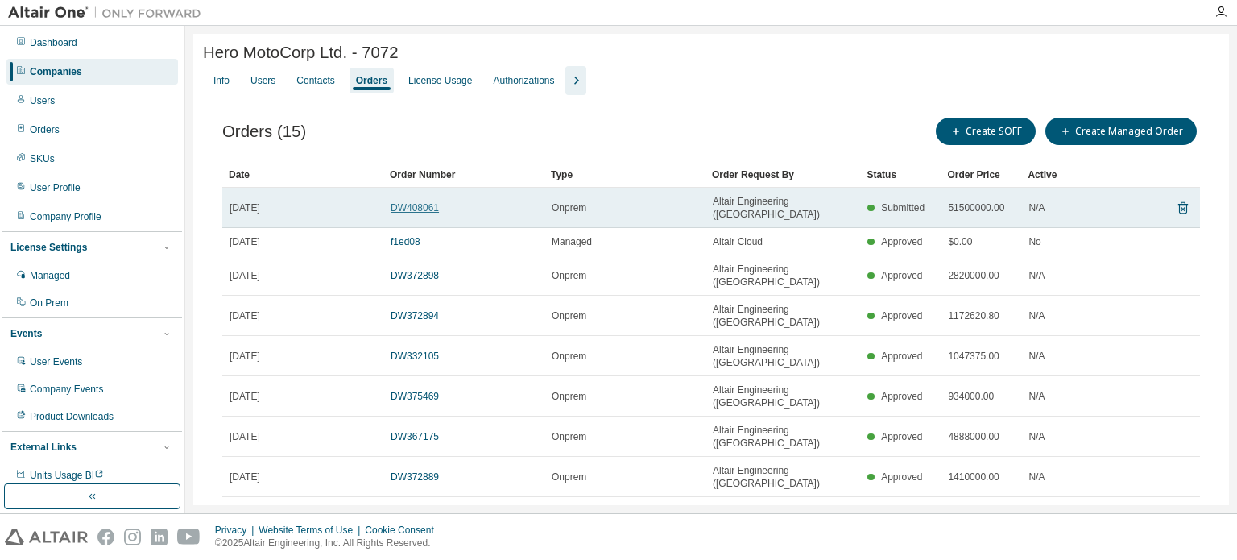
click at [411, 209] on link "DW408061" at bounding box center [414, 207] width 48 height 11
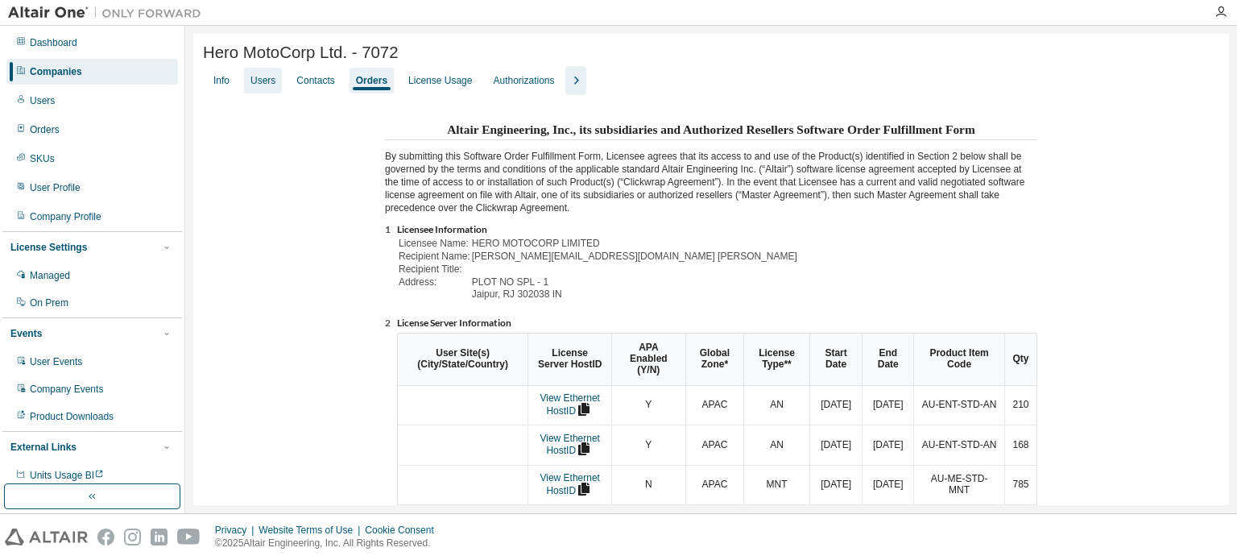
click at [271, 87] on div "Users" at bounding box center [262, 80] width 25 height 13
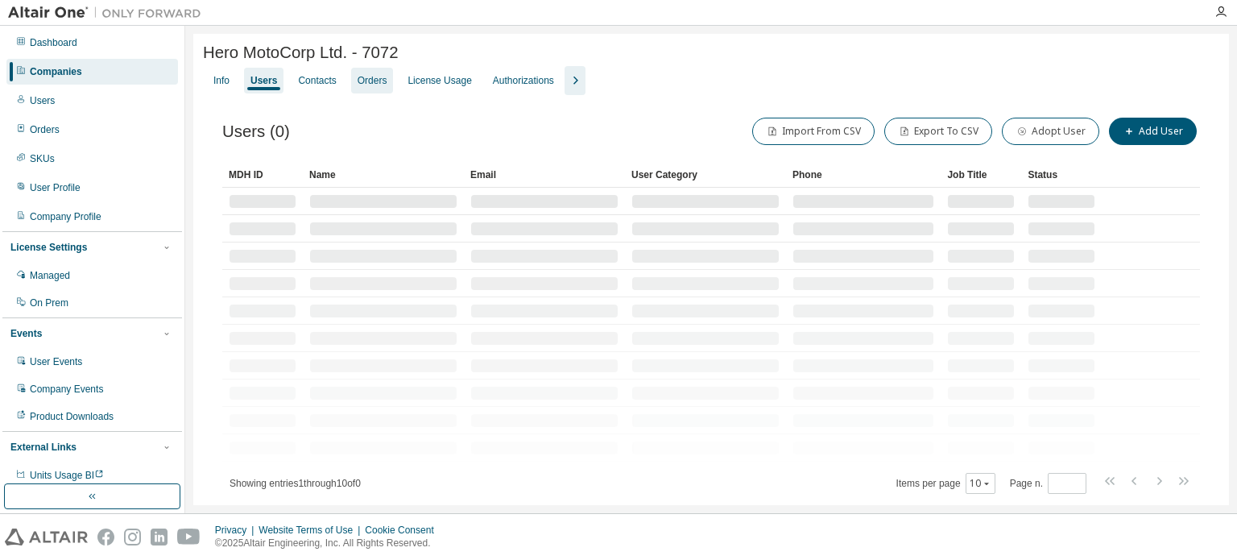
click at [377, 87] on div "Orders" at bounding box center [372, 80] width 30 height 13
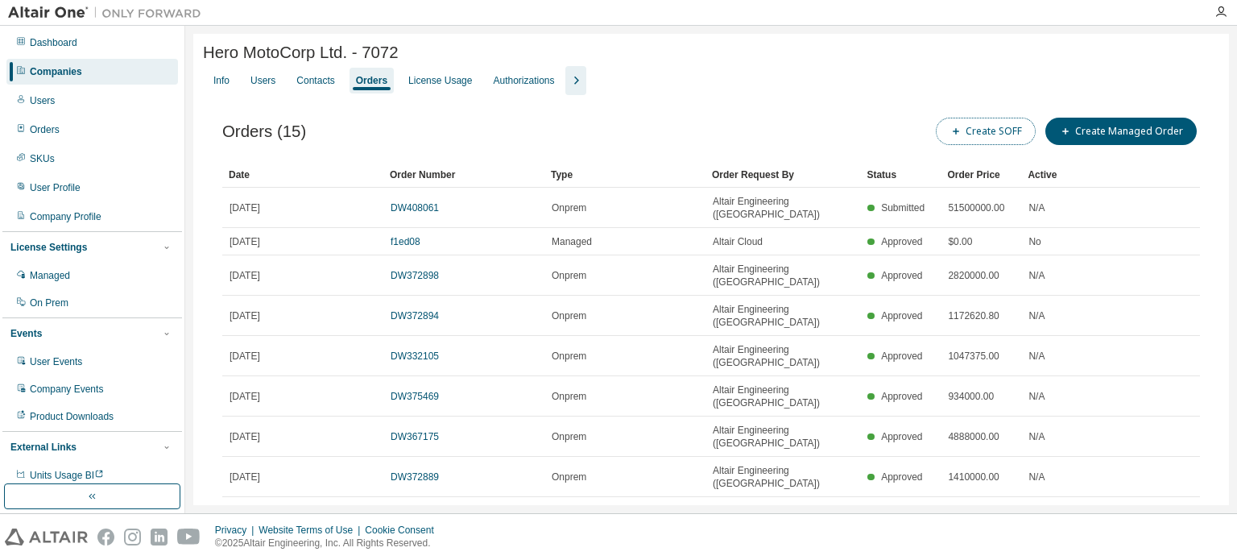
click at [980, 138] on button "Create SOFF" at bounding box center [986, 131] width 100 height 27
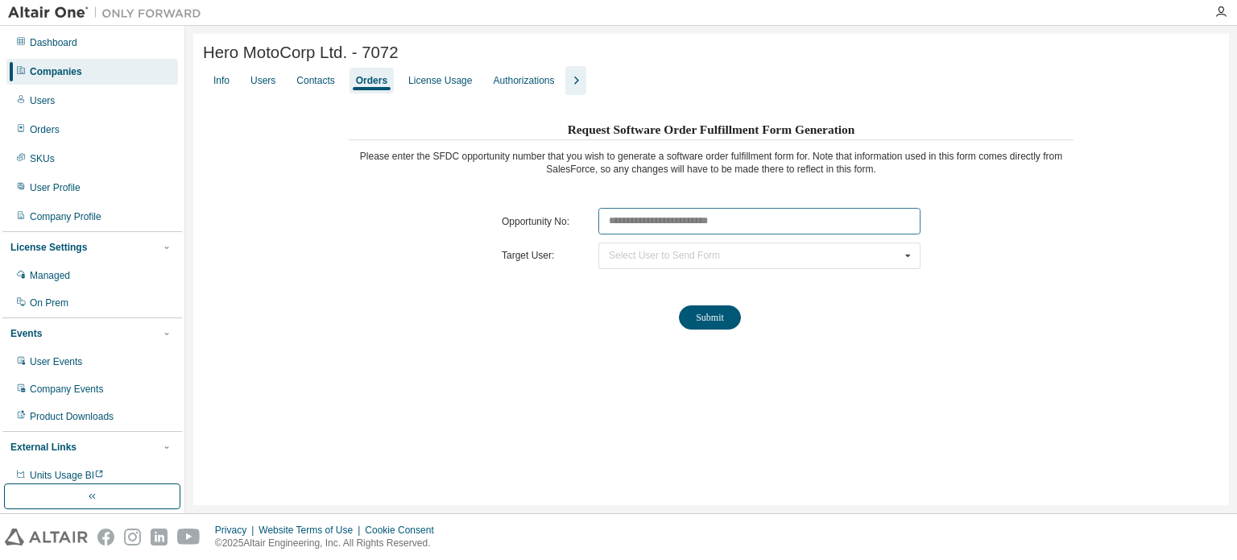
click at [718, 225] on input "text" at bounding box center [759, 221] width 322 height 27
paste input "********"
type input "********"
click at [711, 256] on div "Select User to Send Form" at bounding box center [664, 255] width 111 height 10
click at [611, 395] on div "Hero MotoCorp Ltd. - 7072 Clear Load Save Save As Field Operator Value Select f…" at bounding box center [710, 269] width 1035 height 471
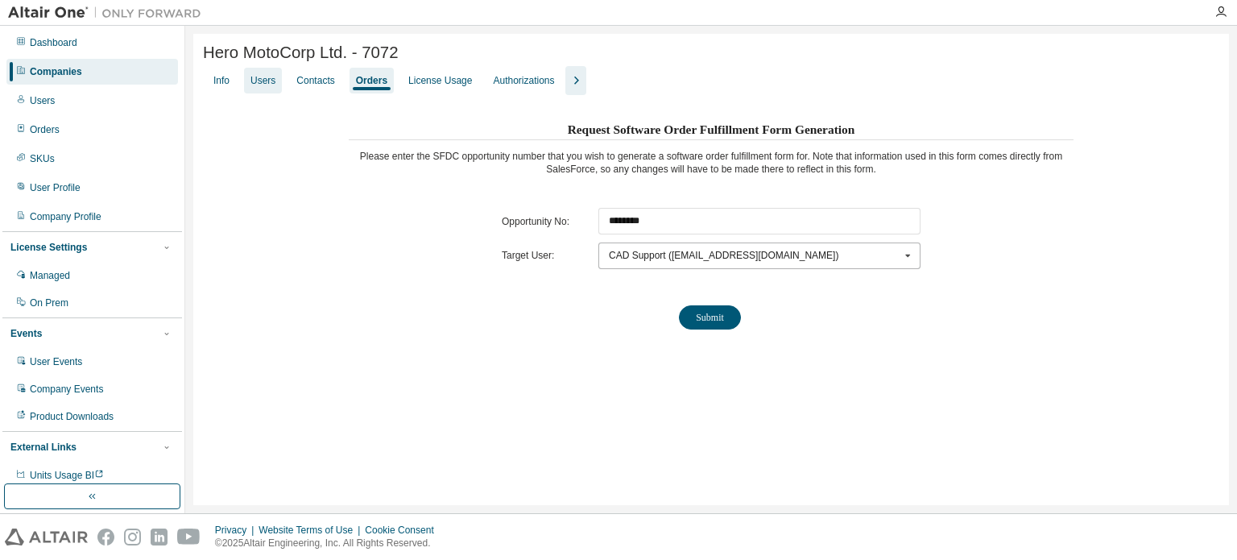
click at [266, 87] on div "Users" at bounding box center [262, 80] width 25 height 13
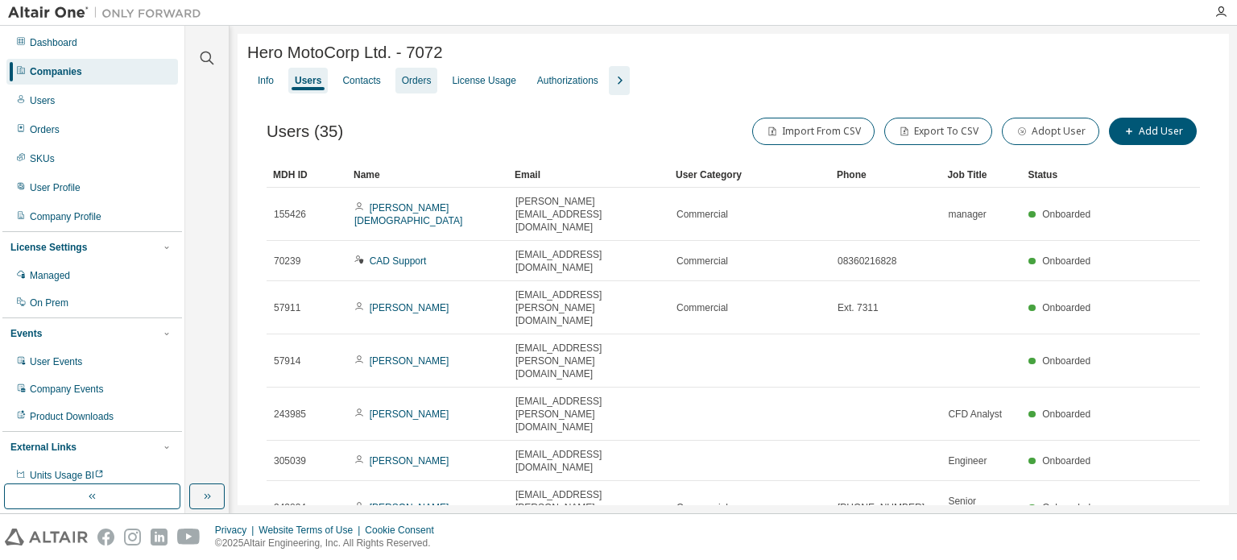
click at [359, 81] on div "Contacts" at bounding box center [361, 80] width 38 height 13
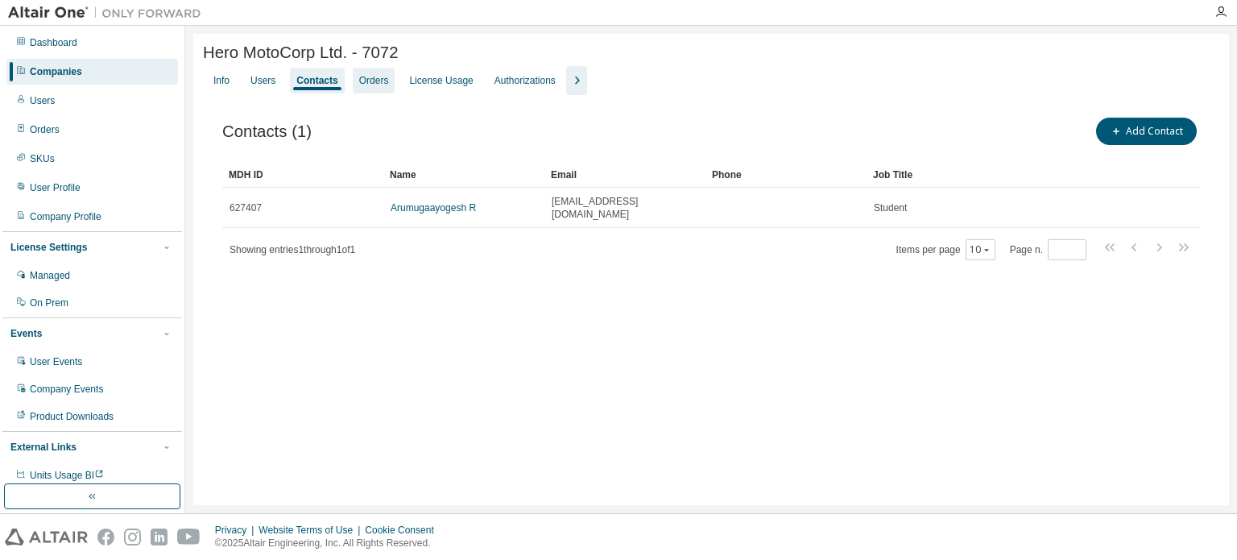
click at [368, 87] on div "Orders" at bounding box center [374, 80] width 30 height 13
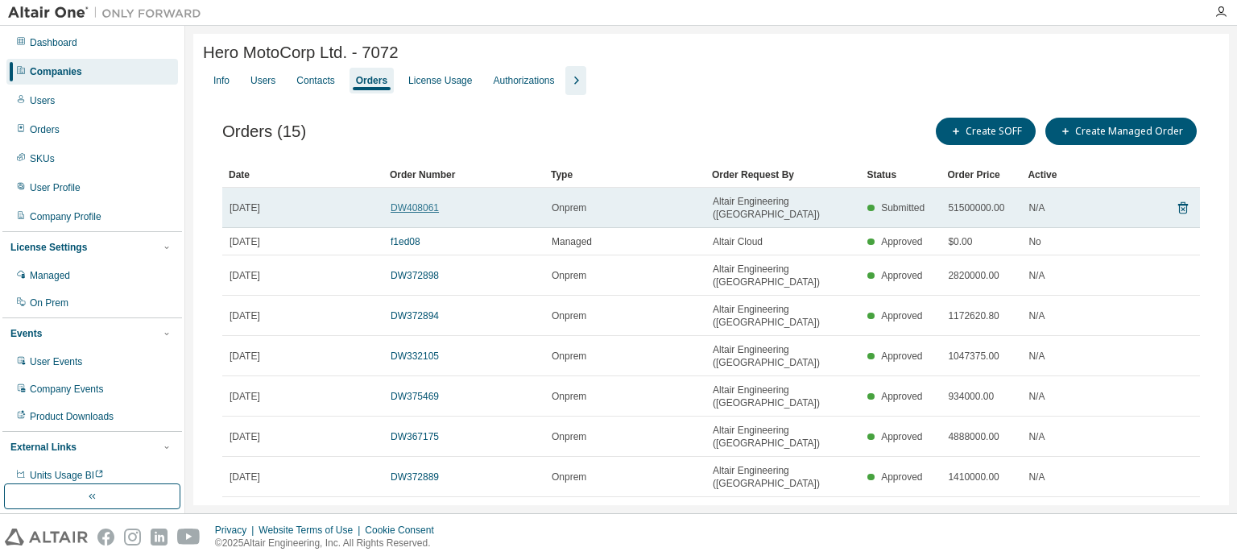
click at [417, 206] on link "DW408061" at bounding box center [414, 207] width 48 height 11
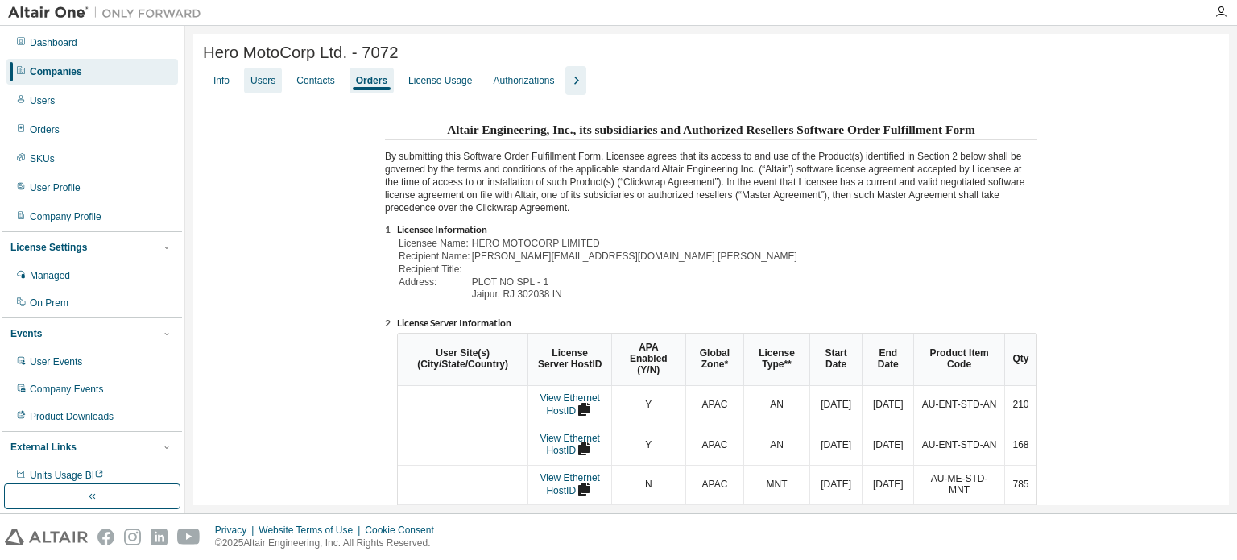
click at [254, 81] on div "Users" at bounding box center [262, 80] width 25 height 13
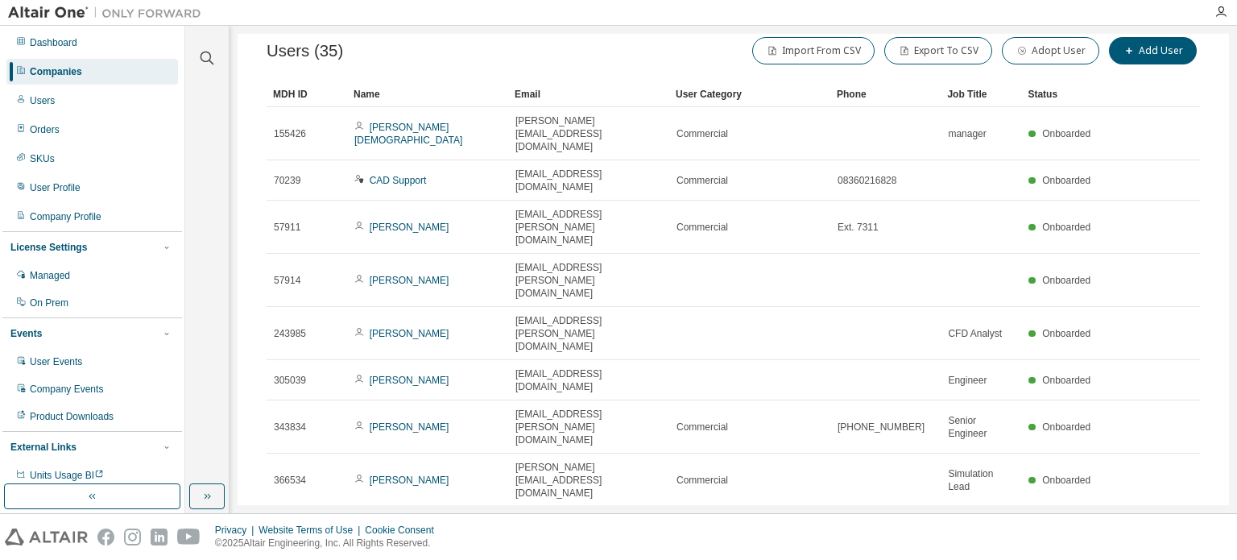
scroll to position [81, 0]
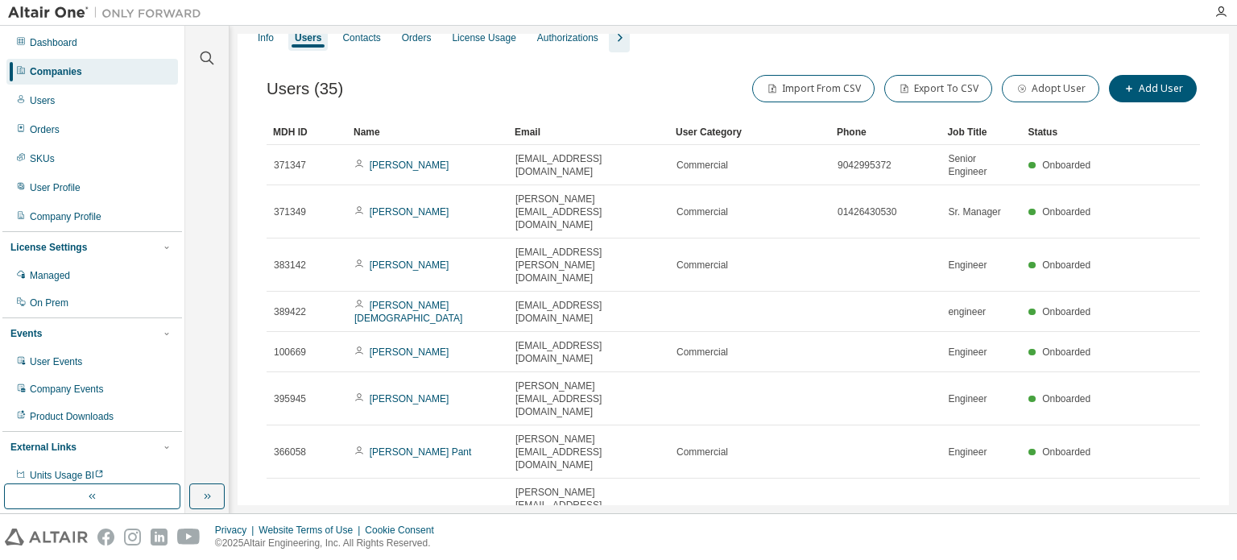
scroll to position [56, 0]
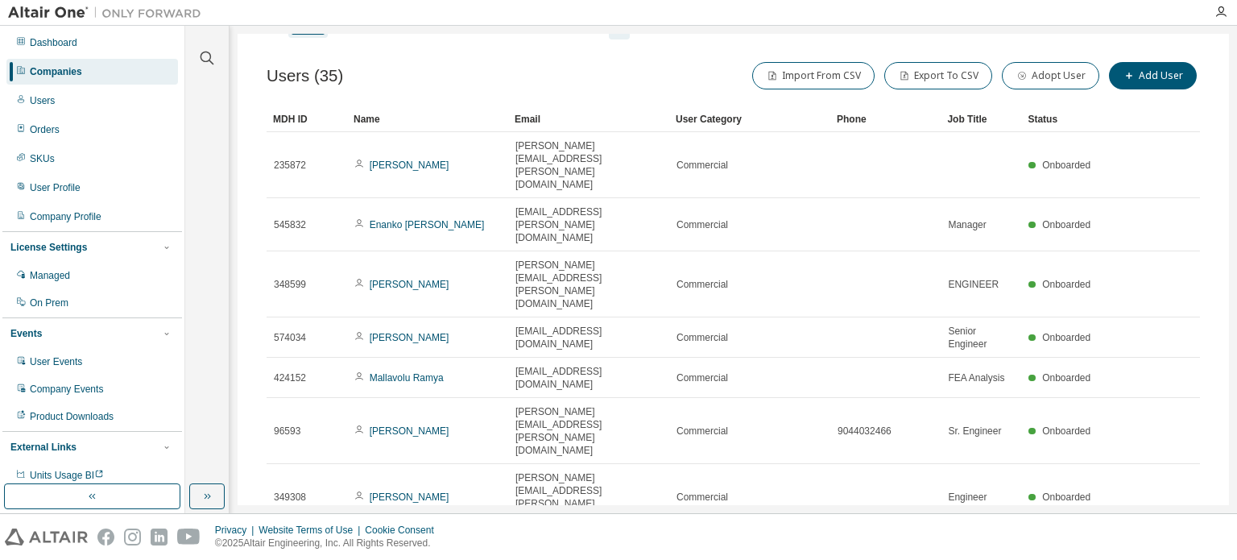
click at [1154, 440] on div "MDH ID Name Email User Category Phone Job Title Status 235872 [PERSON_NAME] [PE…" at bounding box center [732, 407] width 933 height 603
type input "*"
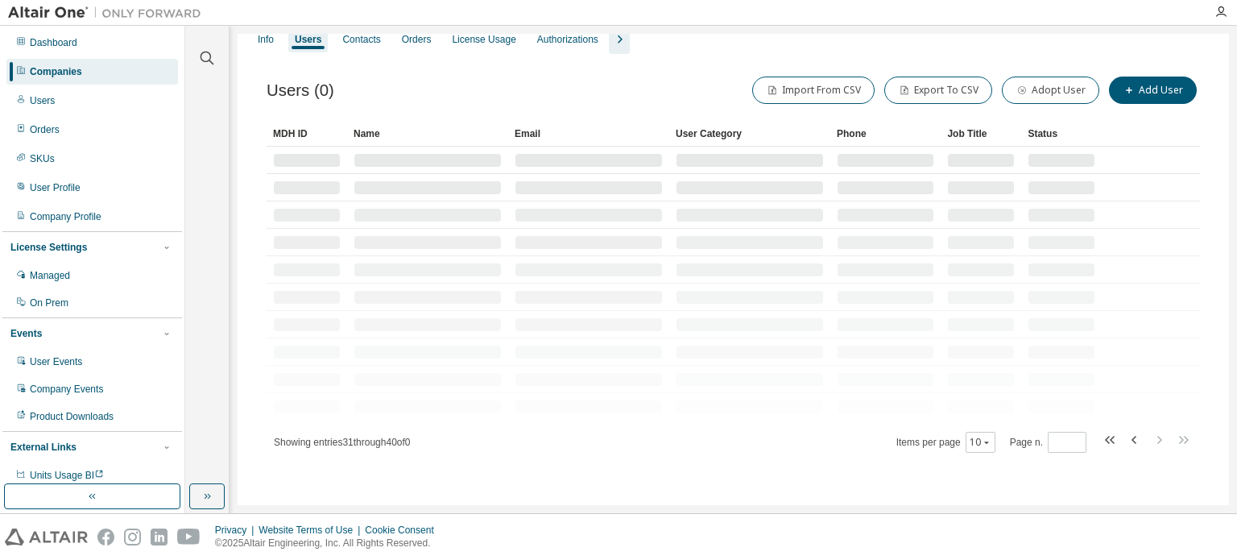
scroll to position [0, 0]
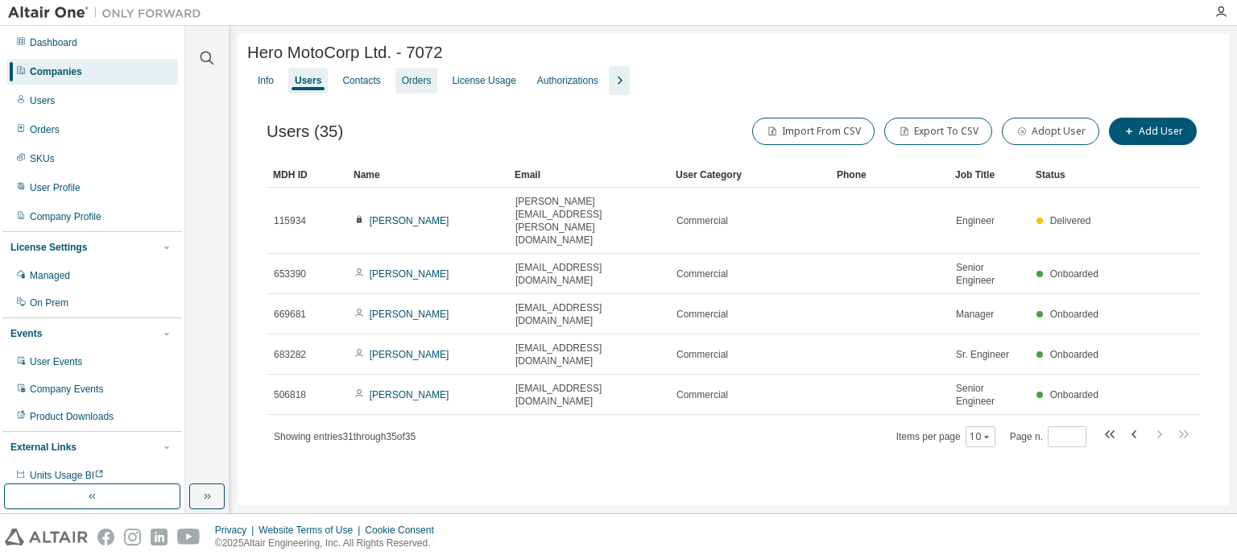
click at [424, 87] on div "Orders" at bounding box center [417, 80] width 30 height 13
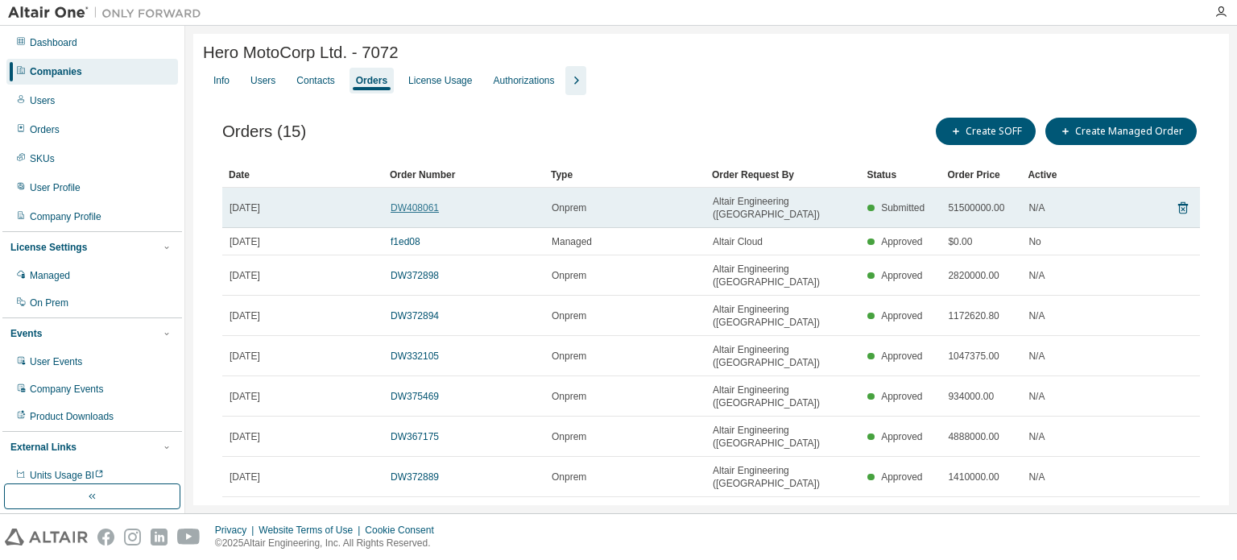
click at [421, 207] on link "DW408061" at bounding box center [414, 207] width 48 height 11
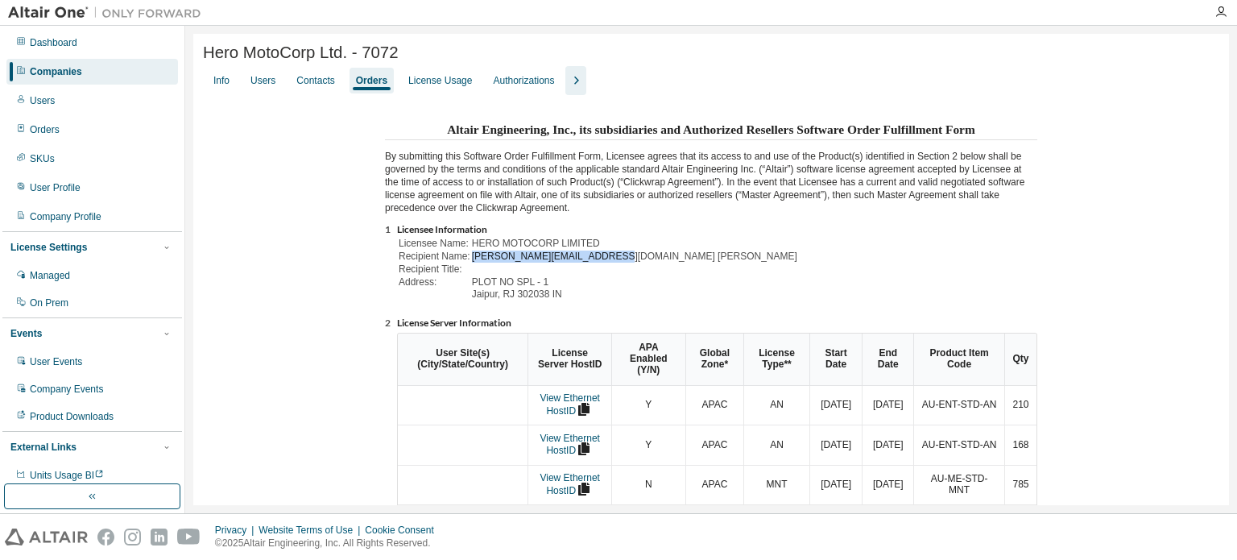
drag, startPoint x: 602, startPoint y: 258, endPoint x: 501, endPoint y: 262, distance: 101.5
click at [472, 262] on td "[PERSON_NAME][EMAIL_ADDRESS][DOMAIN_NAME] [PERSON_NAME]" at bounding box center [634, 256] width 325 height 11
copy td "[PERSON_NAME][EMAIL_ADDRESS][DOMAIN_NAME]"
click at [261, 85] on div "Users" at bounding box center [262, 80] width 25 height 13
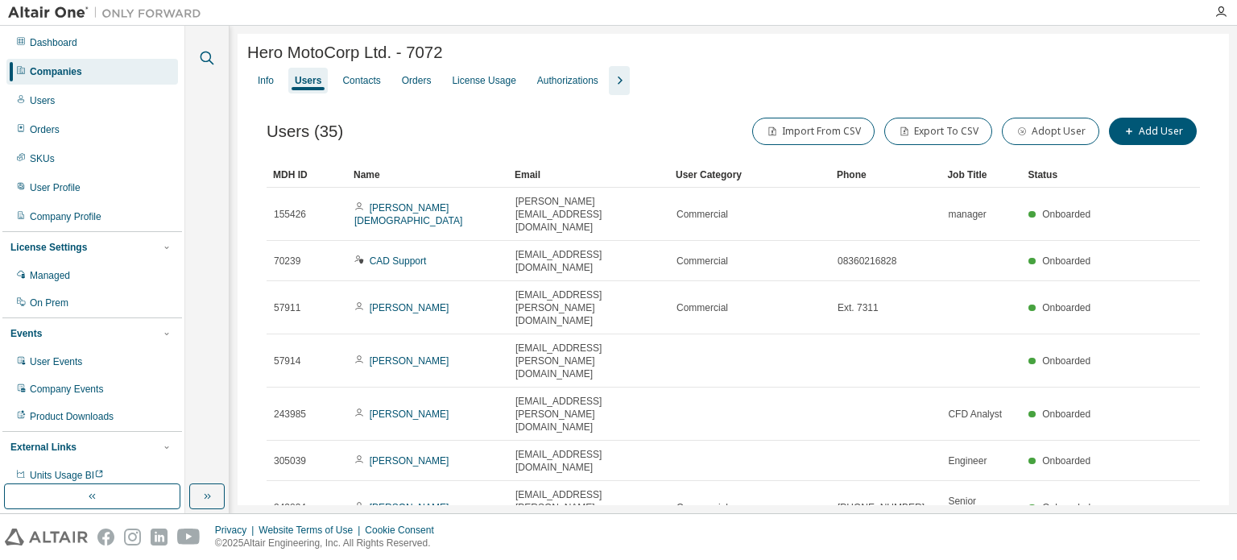
click at [203, 57] on icon "button" at bounding box center [206, 57] width 19 height 19
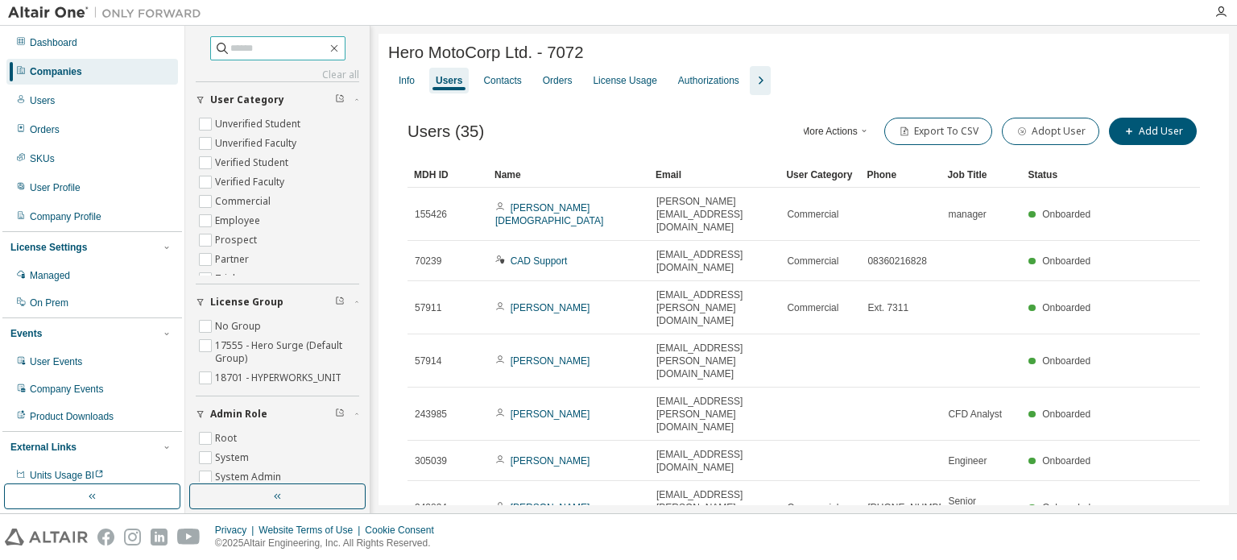
click at [253, 53] on input "text" at bounding box center [278, 48] width 97 height 16
paste input "**********"
type input "**********"
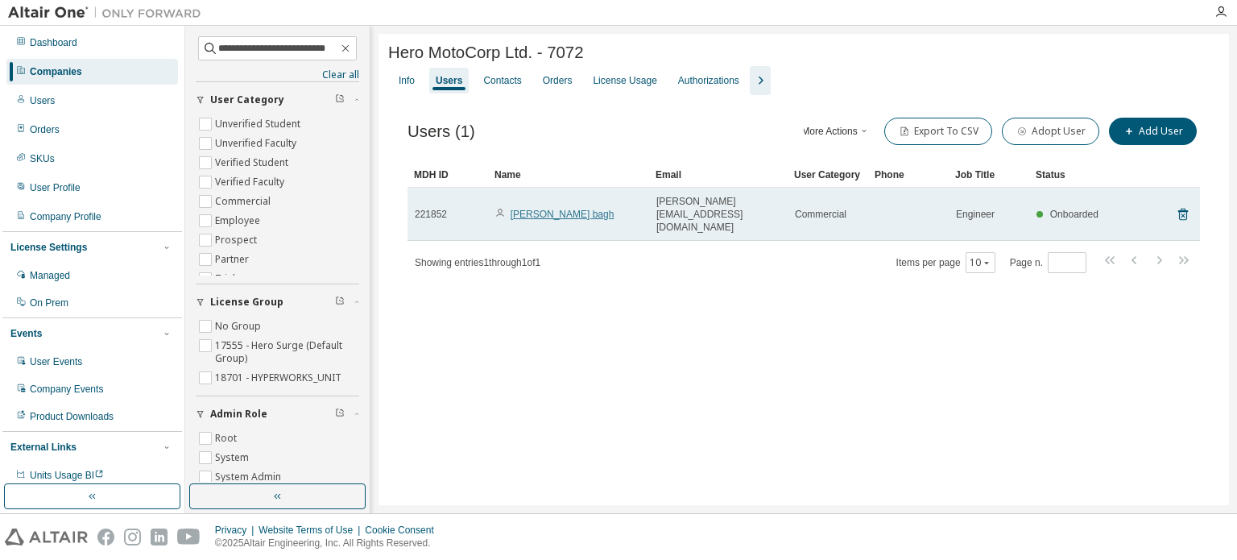
click at [544, 209] on link "[PERSON_NAME] bagh" at bounding box center [562, 214] width 104 height 11
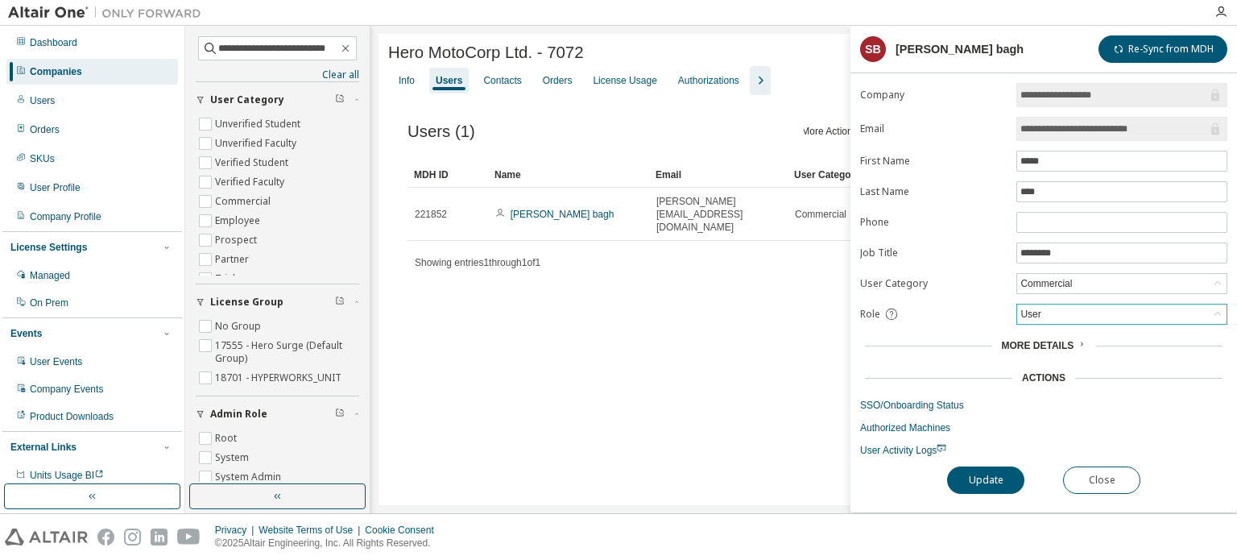
click at [1089, 316] on div "User" at bounding box center [1121, 313] width 209 height 19
click at [1078, 328] on li "Admin" at bounding box center [1121, 332] width 206 height 21
click at [1011, 469] on button "Update" at bounding box center [985, 479] width 77 height 27
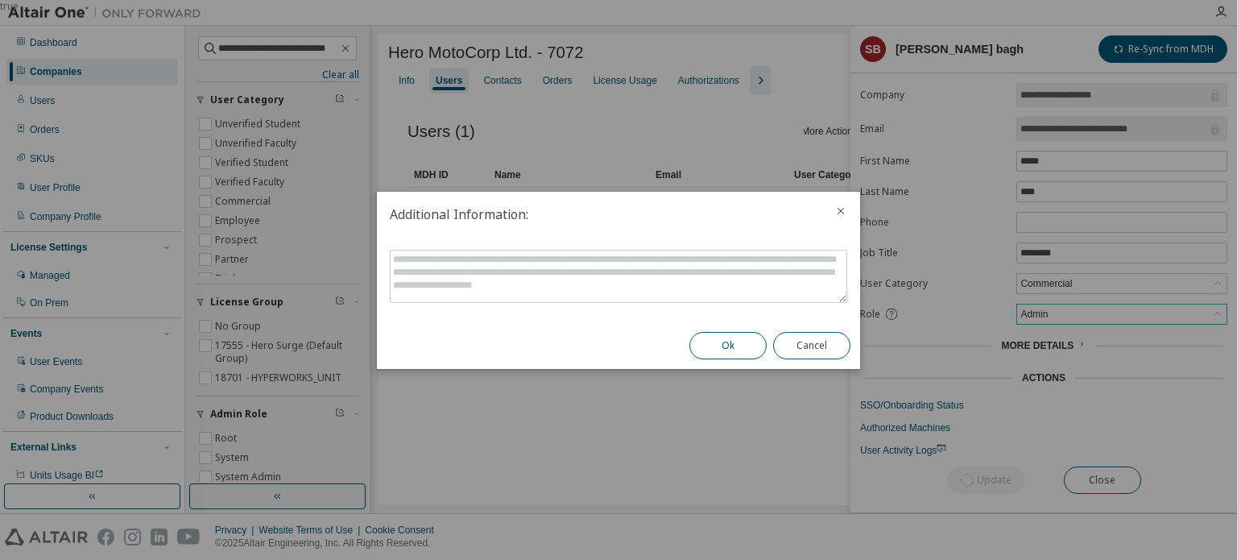
click at [743, 337] on button "Ok" at bounding box center [727, 345] width 77 height 27
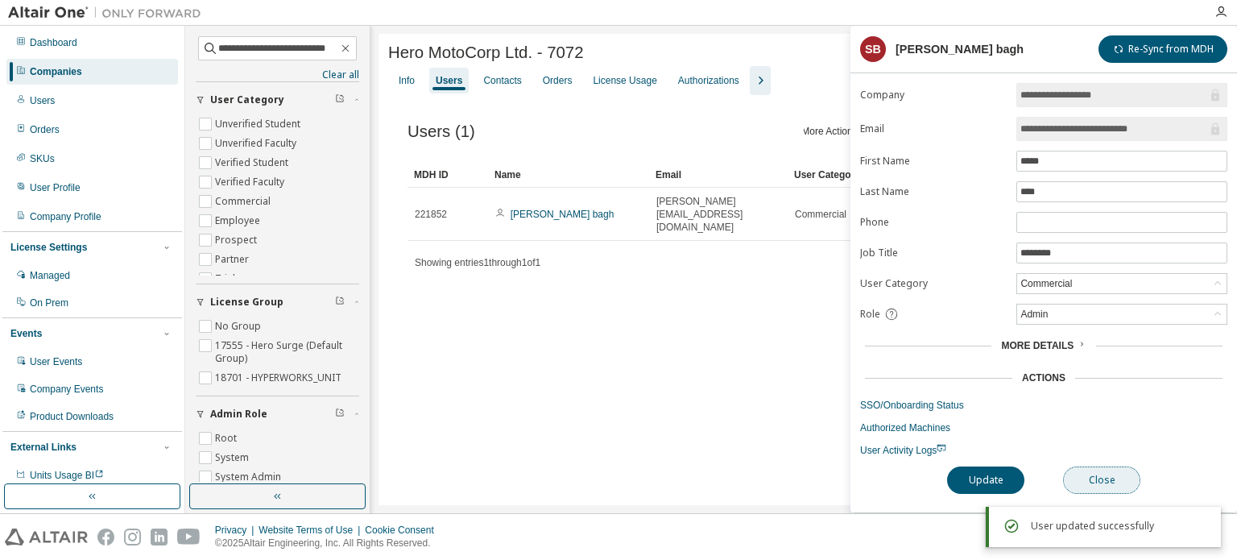
click at [1117, 476] on button "Close" at bounding box center [1101, 479] width 77 height 27
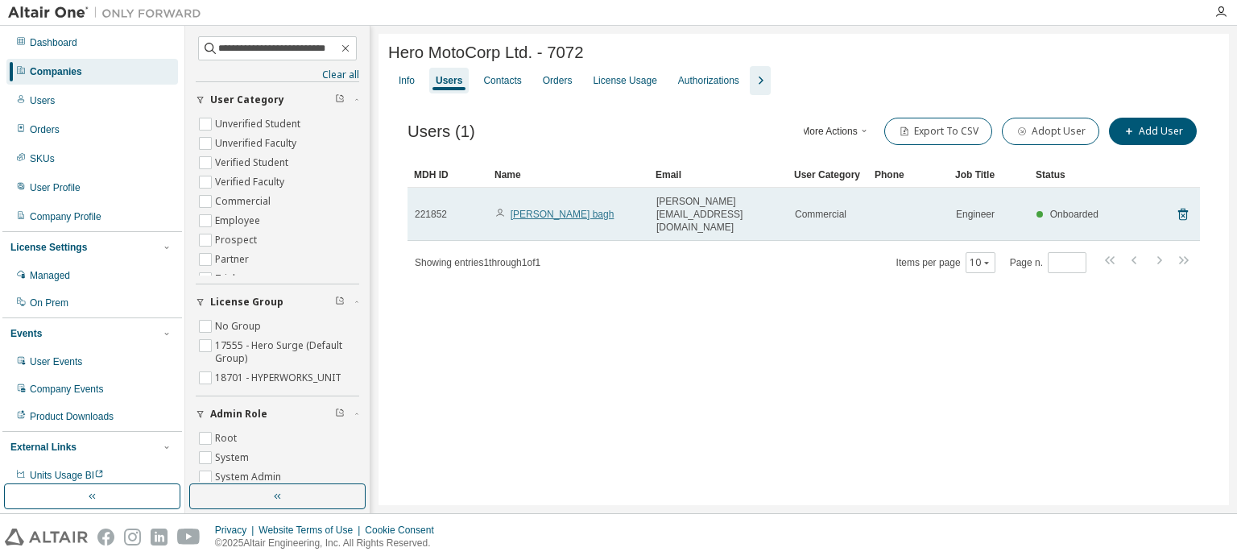
click at [554, 209] on link "[PERSON_NAME] bagh" at bounding box center [562, 214] width 104 height 11
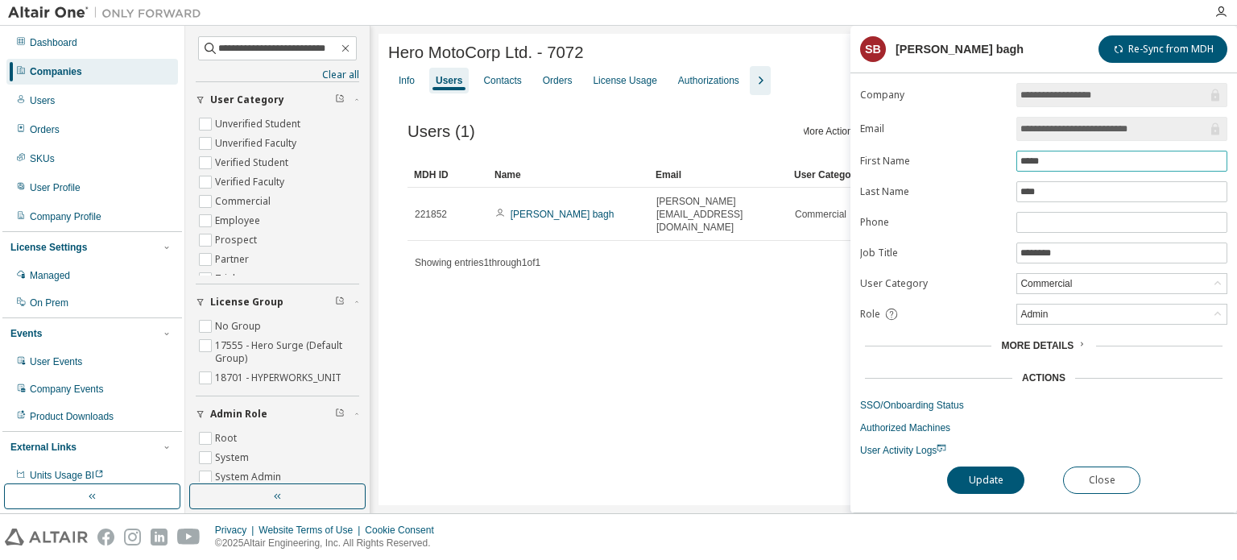
click at [1019, 159] on span "*****" at bounding box center [1121, 161] width 211 height 21
type input "*****"
click at [1019, 189] on span "****" at bounding box center [1121, 191] width 211 height 21
type input "****"
click at [1006, 488] on button "Update" at bounding box center [985, 479] width 77 height 27
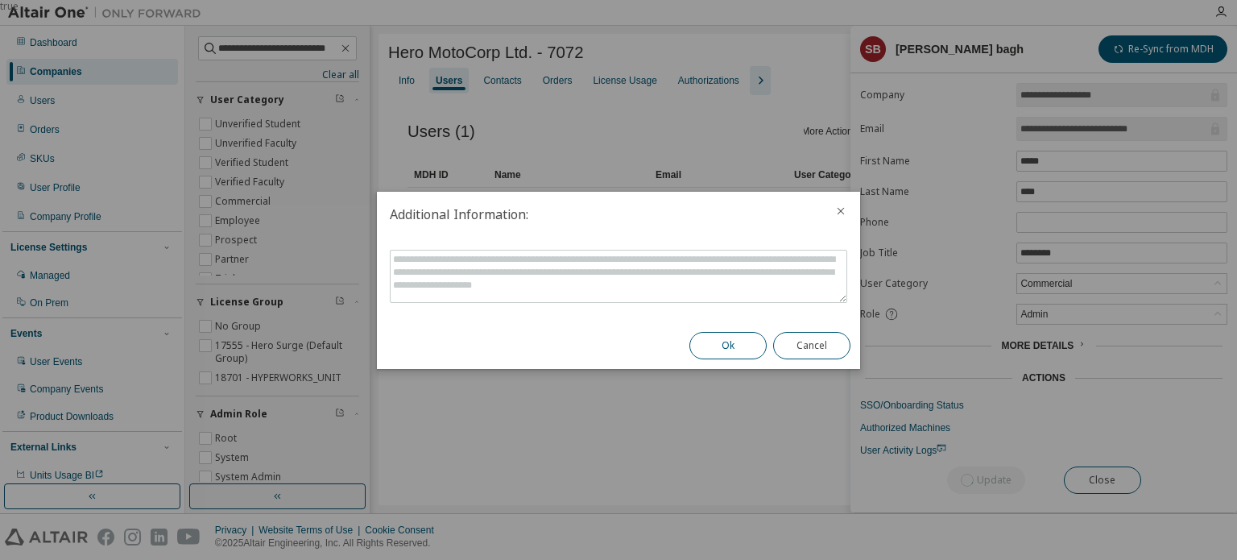
click at [700, 337] on button "Ok" at bounding box center [727, 345] width 77 height 27
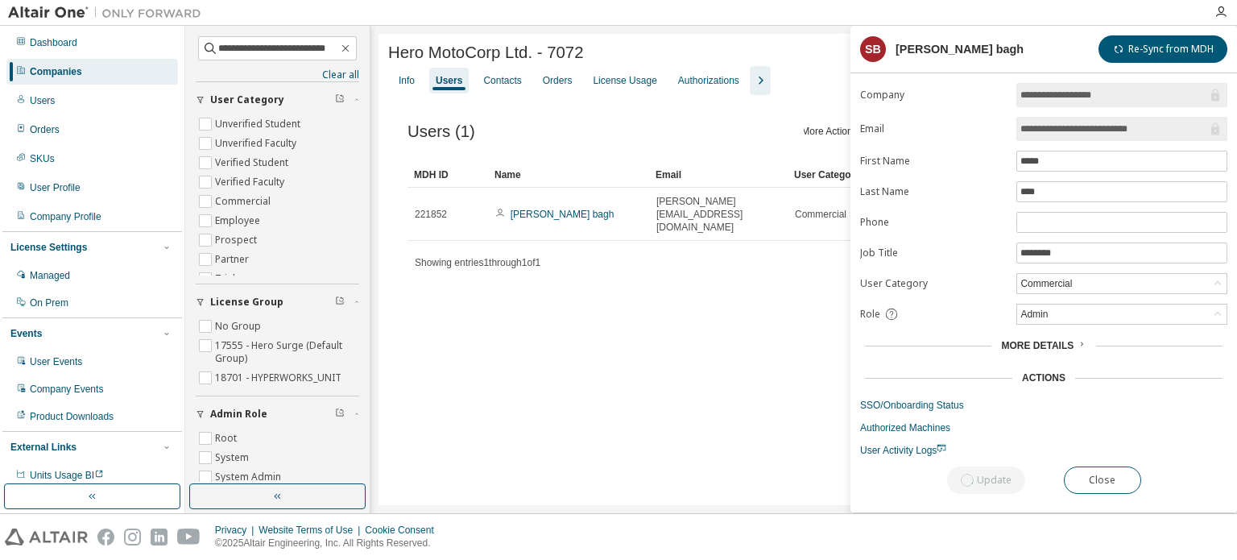
click at [675, 359] on div "Hero MotoCorp Ltd. - 7072 Clear Load Save Save As Field Operator Value Select f…" at bounding box center [803, 269] width 850 height 471
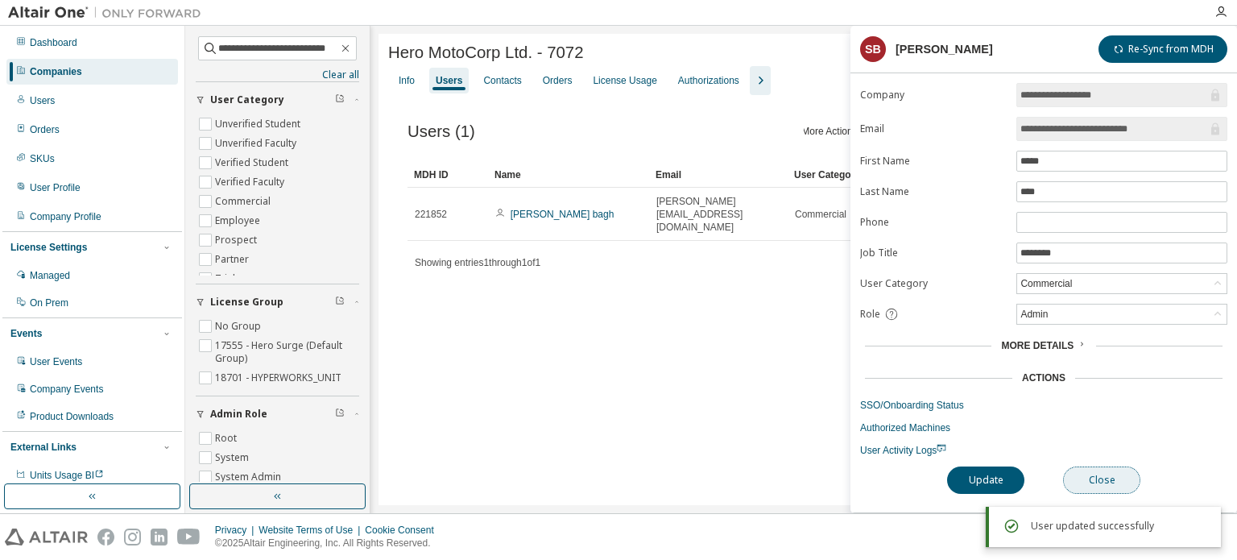
click at [1125, 485] on button "Close" at bounding box center [1101, 479] width 77 height 27
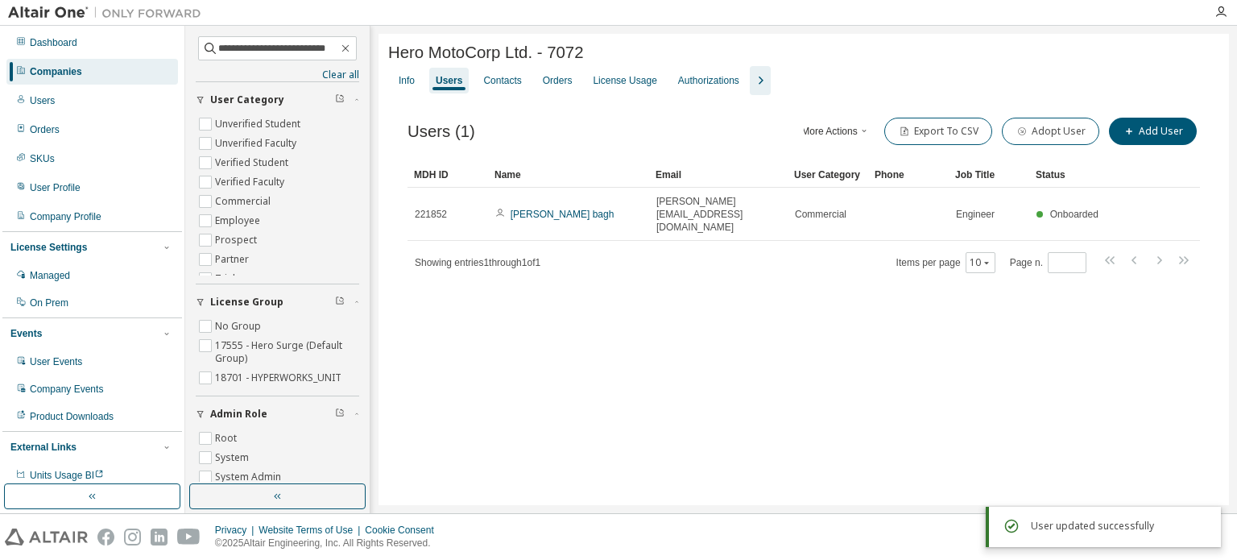
click at [750, 353] on div "Hero MotoCorp Ltd. - 7072 Clear Load Save Save As Field Operator Value Select f…" at bounding box center [803, 269] width 850 height 471
click at [556, 86] on div "Orders" at bounding box center [558, 80] width 30 height 13
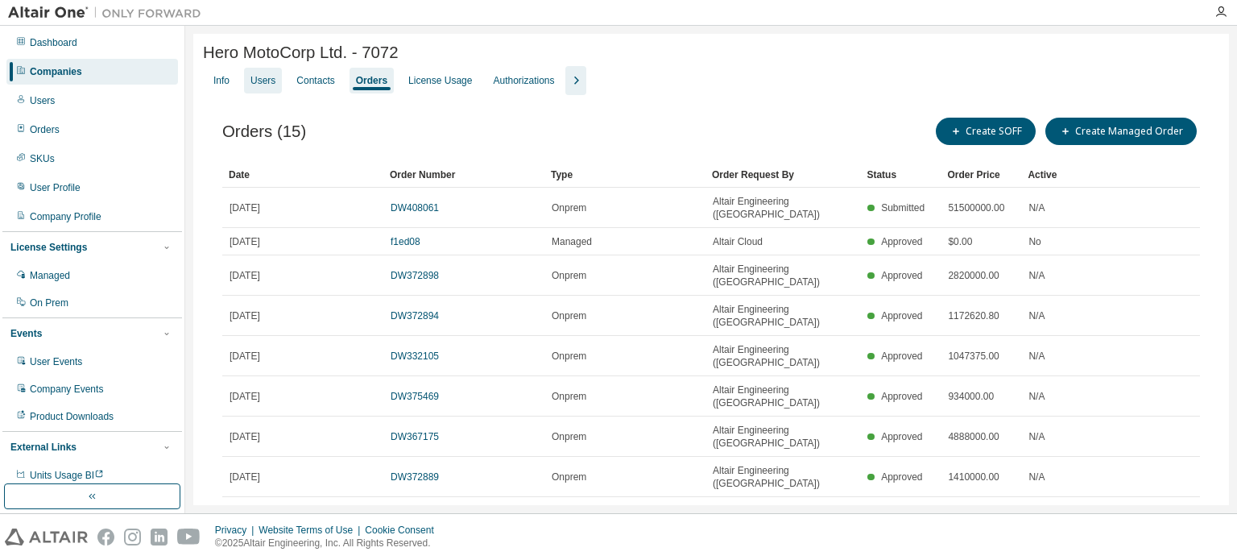
click at [262, 85] on div "Users" at bounding box center [262, 80] width 25 height 13
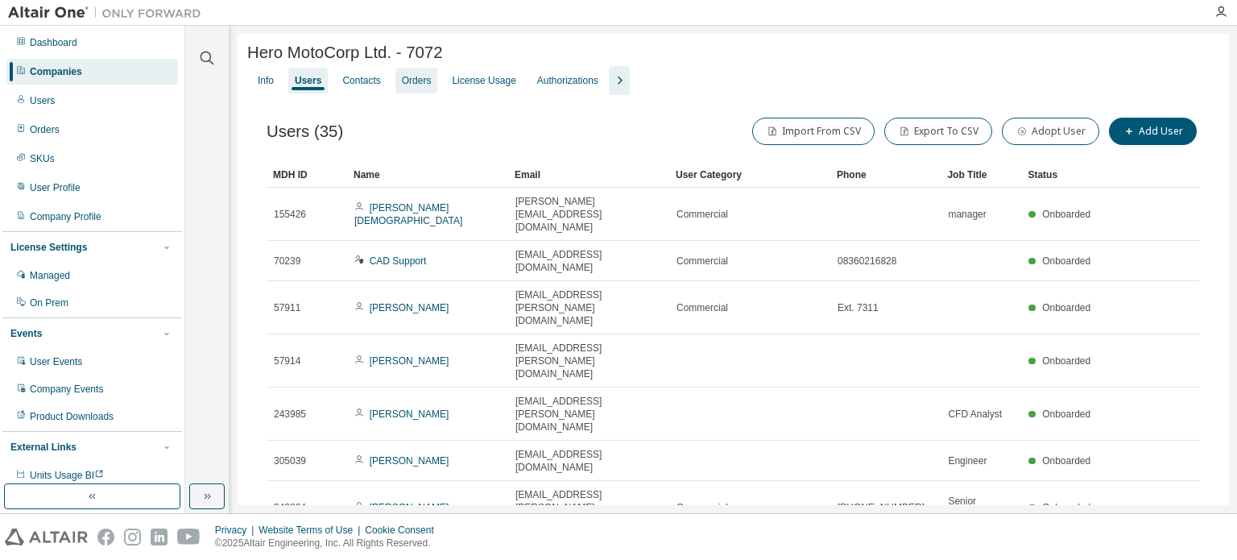
click at [415, 87] on div "Orders" at bounding box center [417, 80] width 30 height 13
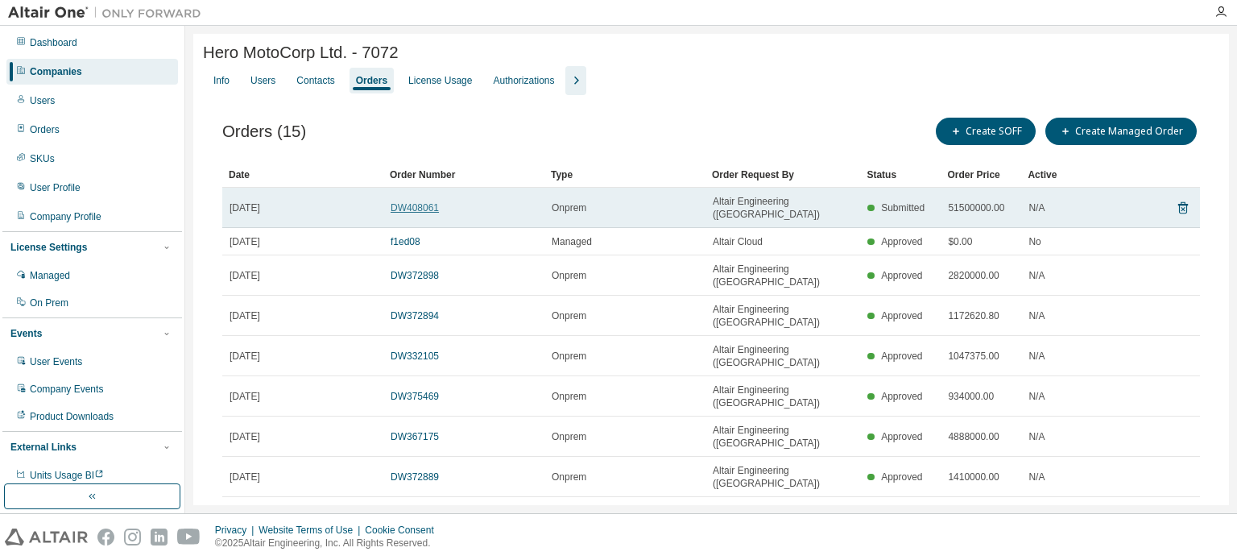
click at [395, 202] on link "DW408061" at bounding box center [414, 207] width 48 height 11
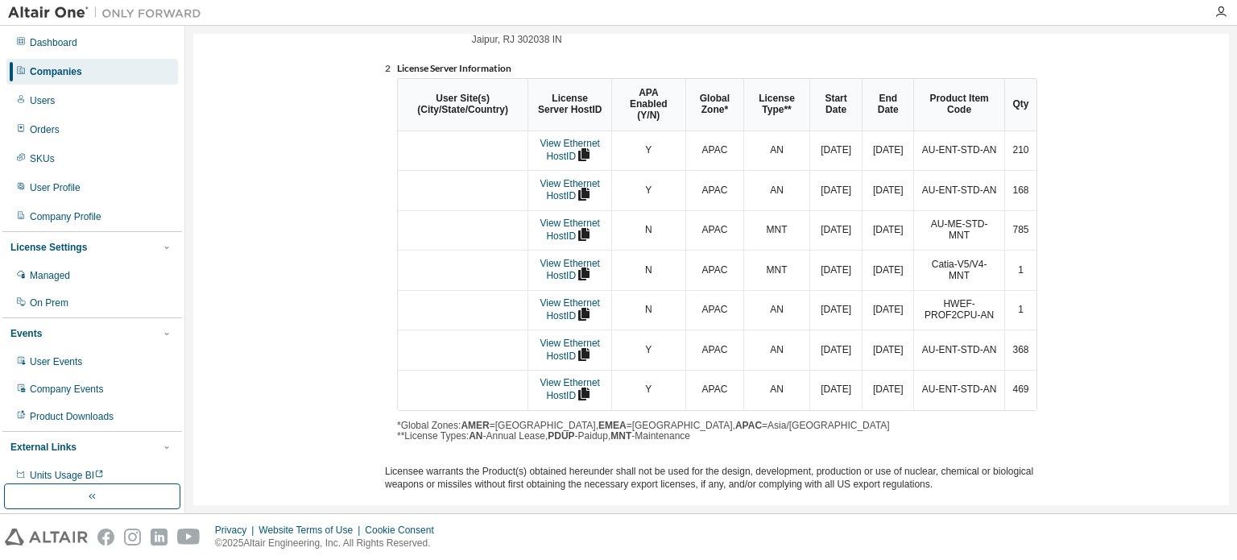
scroll to position [469, 0]
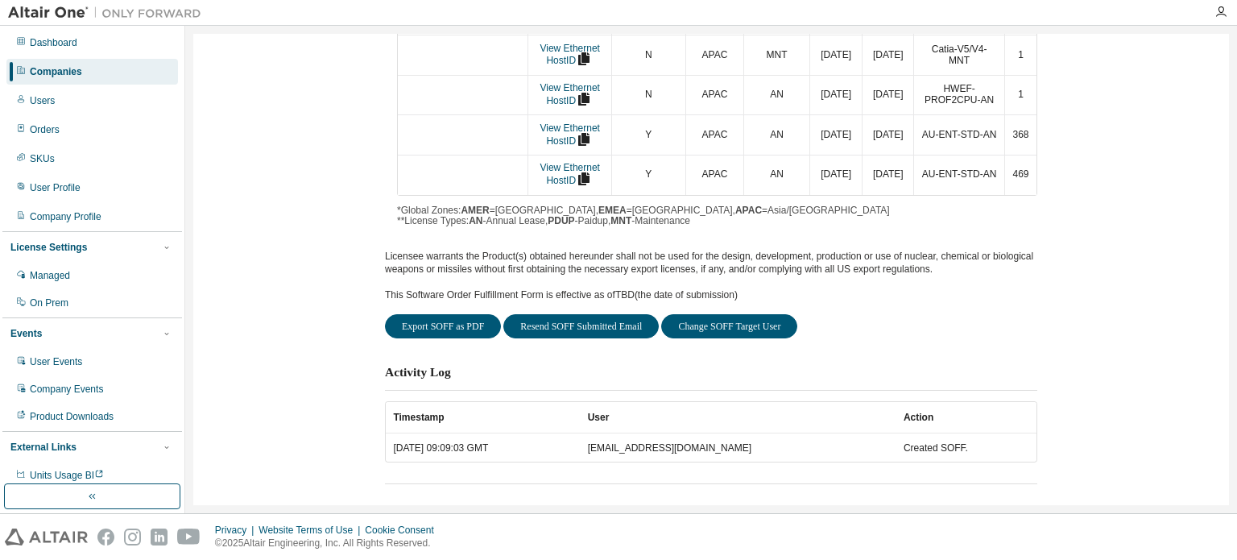
click at [812, 314] on div "Export SOFF as PDF Resend SOFF Submitted Email Change SOFF Target User" at bounding box center [711, 326] width 652 height 24
click at [762, 318] on button "Change SOFF Target User" at bounding box center [729, 326] width 136 height 24
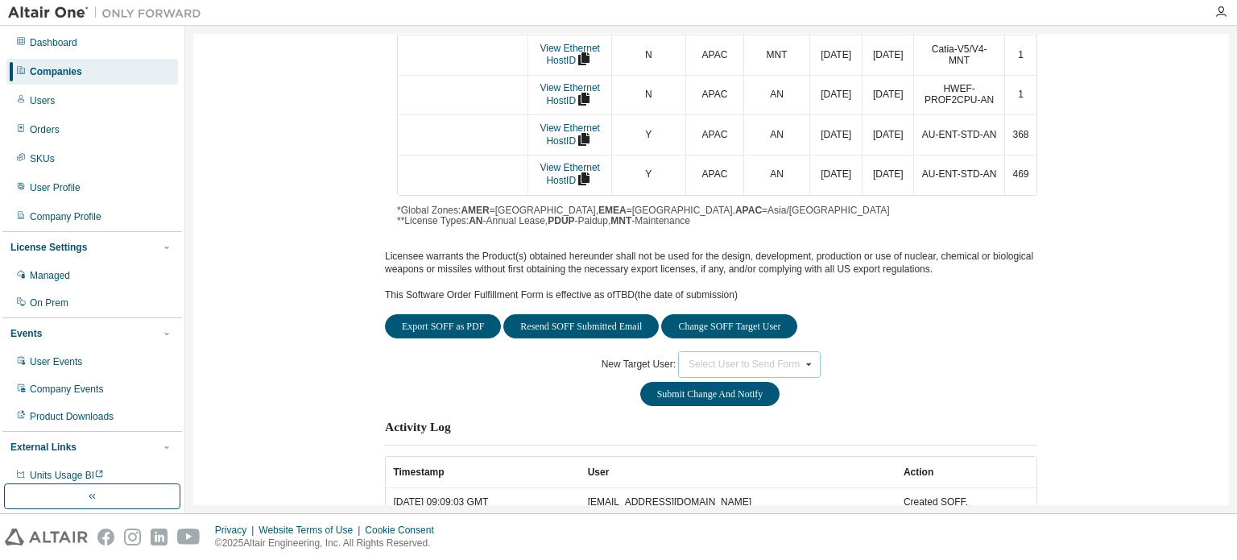
click at [750, 359] on div "Select User to Send Form" at bounding box center [743, 364] width 111 height 10
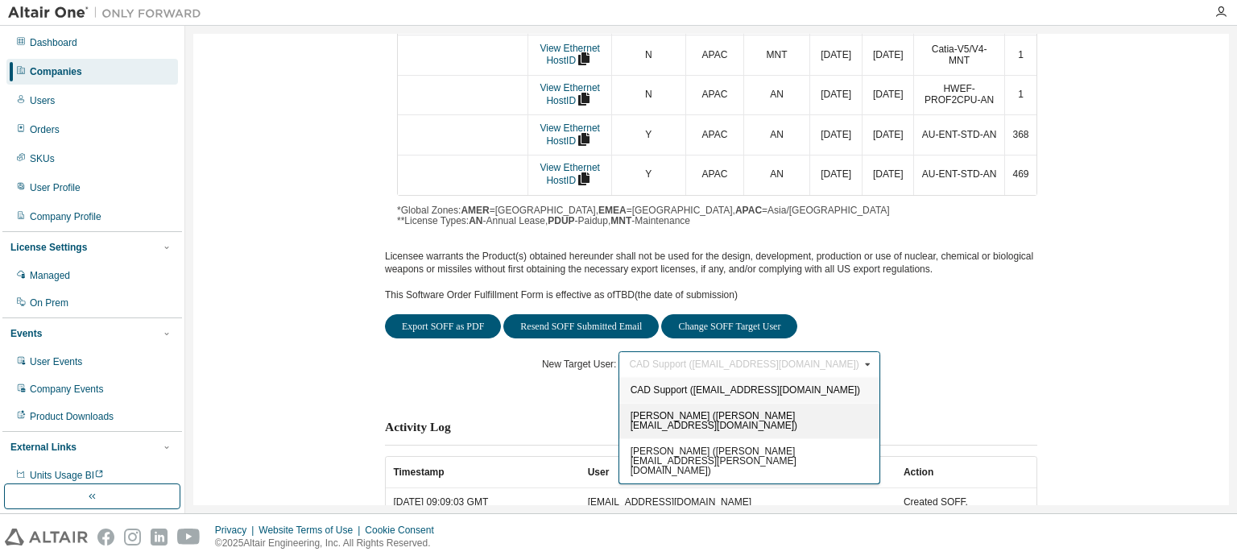
click at [745, 410] on span "[PERSON_NAME] ([PERSON_NAME][EMAIL_ADDRESS][DOMAIN_NAME])" at bounding box center [713, 420] width 167 height 21
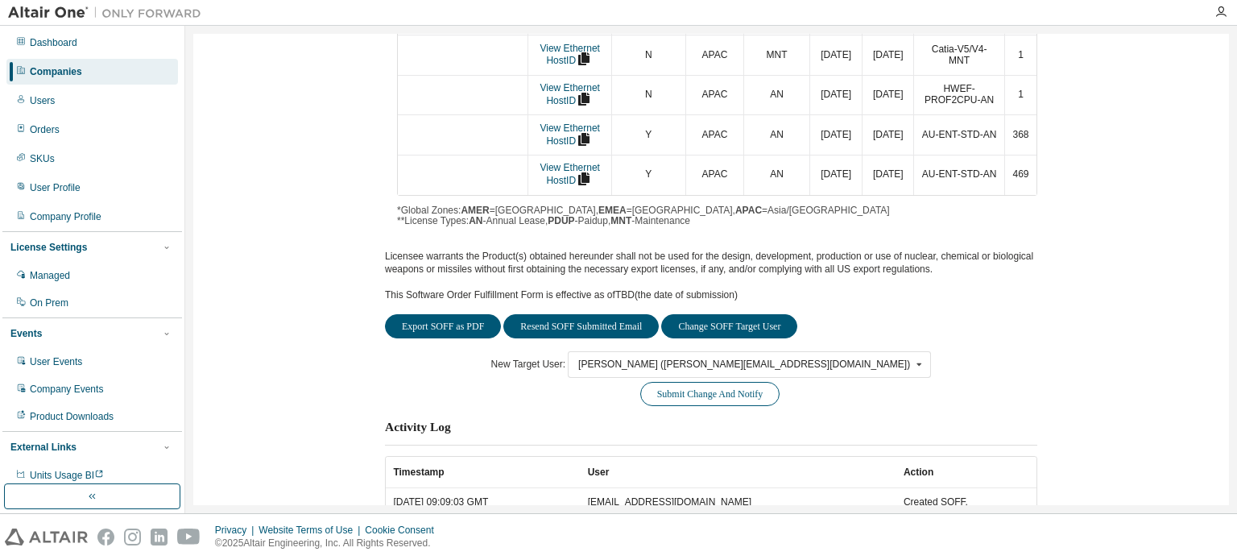
click at [732, 388] on button "Submit Change And Notify" at bounding box center [710, 394] width 140 height 24
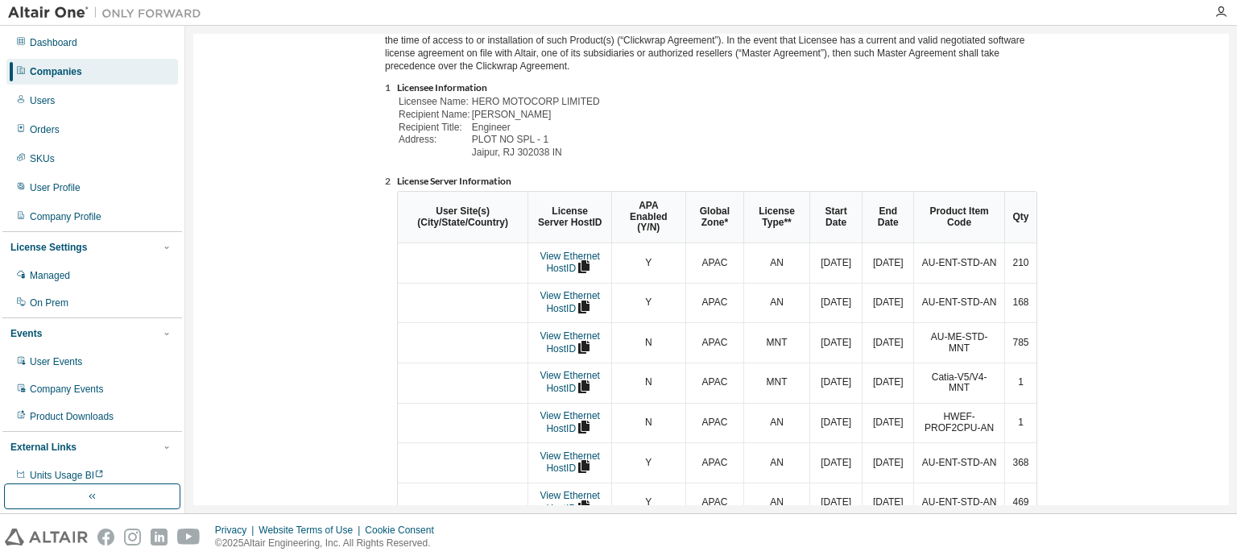
scroll to position [0, 0]
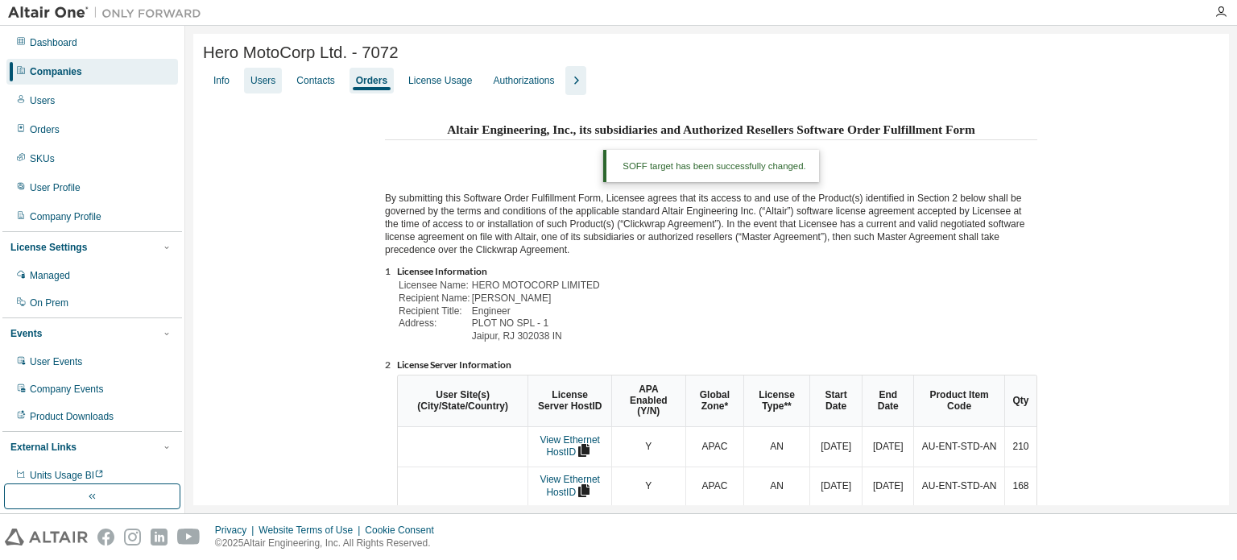
click at [262, 83] on div "Users" at bounding box center [262, 80] width 25 height 13
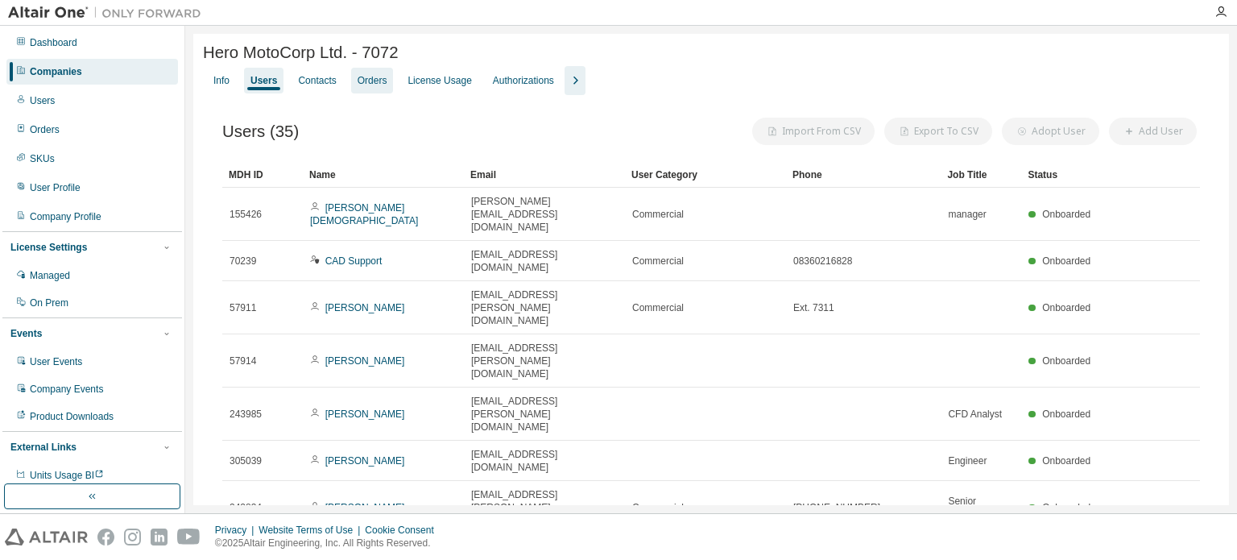
click at [357, 82] on div "Orders" at bounding box center [372, 80] width 30 height 13
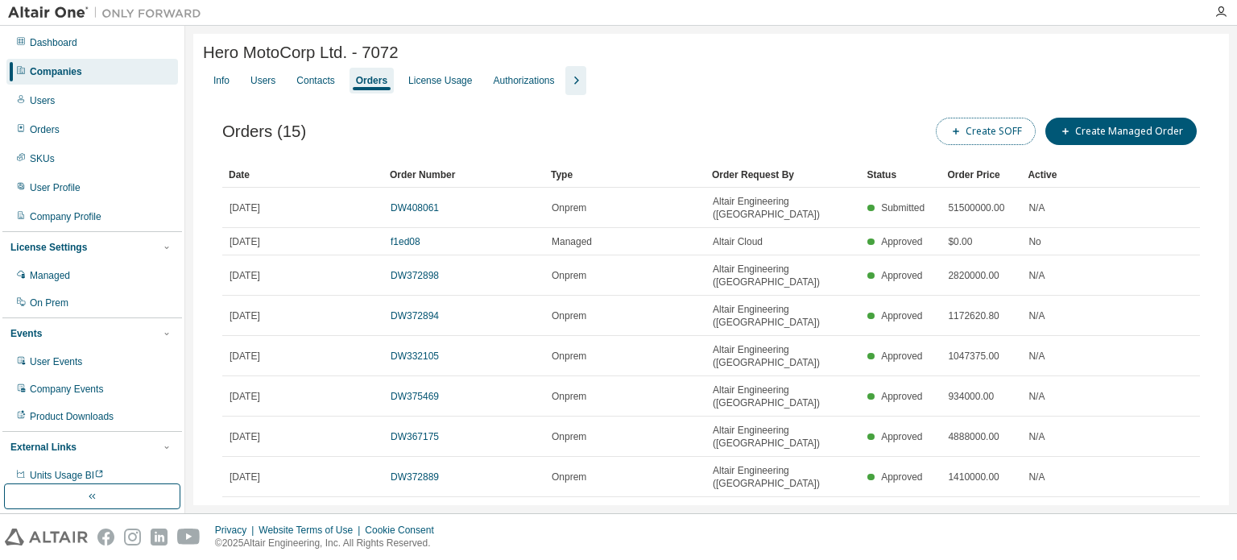
click at [960, 130] on button "Create SOFF" at bounding box center [986, 131] width 100 height 27
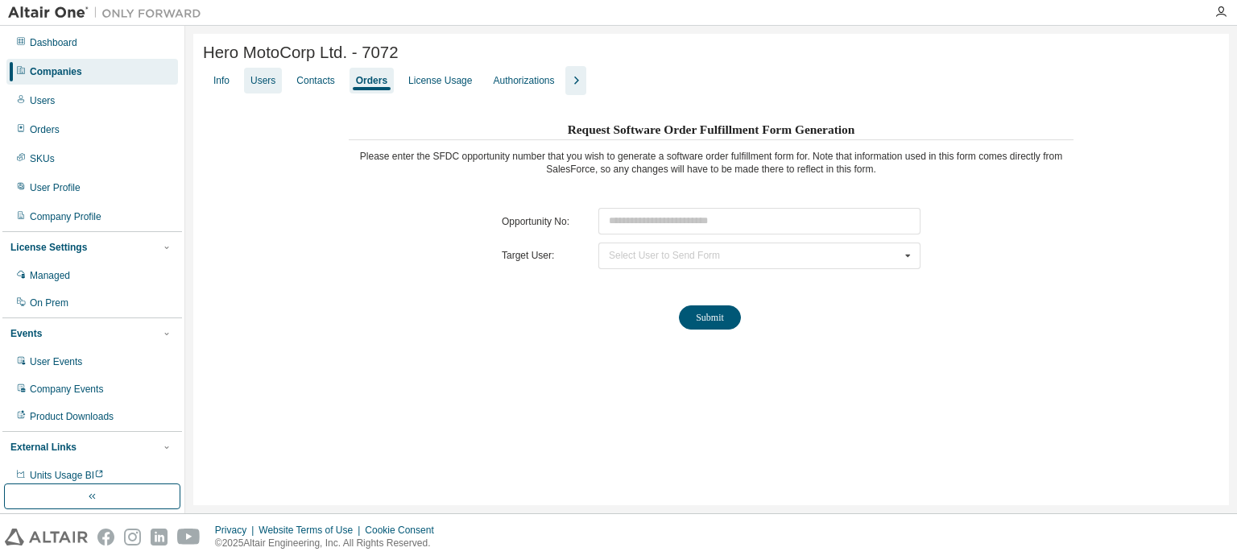
click at [258, 83] on div "Users" at bounding box center [262, 80] width 25 height 13
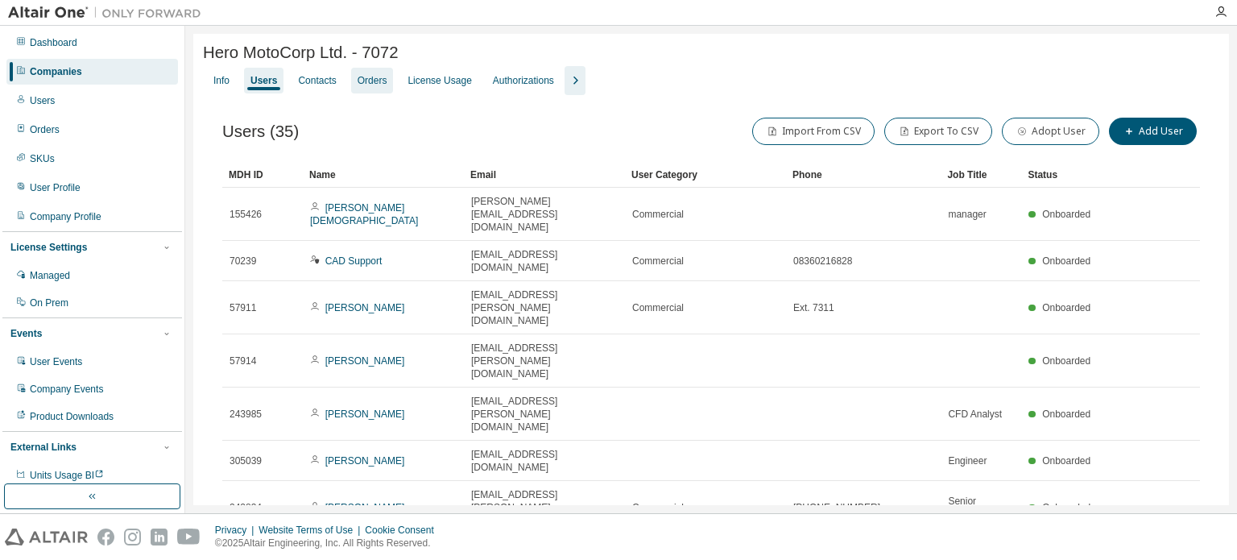
click at [361, 81] on div "Orders" at bounding box center [372, 80] width 30 height 13
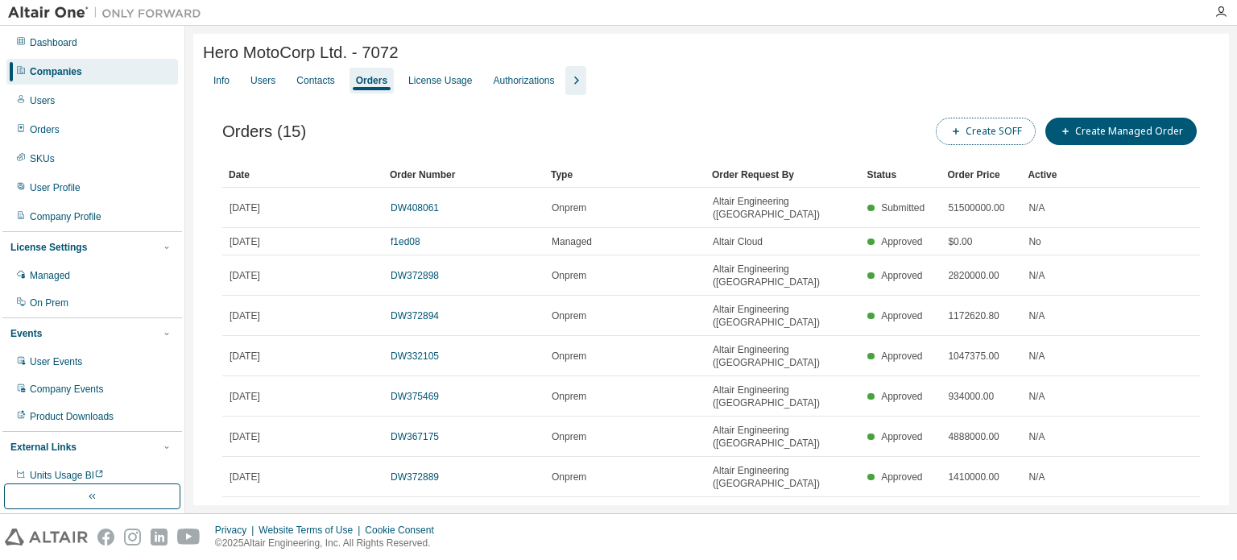
click at [960, 134] on button "Create SOFF" at bounding box center [986, 131] width 100 height 27
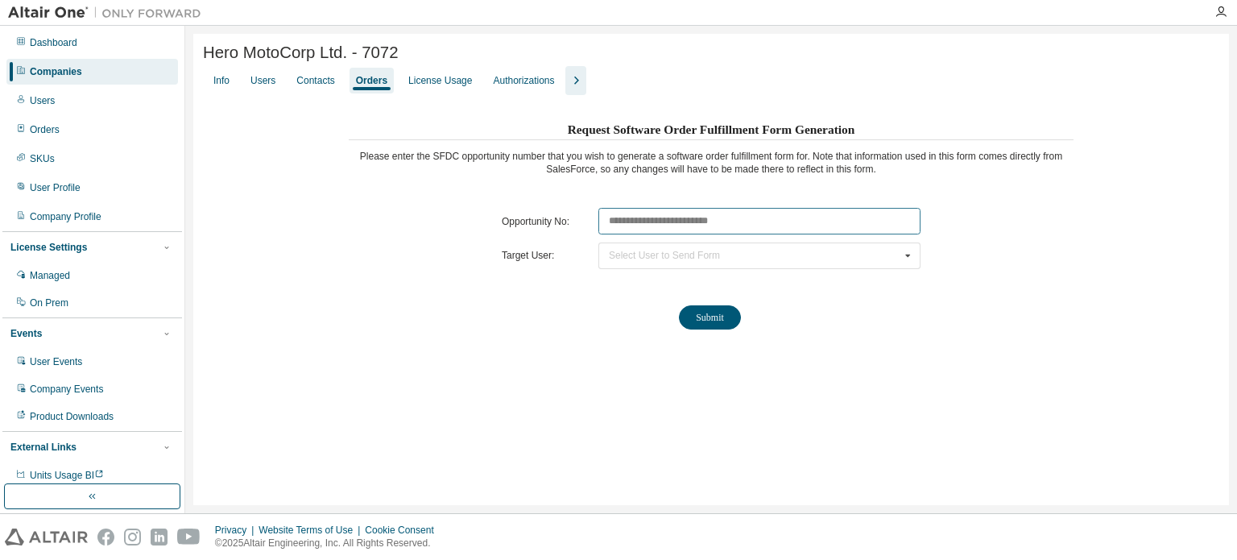
click at [657, 221] on input "text" at bounding box center [759, 221] width 322 height 27
paste input "********"
type input "********"
click at [663, 264] on div "Select User to Send Form CAD Support ([EMAIL_ADDRESS][DOMAIN_NAME]) [PERSON_NAM…" at bounding box center [759, 255] width 322 height 27
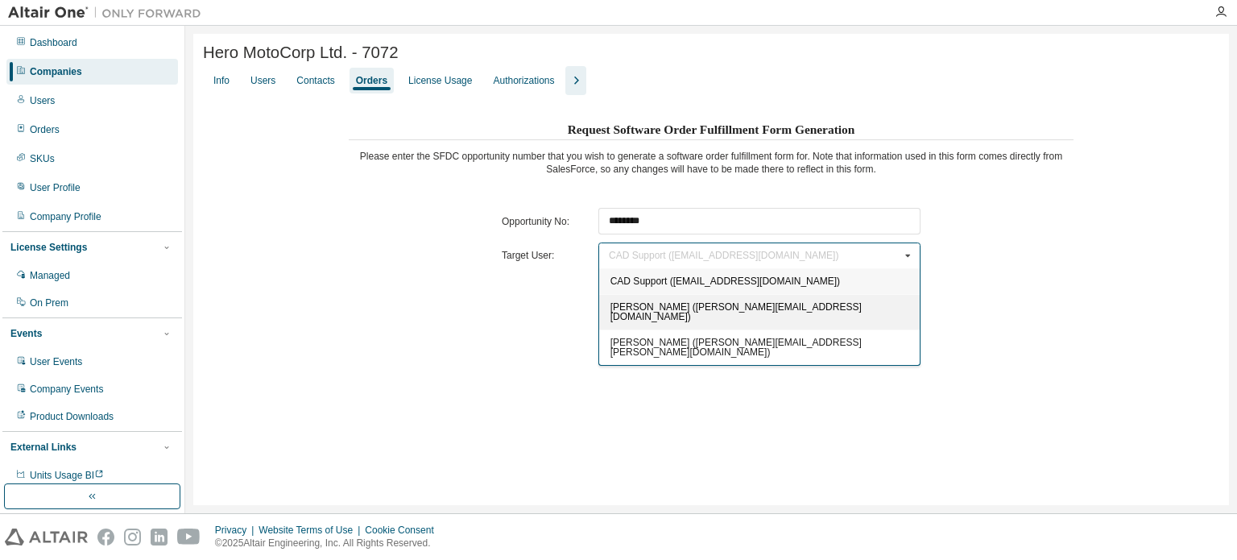
click at [631, 313] on span "[PERSON_NAME] ([PERSON_NAME][EMAIL_ADDRESS][DOMAIN_NAME])" at bounding box center [735, 311] width 251 height 21
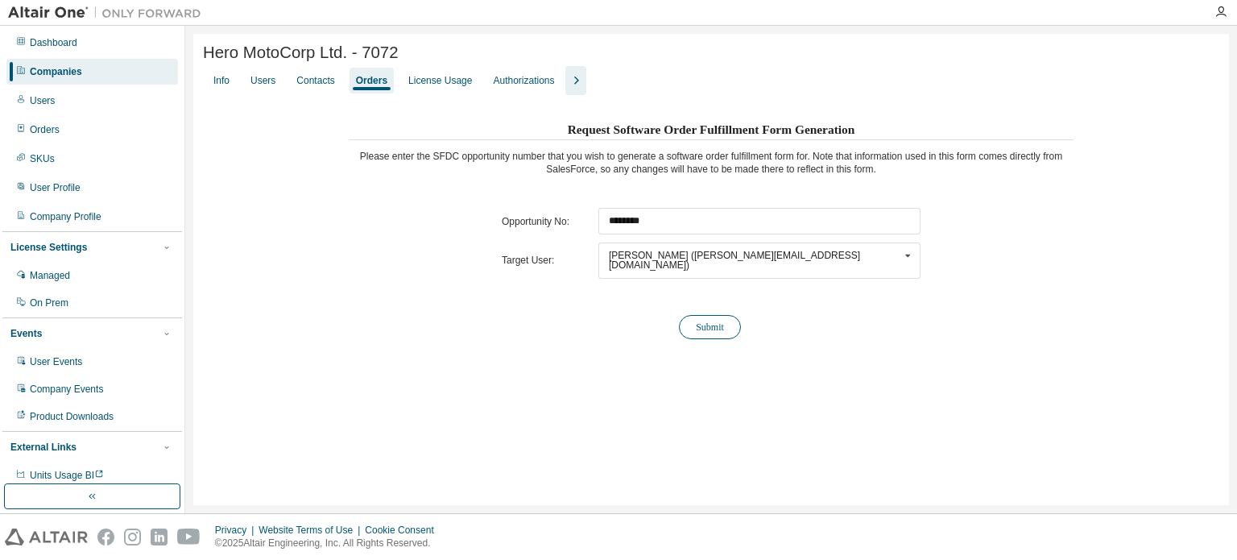
click at [690, 318] on button "Submit" at bounding box center [710, 327] width 62 height 24
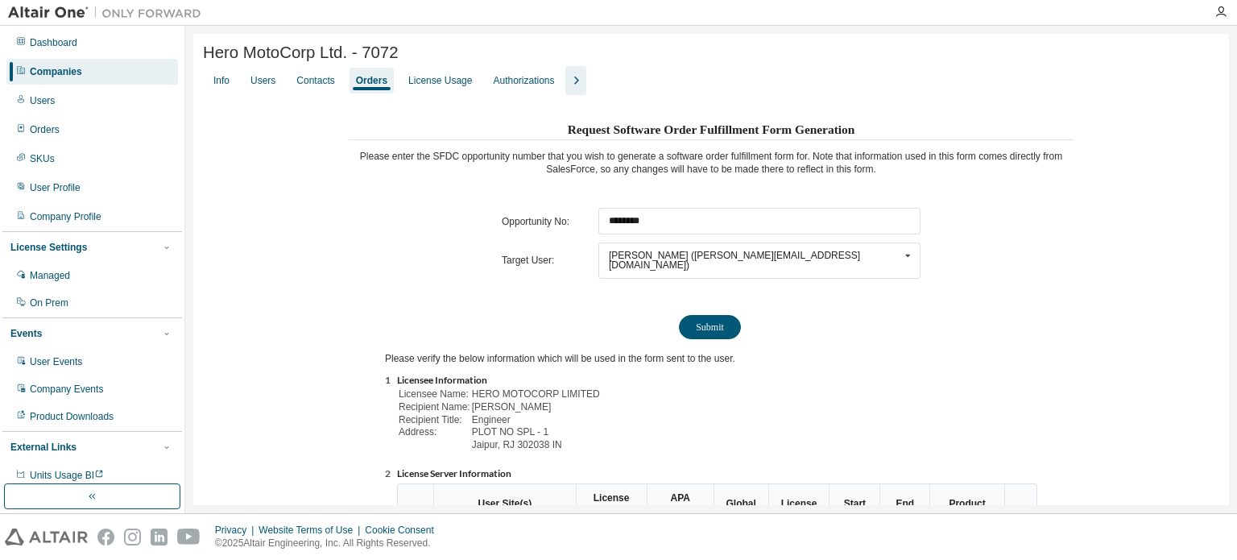
scroll to position [318, 0]
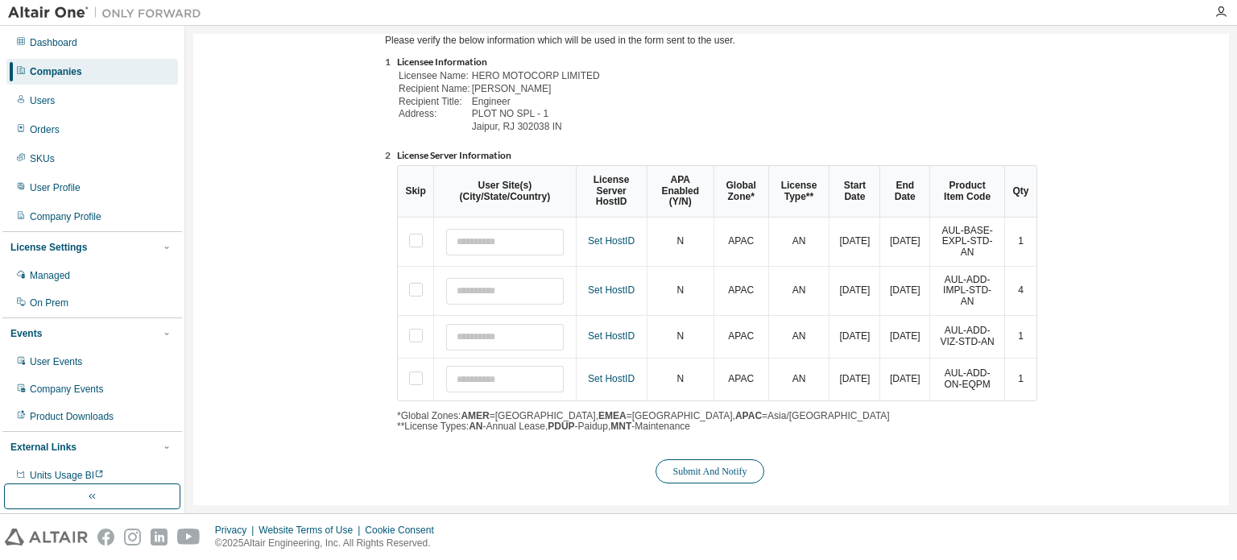
click at [700, 459] on button "Submit And Notify" at bounding box center [709, 471] width 108 height 24
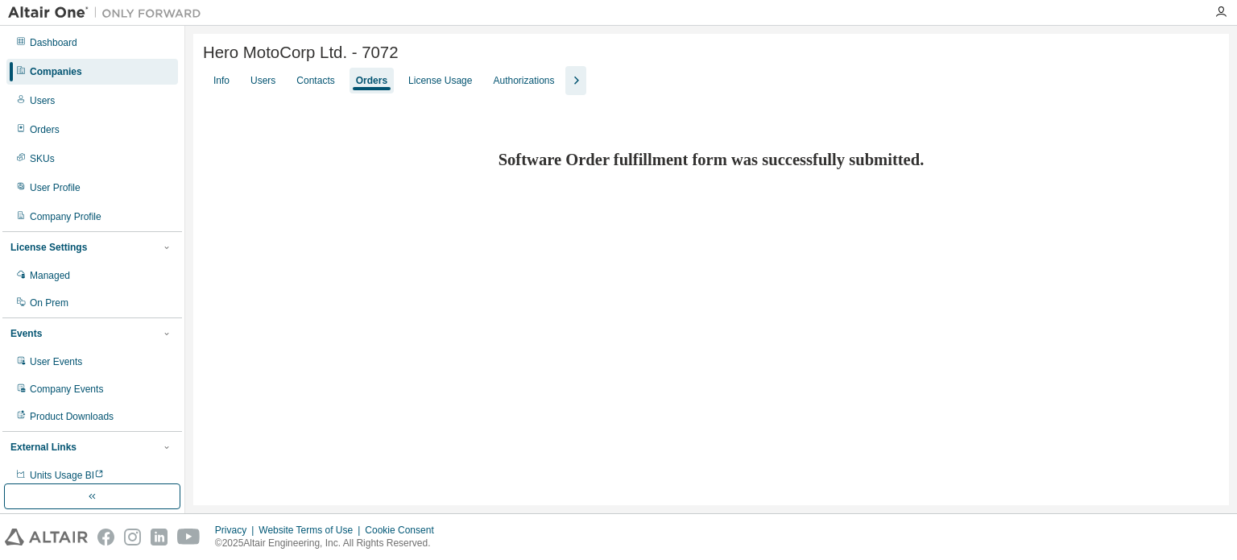
click at [73, 76] on div "Companies" at bounding box center [56, 71] width 52 height 13
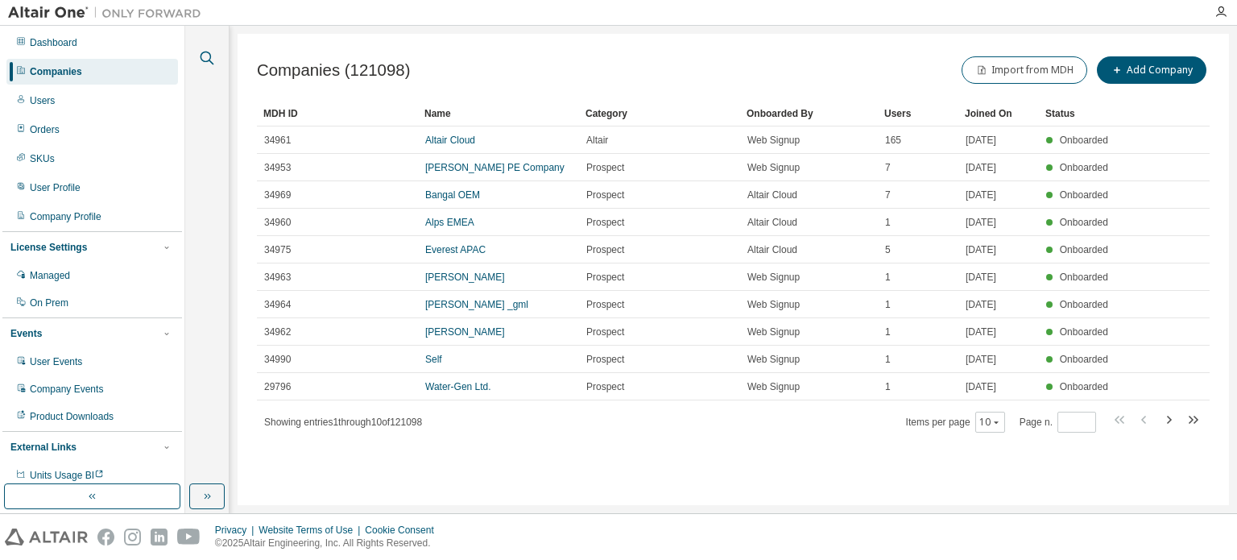
click at [208, 63] on icon "button" at bounding box center [206, 57] width 19 height 19
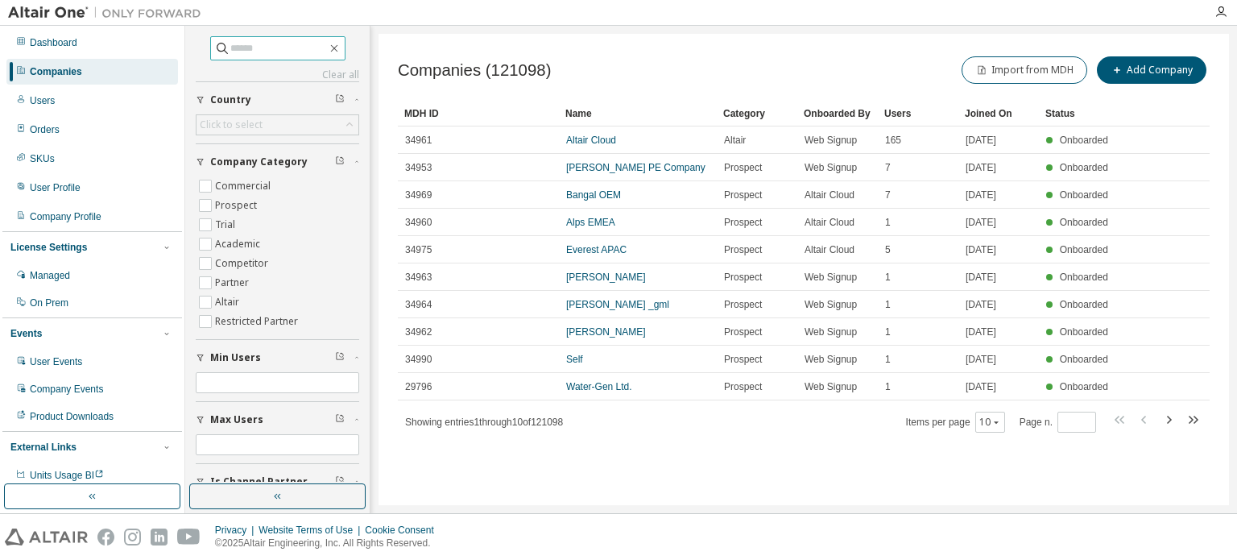
click at [246, 48] on input "text" at bounding box center [278, 48] width 97 height 16
type input "**********"
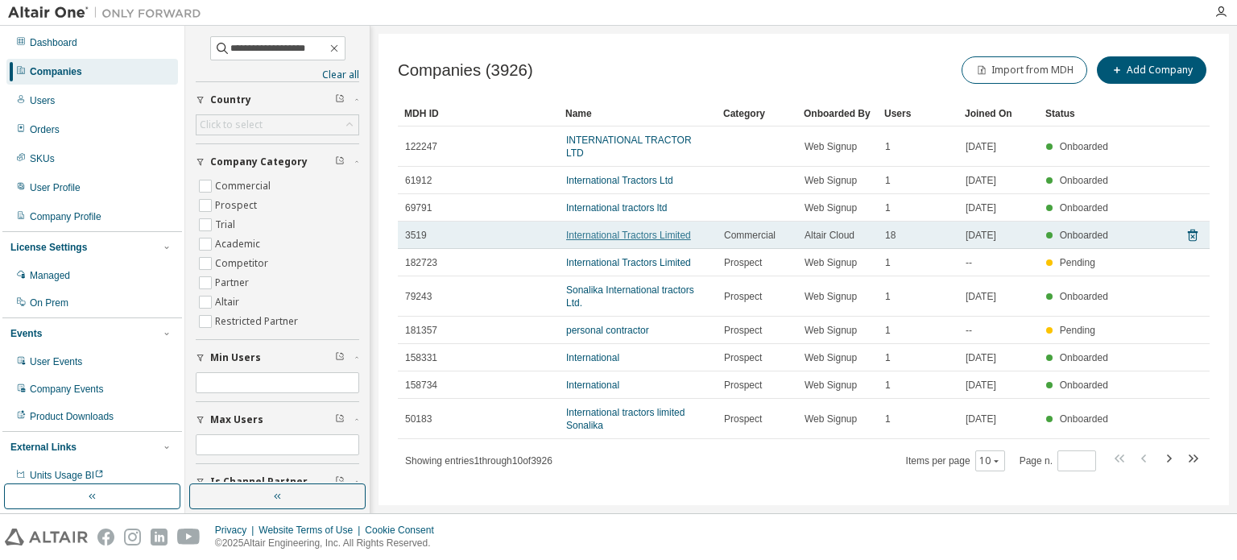
click at [687, 229] on link "International Tractors Limited" at bounding box center [628, 234] width 125 height 11
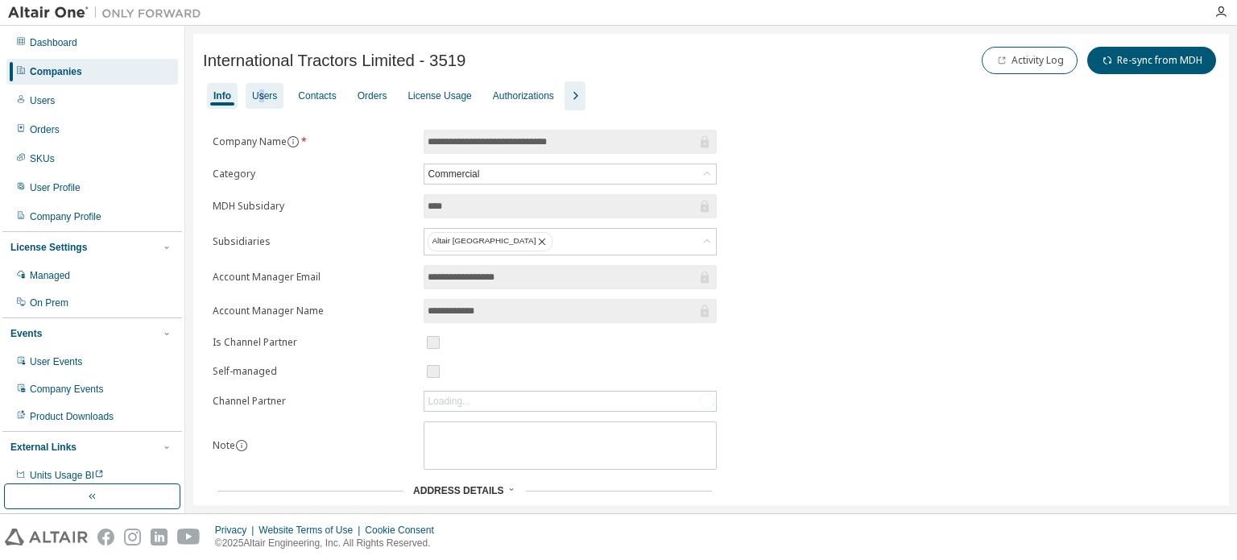
click at [262, 101] on div "Users" at bounding box center [264, 95] width 25 height 13
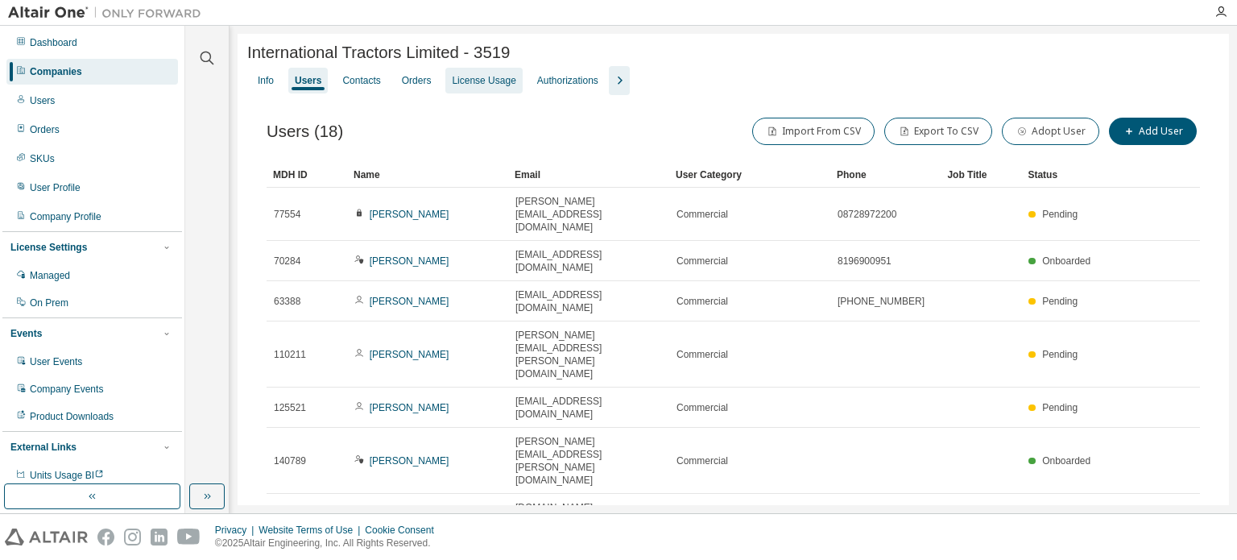
click at [406, 86] on div "Orders" at bounding box center [417, 80] width 30 height 13
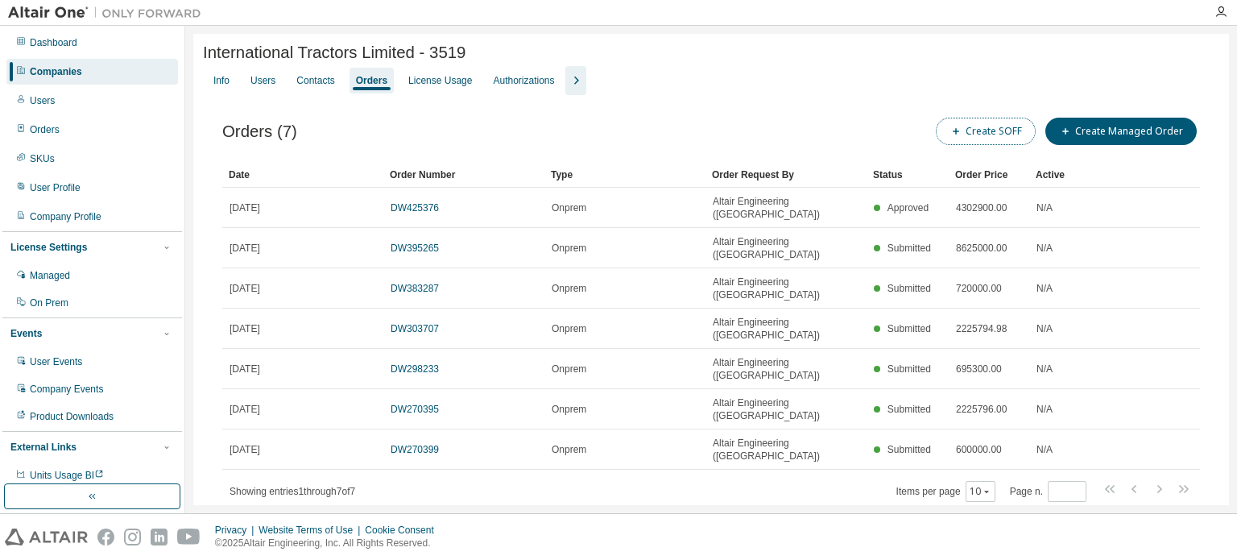
click at [1013, 139] on button "Create SOFF" at bounding box center [986, 131] width 100 height 27
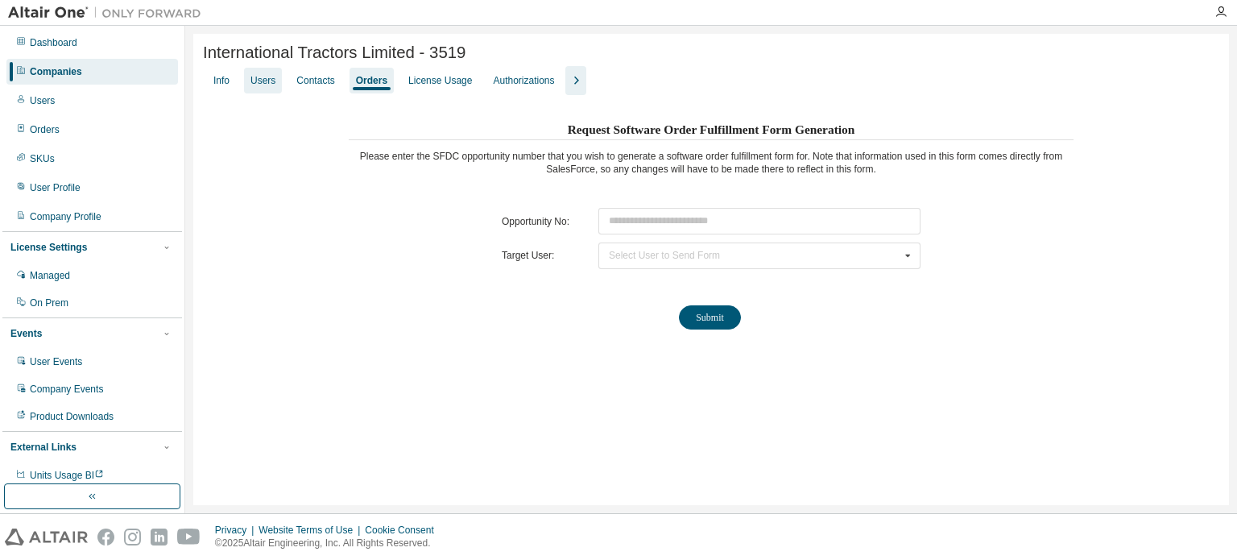
click at [262, 86] on div "Users" at bounding box center [262, 80] width 25 height 13
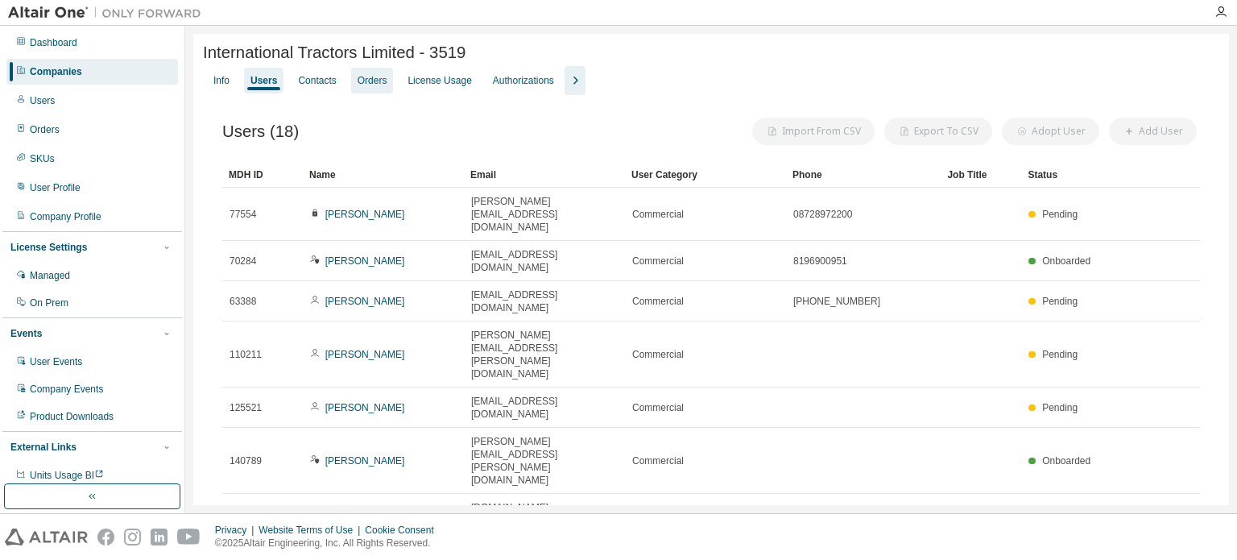
click at [364, 81] on div "Orders" at bounding box center [372, 80] width 30 height 13
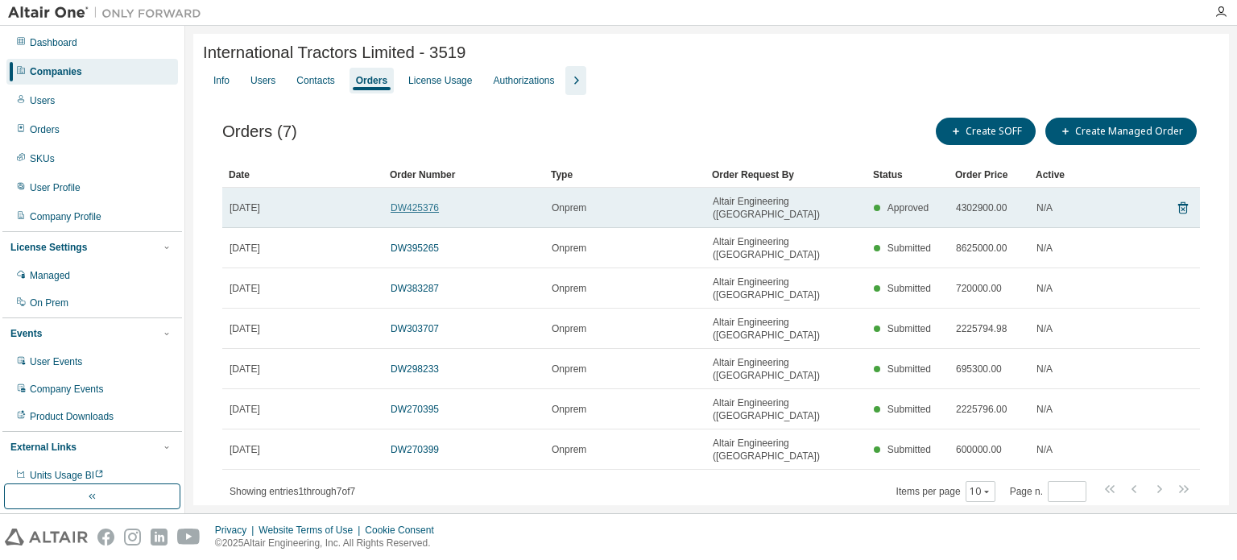
click at [420, 208] on link "DW425376" at bounding box center [414, 207] width 48 height 11
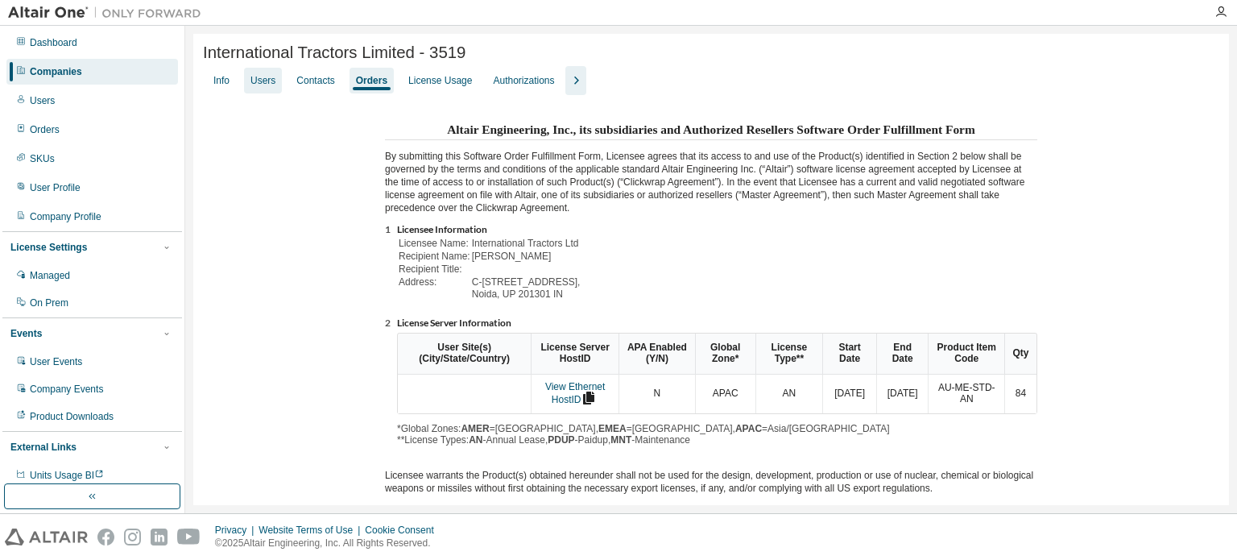
click at [256, 93] on div "Users" at bounding box center [263, 81] width 38 height 26
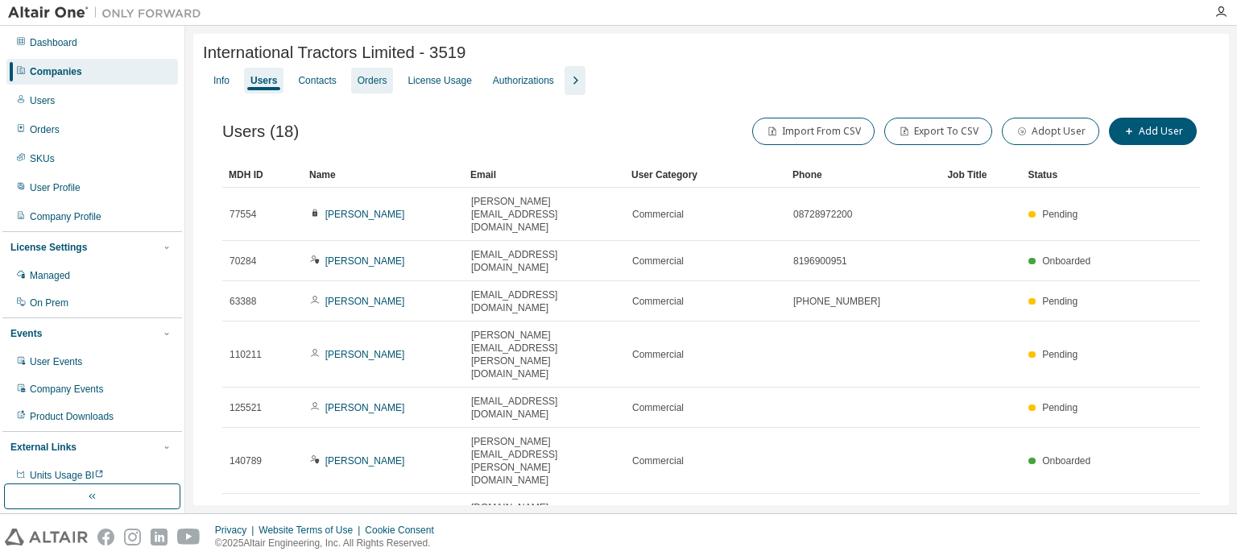
click at [358, 86] on div "Orders" at bounding box center [372, 80] width 30 height 13
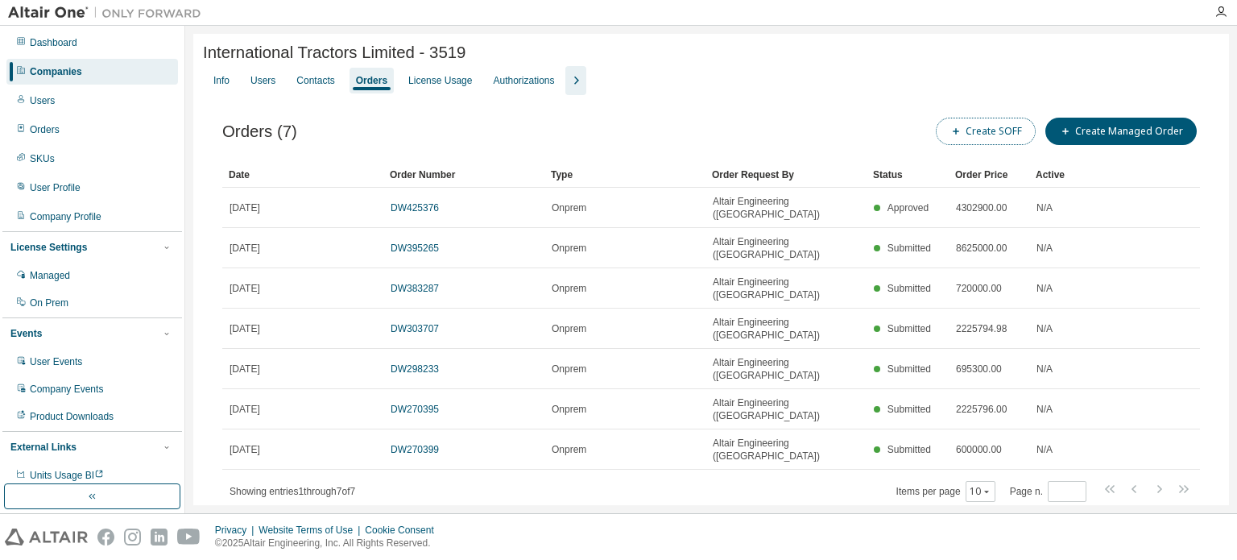
click at [1017, 141] on button "Create SOFF" at bounding box center [986, 131] width 100 height 27
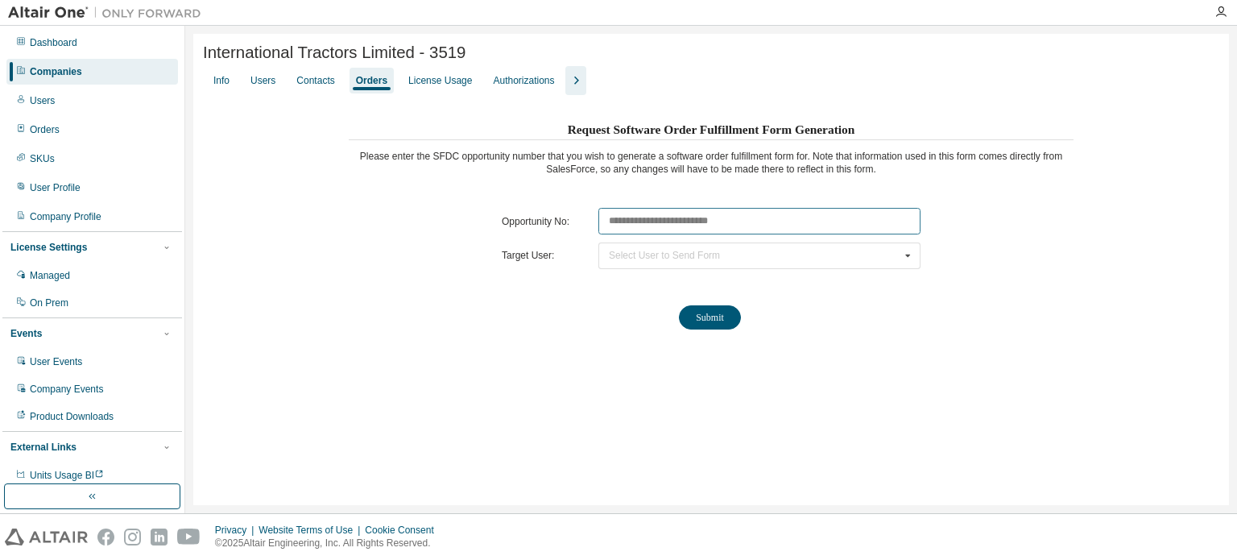
click at [654, 225] on input "text" at bounding box center [759, 221] width 322 height 27
paste input "********"
type input "********"
click at [638, 254] on div "Select User to Send Form" at bounding box center [664, 255] width 111 height 10
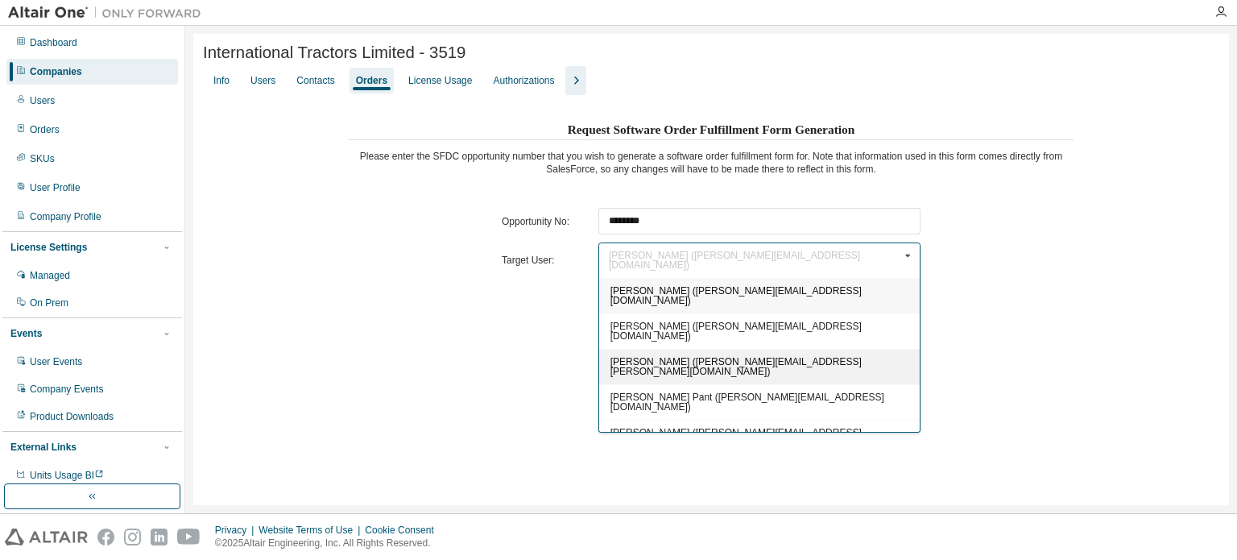
click at [646, 356] on span "[PERSON_NAME] ([PERSON_NAME][EMAIL_ADDRESS][PERSON_NAME][DOMAIN_NAME])" at bounding box center [735, 366] width 251 height 21
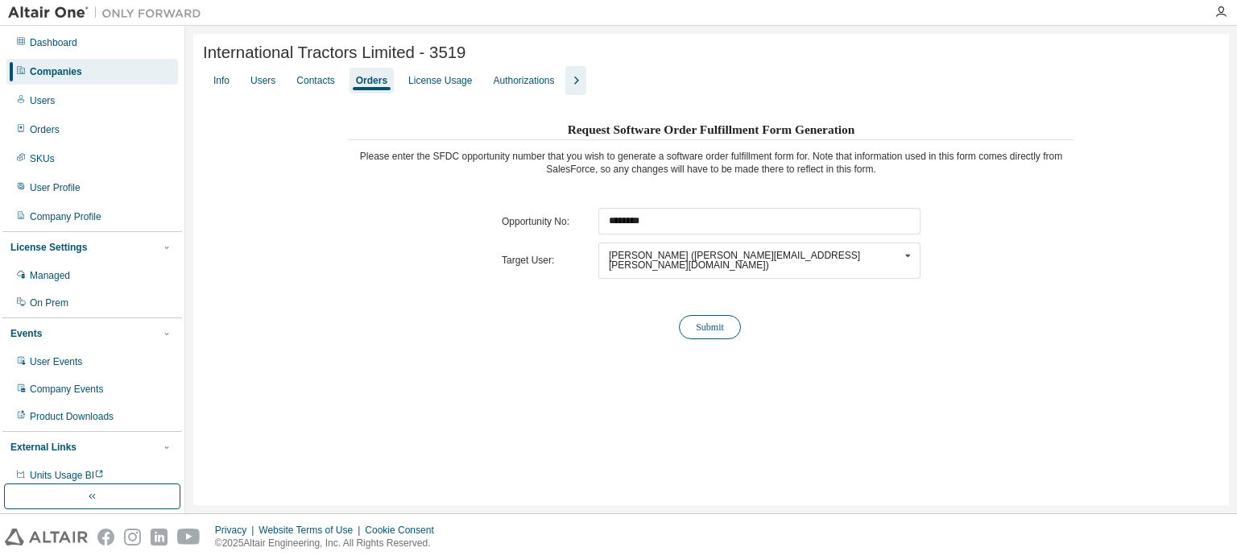
click at [696, 327] on button "Submit" at bounding box center [710, 327] width 62 height 24
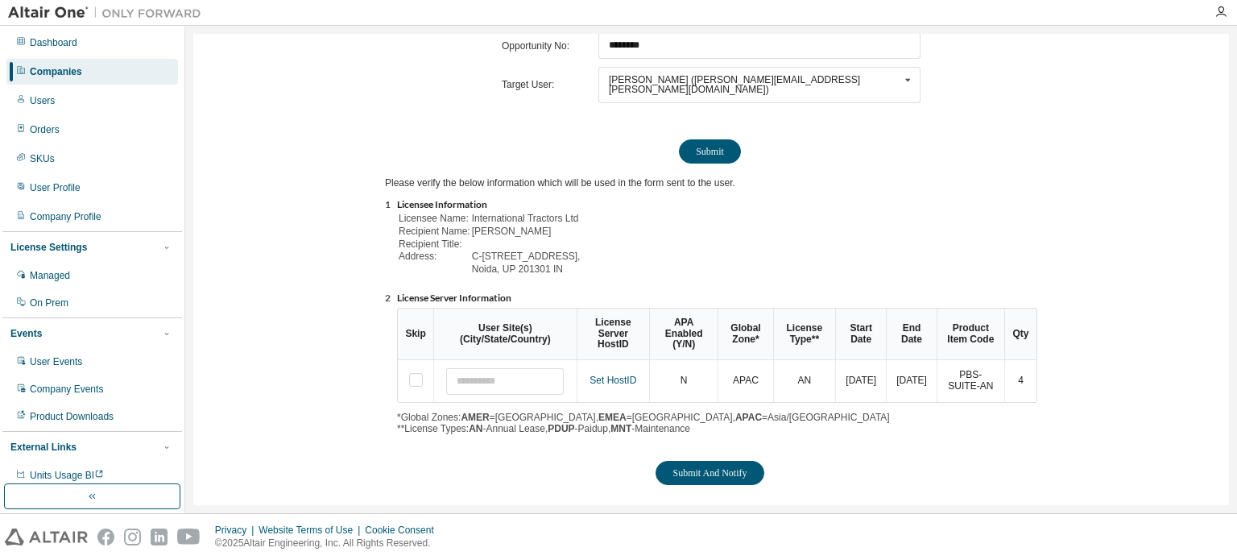
scroll to position [178, 0]
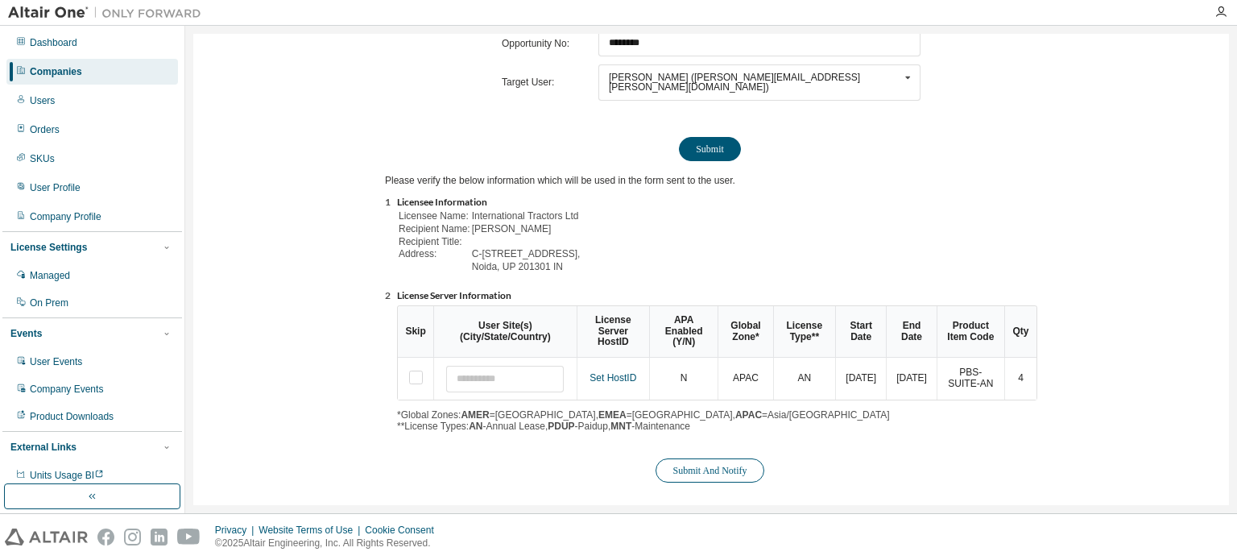
click at [733, 461] on button "Submit And Notify" at bounding box center [709, 470] width 108 height 24
